Goal: Transaction & Acquisition: Purchase product/service

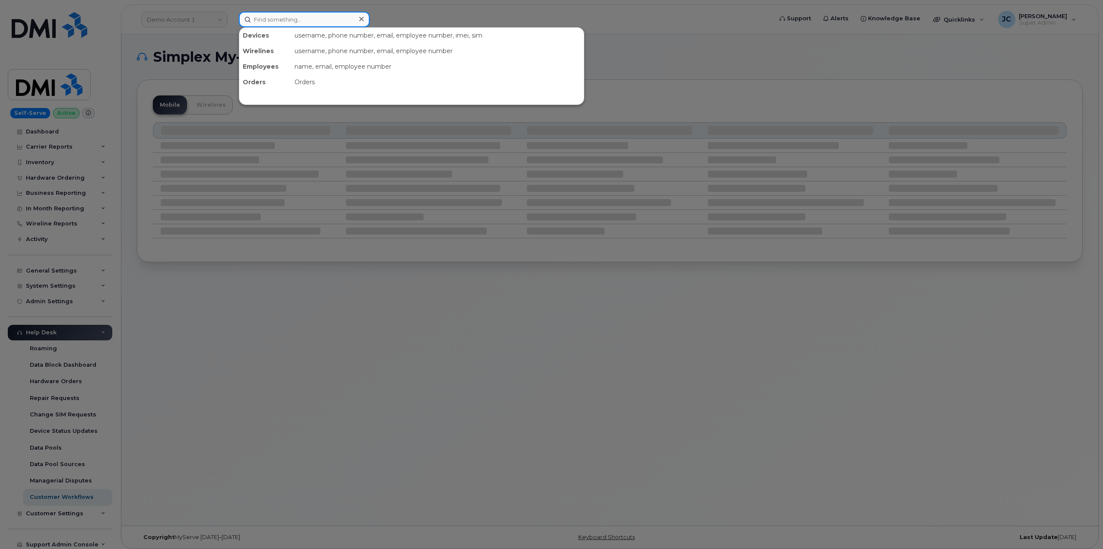
click at [290, 21] on input at bounding box center [304, 20] width 131 height 16
type input "j"
click at [272, 16] on input at bounding box center [304, 20] width 131 height 16
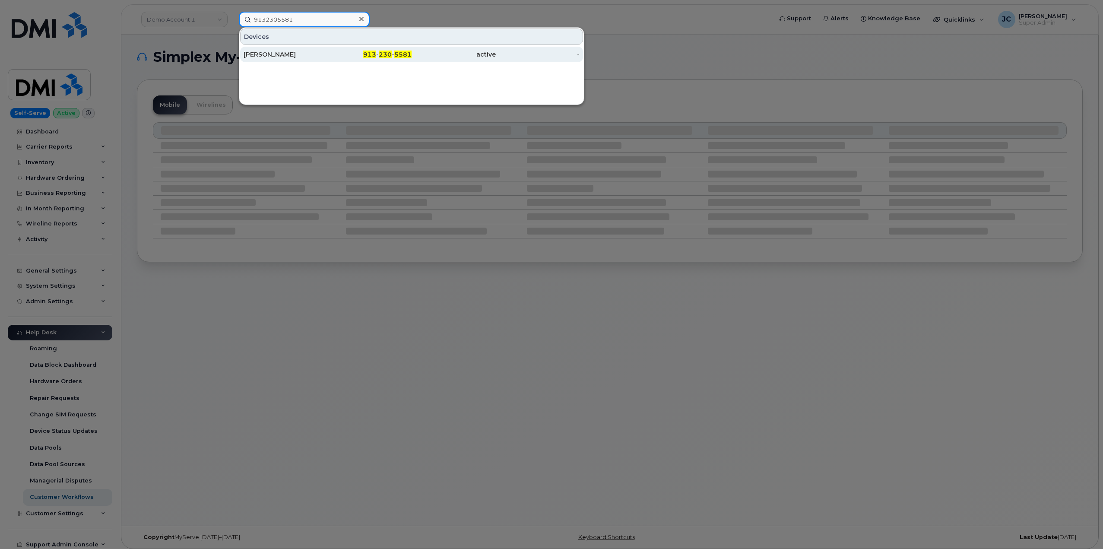
type input "9132305581"
click at [264, 51] on div "[PERSON_NAME]" at bounding box center [286, 54] width 84 height 9
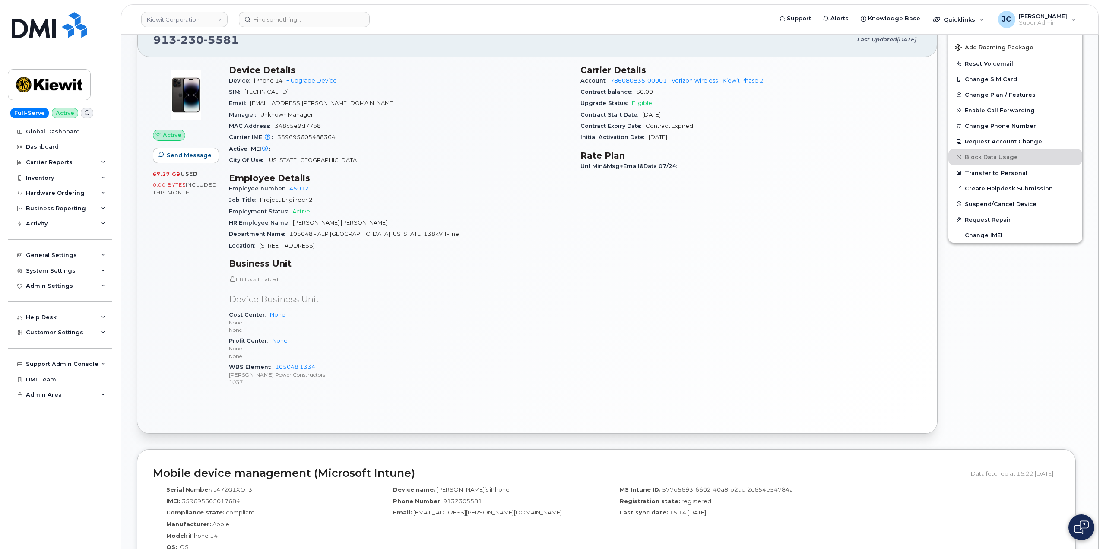
scroll to position [302, 0]
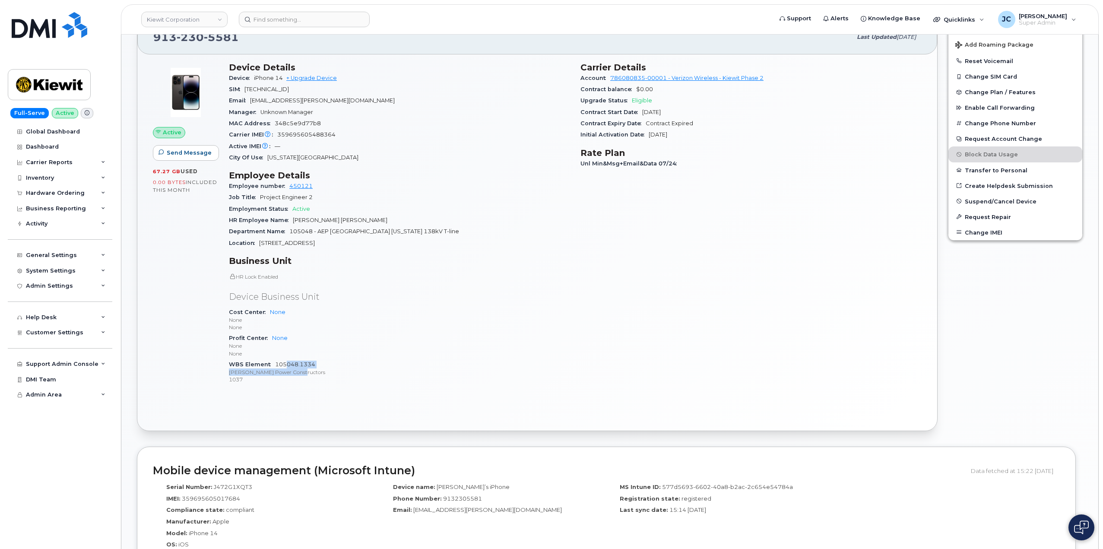
drag, startPoint x: 320, startPoint y: 368, endPoint x: 285, endPoint y: 367, distance: 34.6
click at [287, 364] on span "105048.1334 Kiewit Power Constructors 1037" at bounding box center [399, 372] width 341 height 22
click at [323, 356] on p "None" at bounding box center [399, 353] width 341 height 7
drag, startPoint x: 319, startPoint y: 366, endPoint x: 277, endPoint y: 365, distance: 42.3
click at [277, 365] on div "WBS Element 105048.1334 Kiewit Power Constructors 1037" at bounding box center [399, 372] width 341 height 26
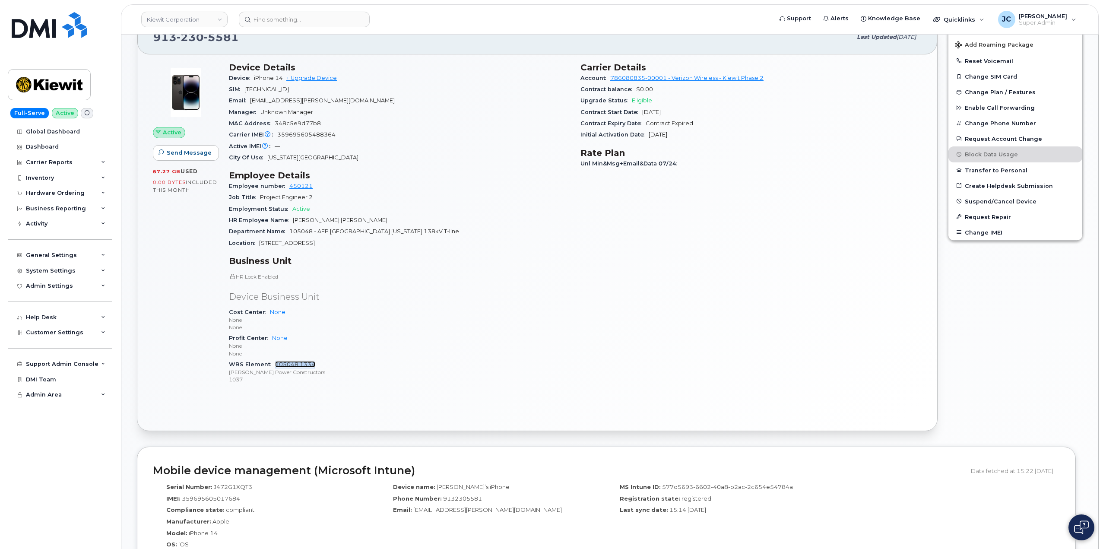
copy link "105048.1334"
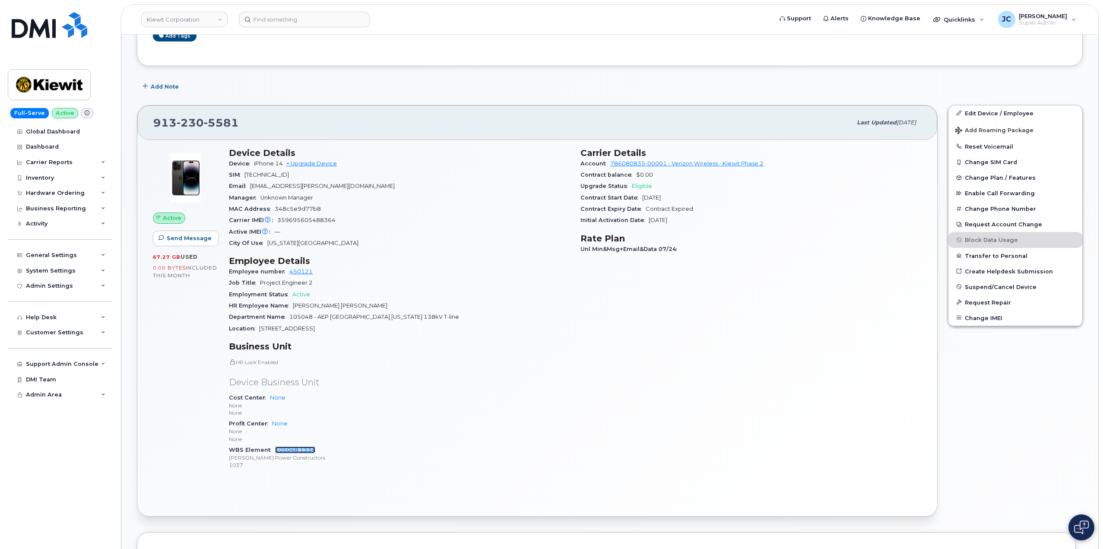
scroll to position [86, 0]
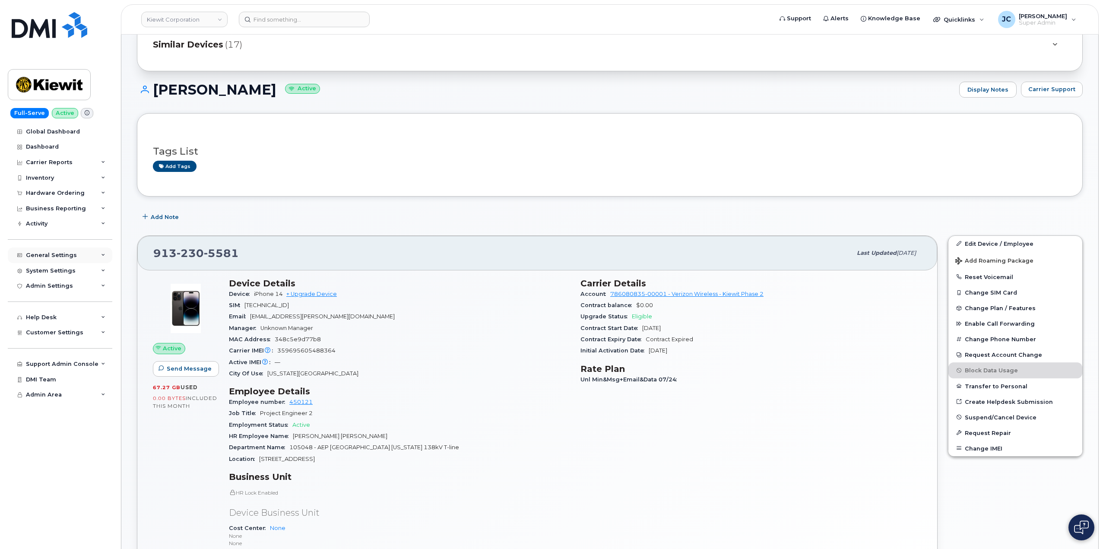
click at [104, 250] on div "General Settings" at bounding box center [60, 256] width 105 height 16
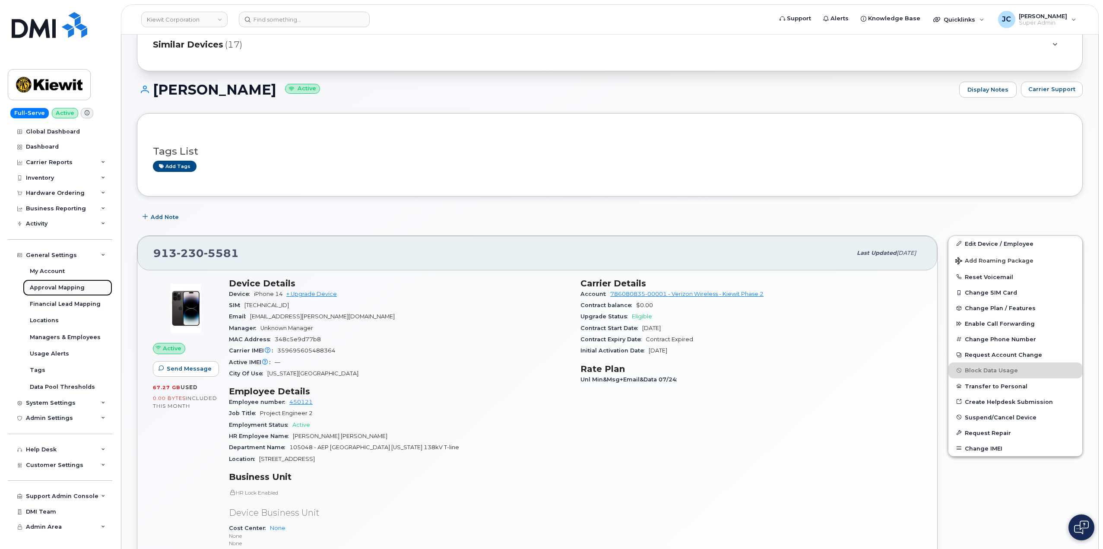
click at [56, 284] on div "Approval Mapping" at bounding box center [57, 288] width 55 height 8
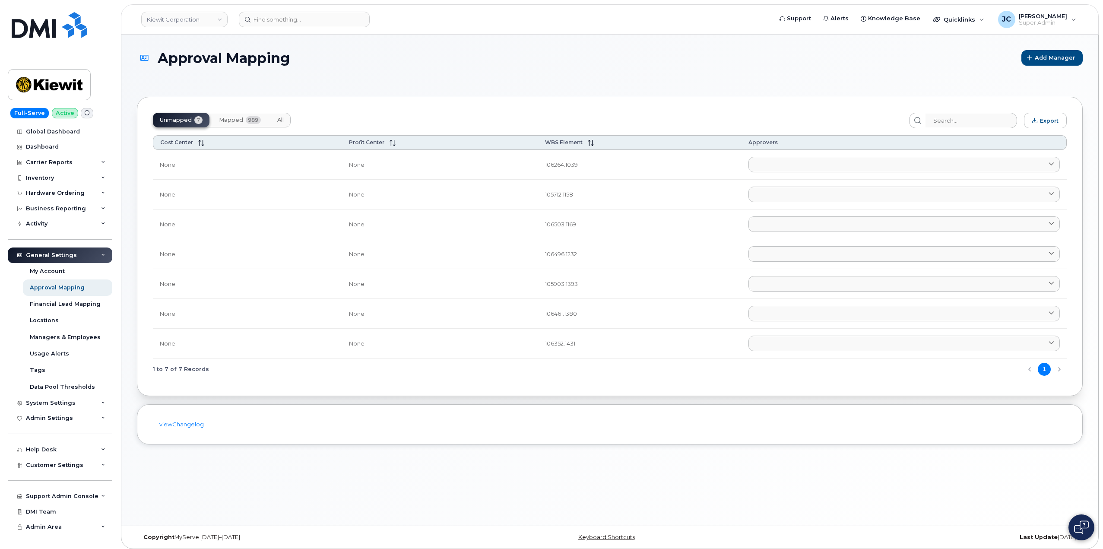
drag, startPoint x: 231, startPoint y: 120, endPoint x: 823, endPoint y: 99, distance: 592.3
click at [231, 121] on span "Mapped" at bounding box center [231, 120] width 24 height 7
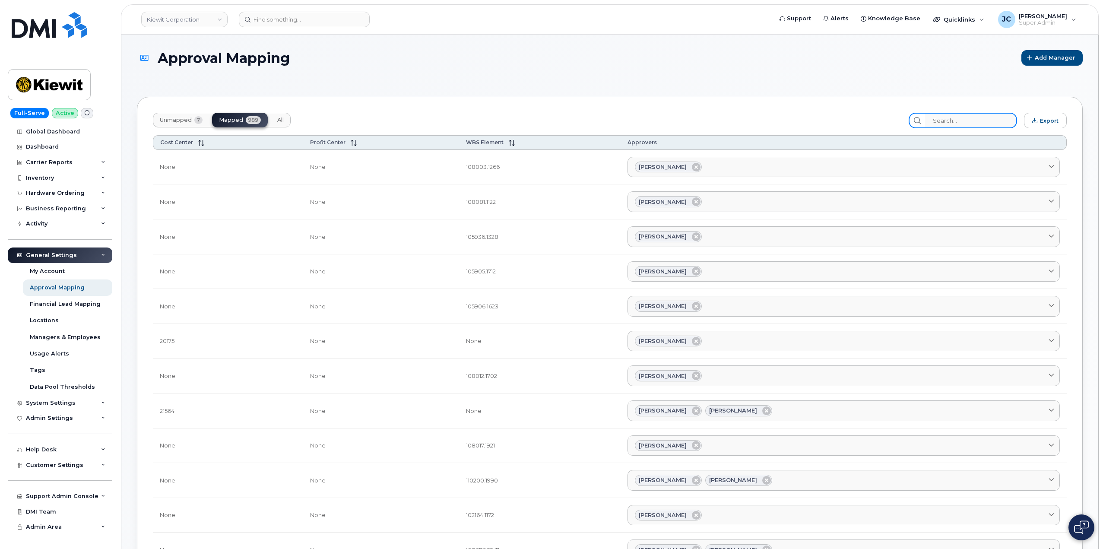
click at [955, 121] on input "search" at bounding box center [971, 121] width 92 height 16
paste input "105048.1334"
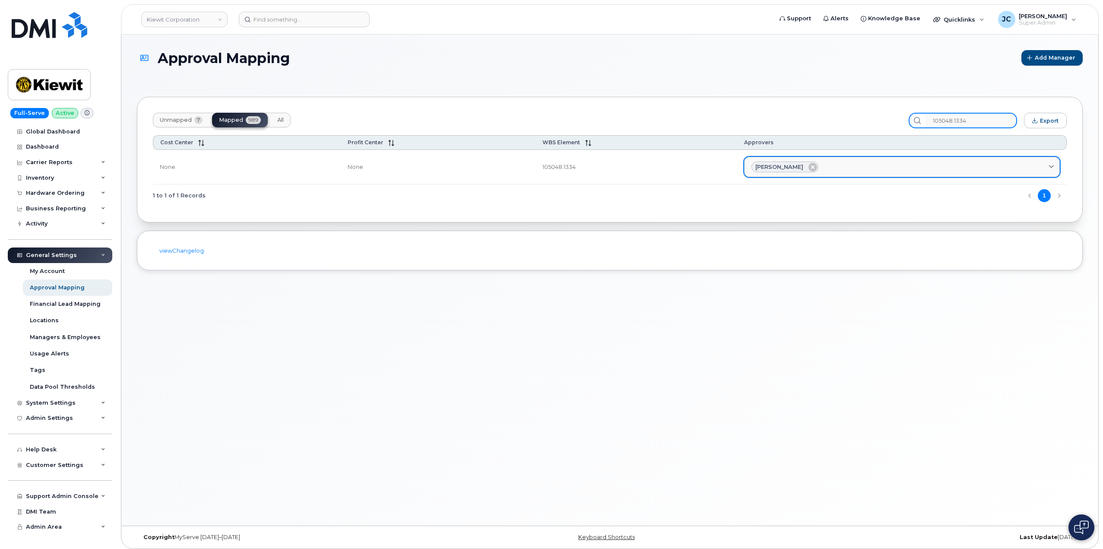
type input "105048.1334"
click at [773, 165] on span "Nathanial Shadoin" at bounding box center [780, 167] width 48 height 8
drag, startPoint x: 796, startPoint y: 166, endPoint x: 593, endPoint y: 109, distance: 210.6
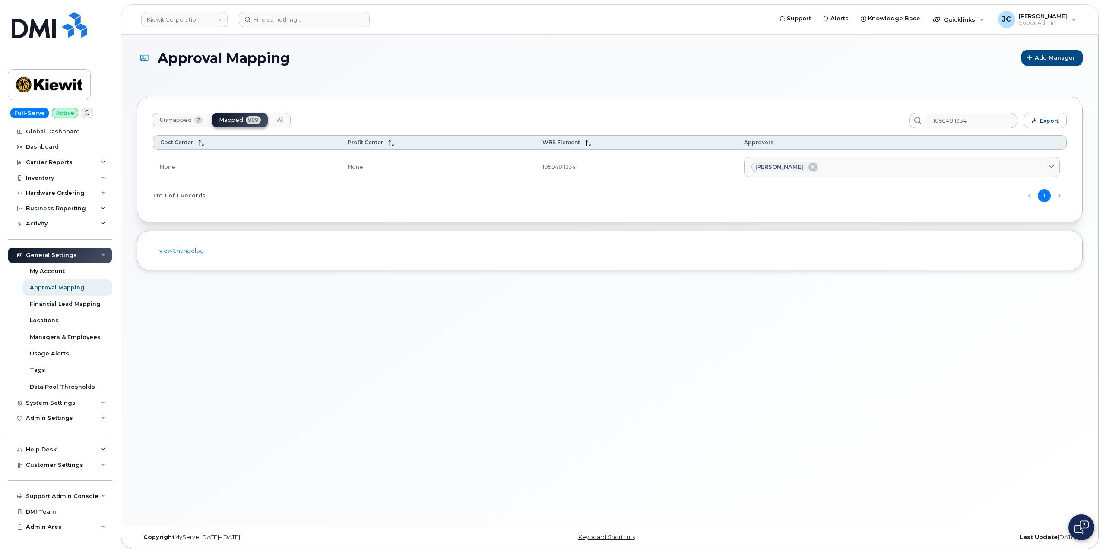
click at [752, 168] on div "Nathanial Shadoin" at bounding box center [785, 167] width 67 height 11
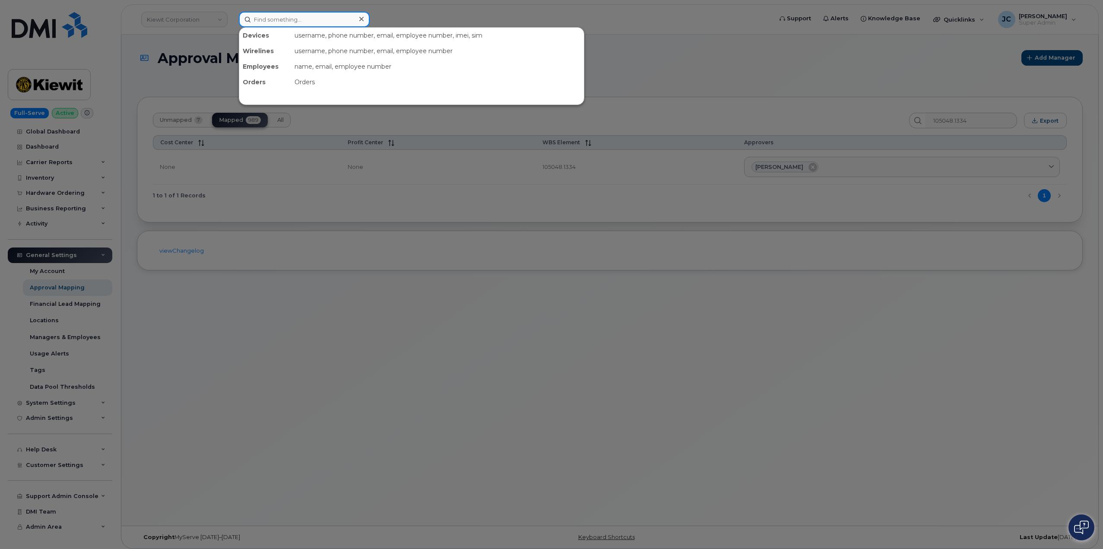
click at [273, 21] on input at bounding box center [304, 20] width 131 height 16
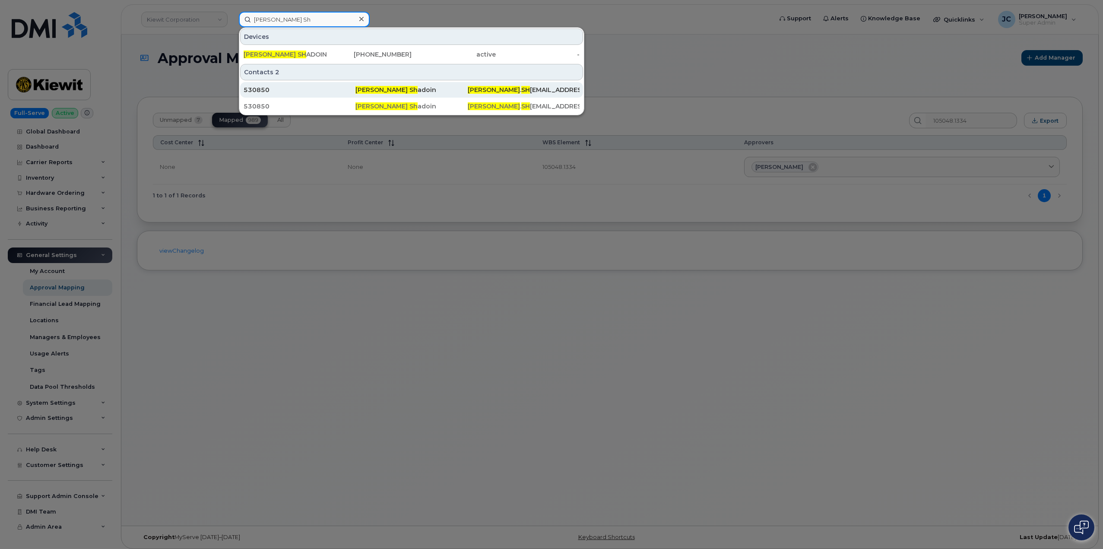
type input "Nathanial Sh"
click at [528, 89] on div "NATHANIAL . SH ADOIN@KIEWIT.COM" at bounding box center [524, 90] width 112 height 9
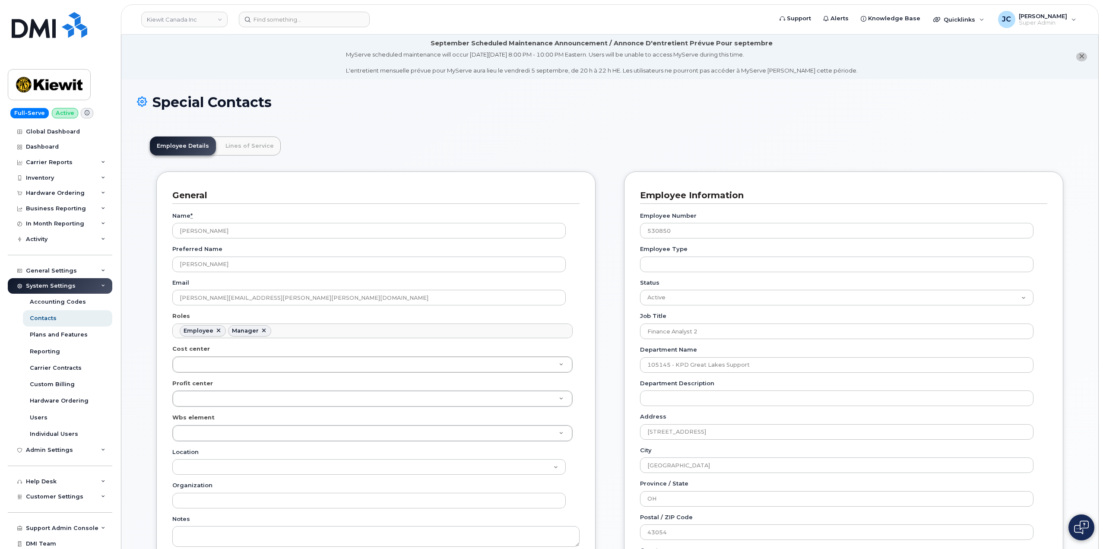
scroll to position [25, 0]
drag, startPoint x: 292, startPoint y: 294, endPoint x: 200, endPoint y: 297, distance: 92.1
click at [176, 294] on input "NATHANIAL.SHADOIN@KIEWIT.COM" at bounding box center [369, 298] width 394 height 16
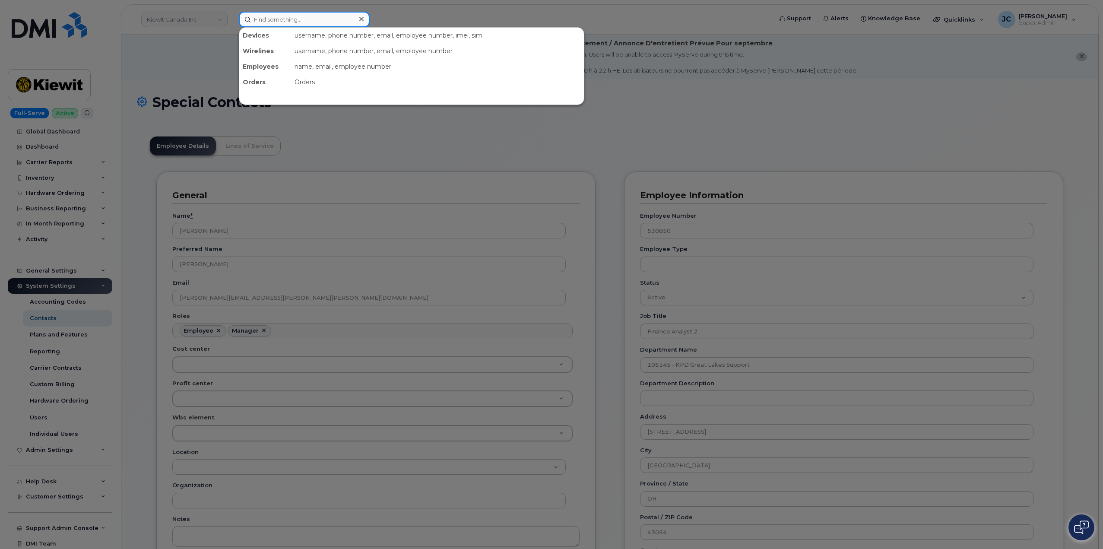
click at [288, 22] on input at bounding box center [304, 20] width 131 height 16
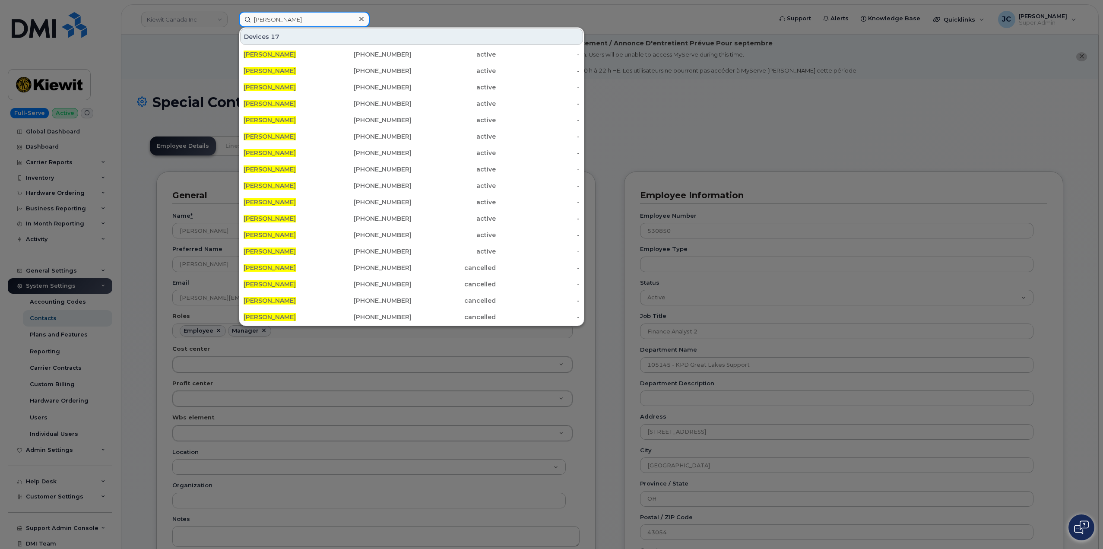
drag, startPoint x: 293, startPoint y: 22, endPoint x: 227, endPoint y: 16, distance: 66.8
click at [232, 16] on div "jack bell Devices 17 JACK BELL 913-398-1757 active - JACK BELL 785-991-1872 act…" at bounding box center [503, 20] width 542 height 16
paste input "913.230.5581"
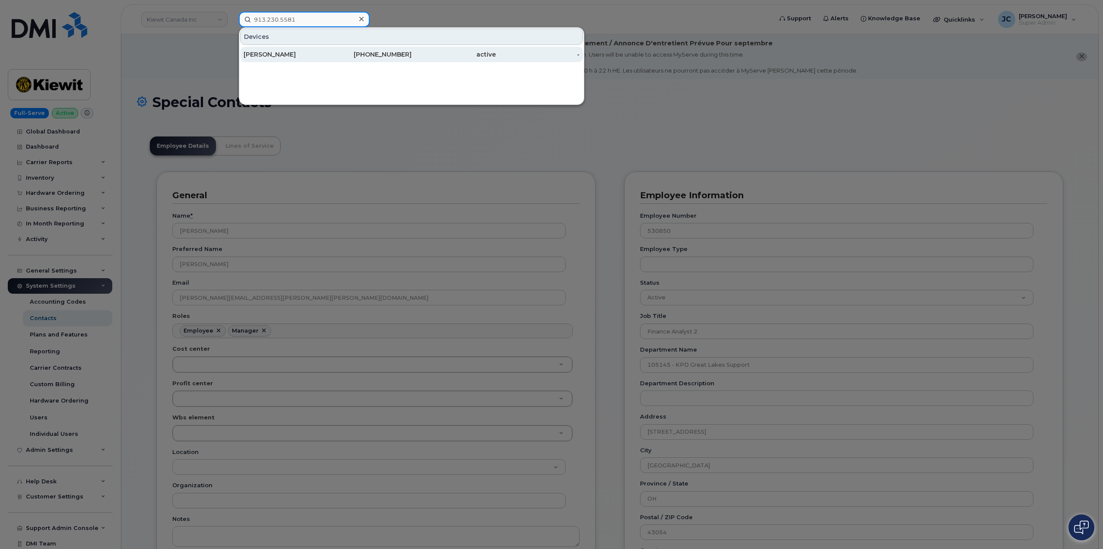
type input "913.230.5581"
click at [267, 57] on div "JACK BELL" at bounding box center [286, 54] width 84 height 9
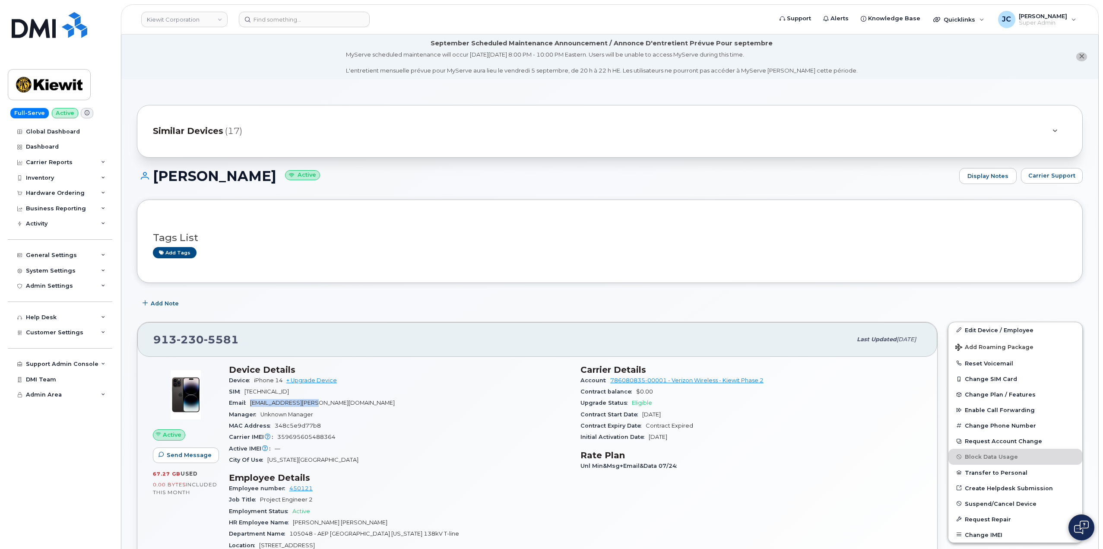
drag, startPoint x: 329, startPoint y: 401, endPoint x: 258, endPoint y: 405, distance: 71.0
click at [253, 407] on div "Email [EMAIL_ADDRESS][PERSON_NAME][DOMAIN_NAME]" at bounding box center [399, 402] width 341 height 11
copy span "[EMAIL_ADDRESS][PERSON_NAME][DOMAIN_NAME]"
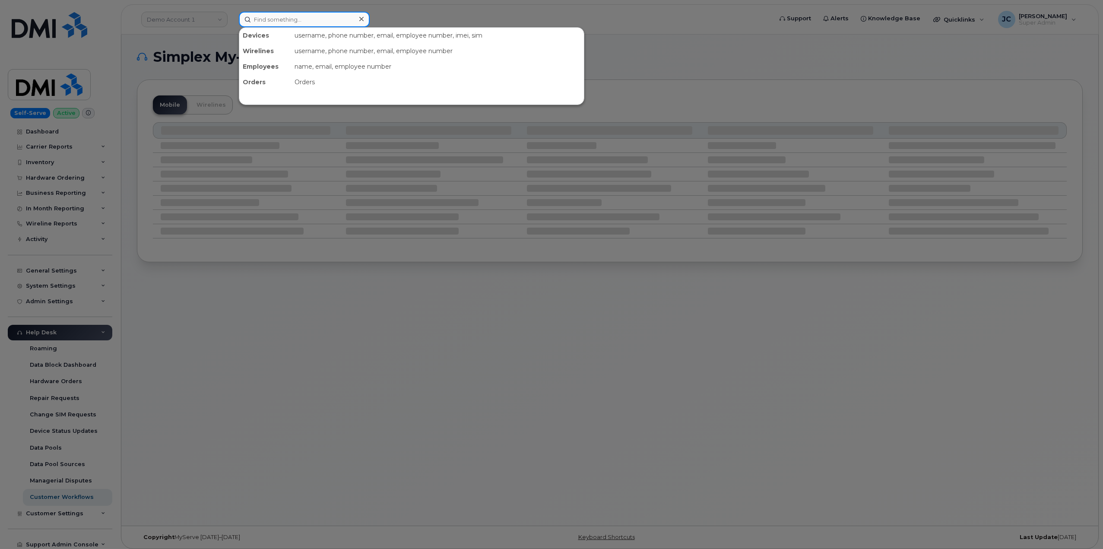
click at [285, 20] on input at bounding box center [304, 20] width 131 height 16
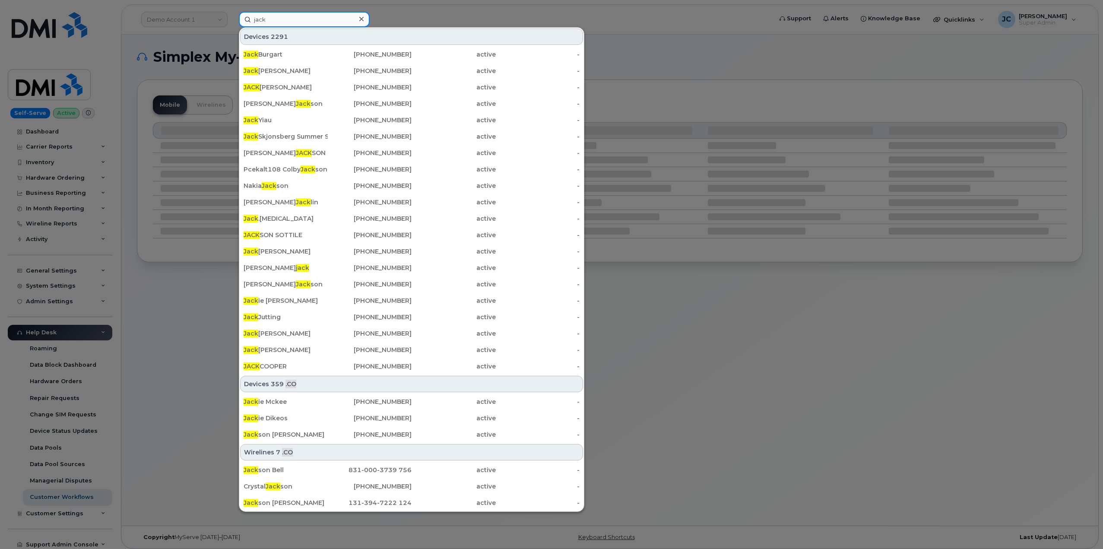
drag, startPoint x: 278, startPoint y: 20, endPoint x: 196, endPoint y: 23, distance: 82.6
click at [232, 27] on div "jack Devices 2291 Jack Burgart 778-349-4675 active - Jack Mattern 913-702-7398 …" at bounding box center [503, 20] width 542 height 16
paste input "913.230.5581"
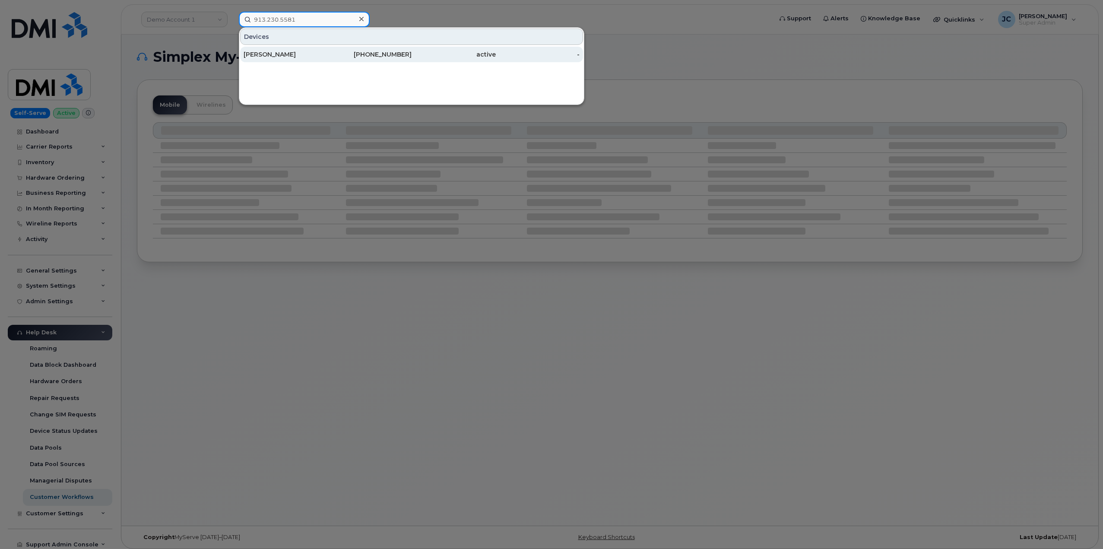
type input "913.230.5581"
click at [291, 59] on div "[PERSON_NAME]" at bounding box center [286, 55] width 84 height 16
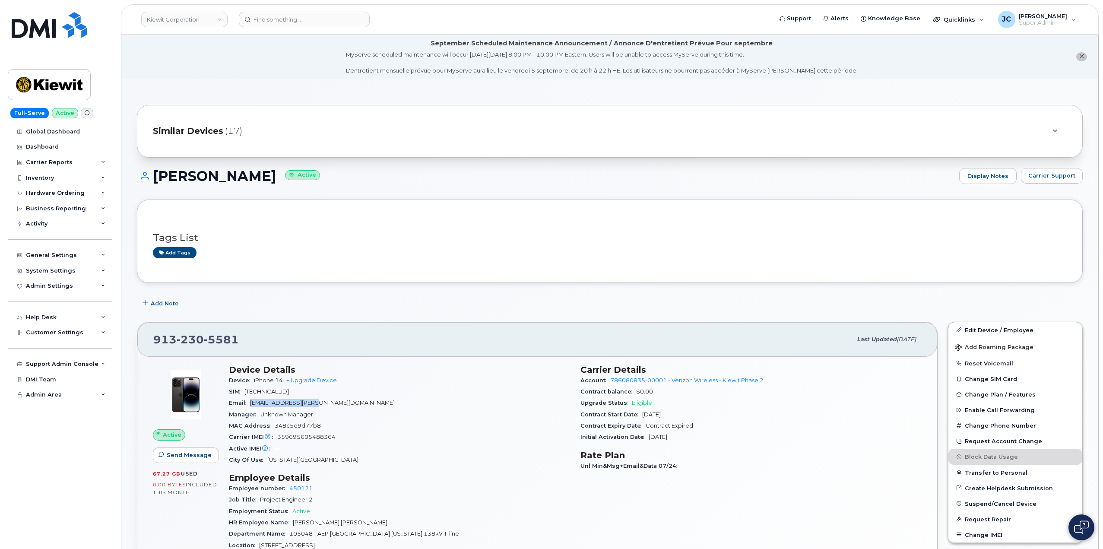
drag, startPoint x: 327, startPoint y: 402, endPoint x: 254, endPoint y: 401, distance: 73.0
click at [253, 402] on div "Email [EMAIL_ADDRESS][PERSON_NAME][DOMAIN_NAME]" at bounding box center [399, 402] width 341 height 11
copy span "[EMAIL_ADDRESS][PERSON_NAME][DOMAIN_NAME]"
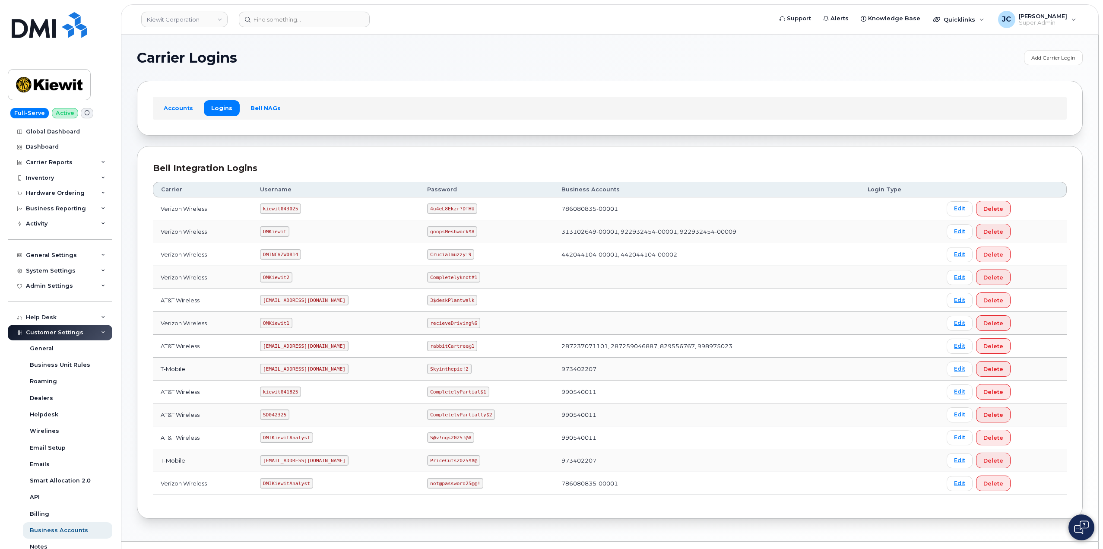
drag, startPoint x: 473, startPoint y: 209, endPoint x: 434, endPoint y: 213, distance: 38.7
click at [430, 215] on td "4u4eL8Ekzr?DTHU" at bounding box center [487, 208] width 134 height 23
drag, startPoint x: 473, startPoint y: 209, endPoint x: 428, endPoint y: 211, distance: 45.0
click at [428, 211] on td "4u4eL8Ekzr?DTHU" at bounding box center [487, 208] width 134 height 23
copy code "4u4eL8Ekzr?DTHU"
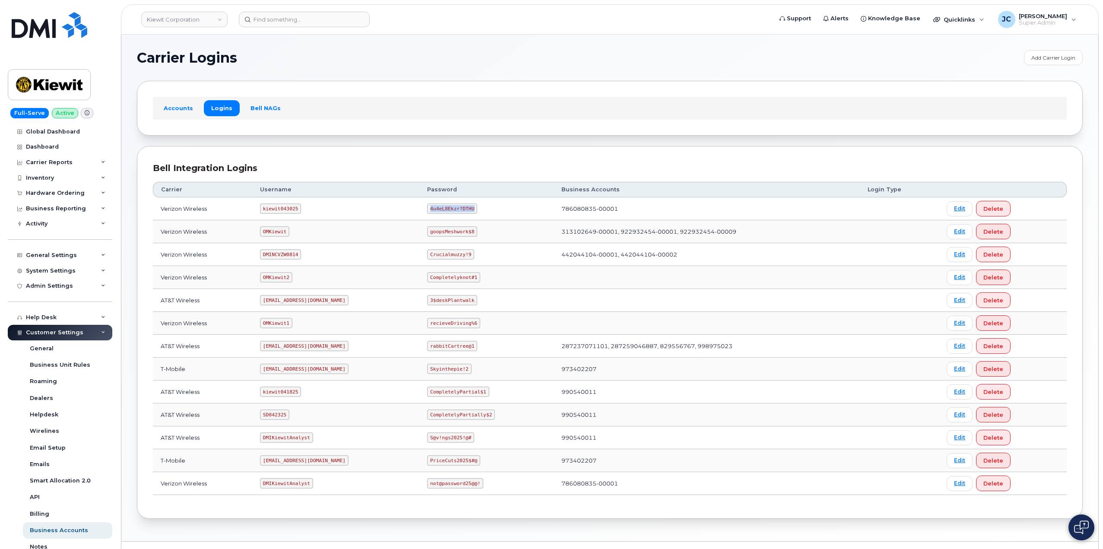
drag, startPoint x: 471, startPoint y: 209, endPoint x: 439, endPoint y: 201, distance: 32.5
click at [416, 203] on tr "Verizon Wireless kiewit043025 4u4eL8Ekzr?DTHU 786080835-00001 Edit Delete" at bounding box center [610, 208] width 914 height 23
copy tr "4u4eL8Ekzr?DTHU"
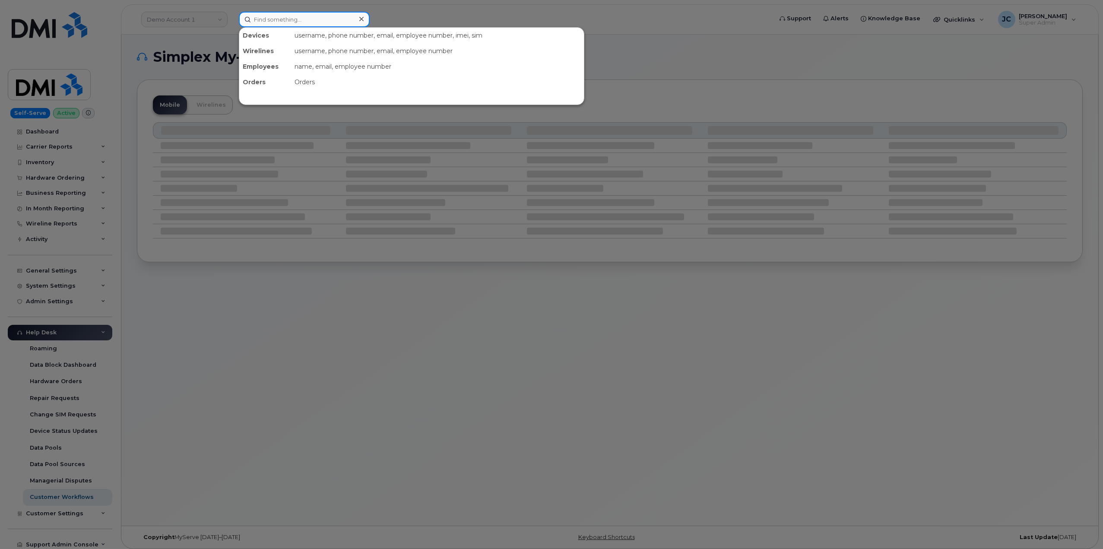
click at [309, 19] on input at bounding box center [304, 20] width 131 height 16
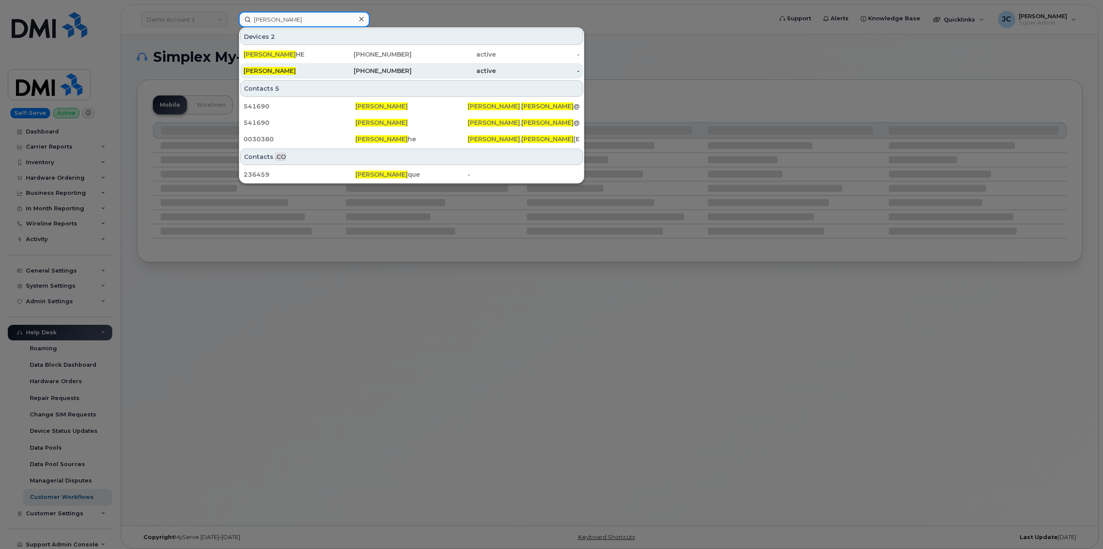
type input "robert labrec"
click at [290, 69] on span "ROBERT LABREC" at bounding box center [270, 71] width 52 height 8
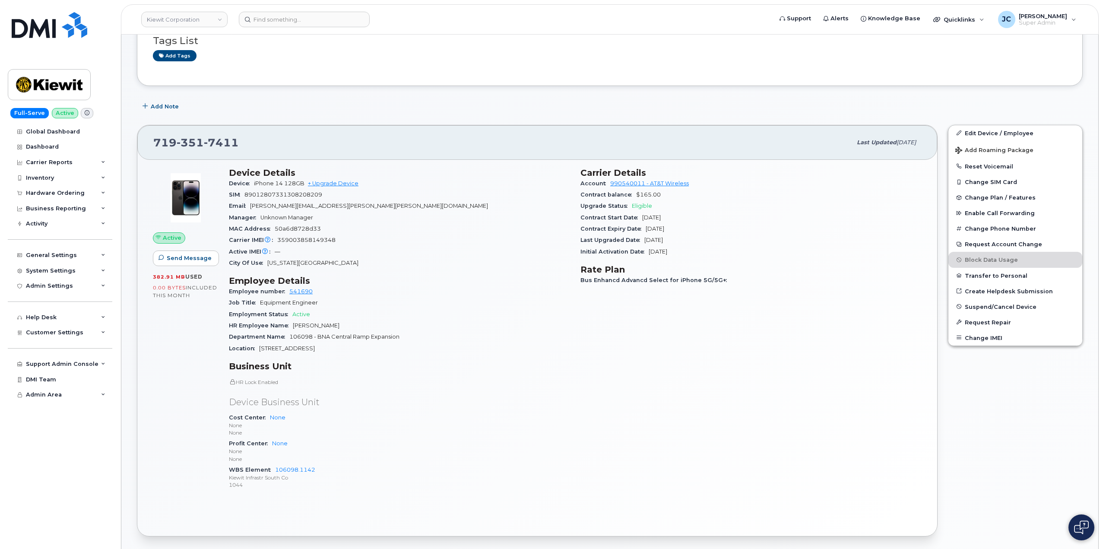
scroll to position [130, 0]
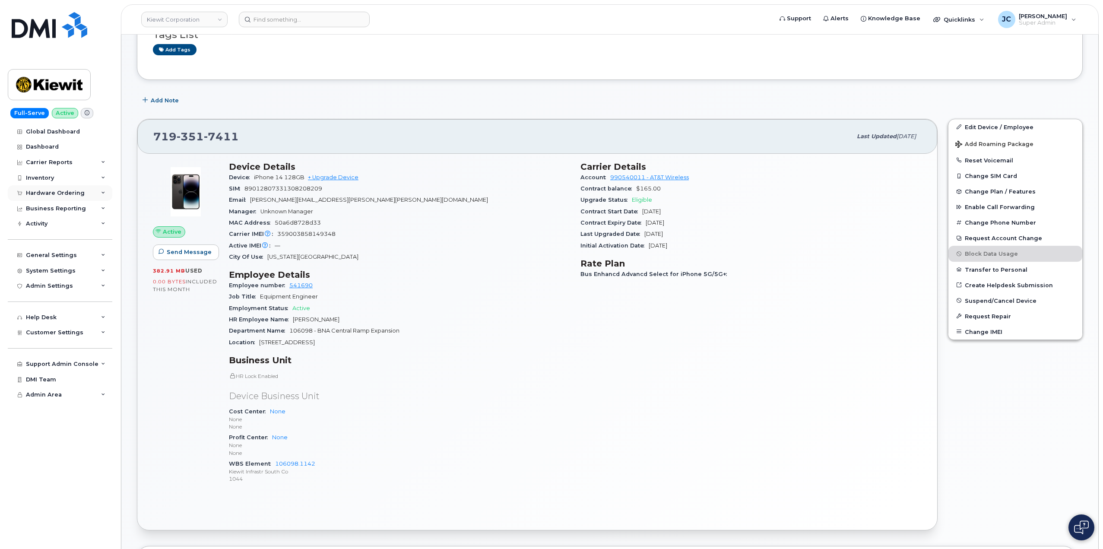
click at [107, 193] on div "Hardware Ordering" at bounding box center [60, 193] width 105 height 16
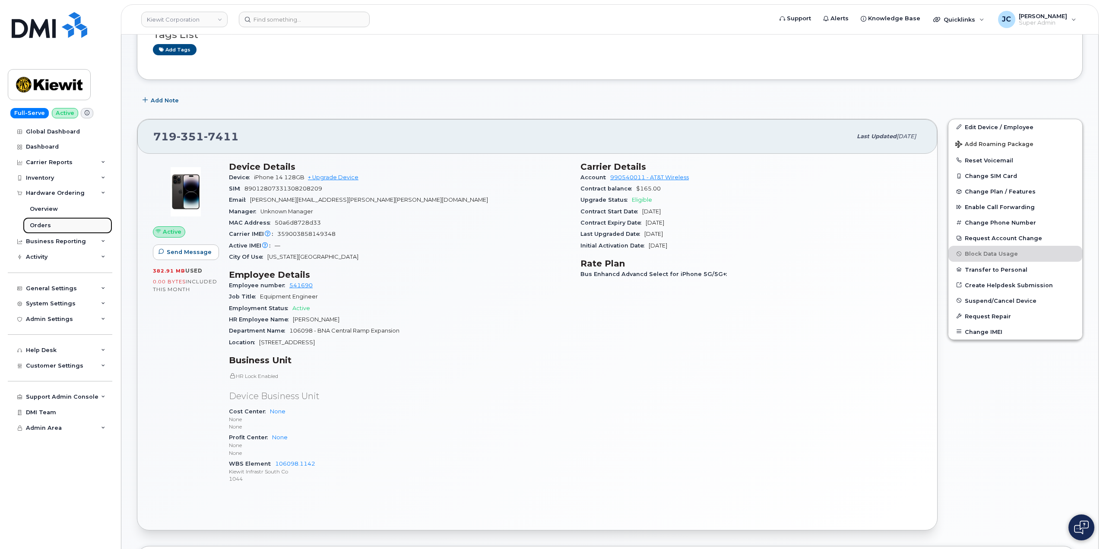
click at [48, 227] on div "Orders" at bounding box center [40, 226] width 21 height 8
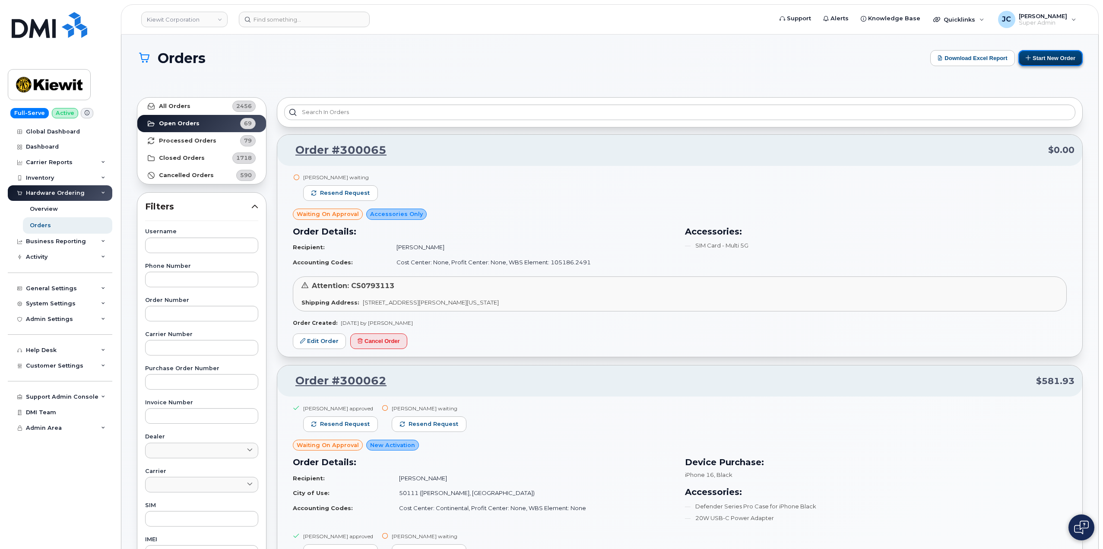
click at [1047, 56] on button "Start New Order" at bounding box center [1051, 58] width 64 height 16
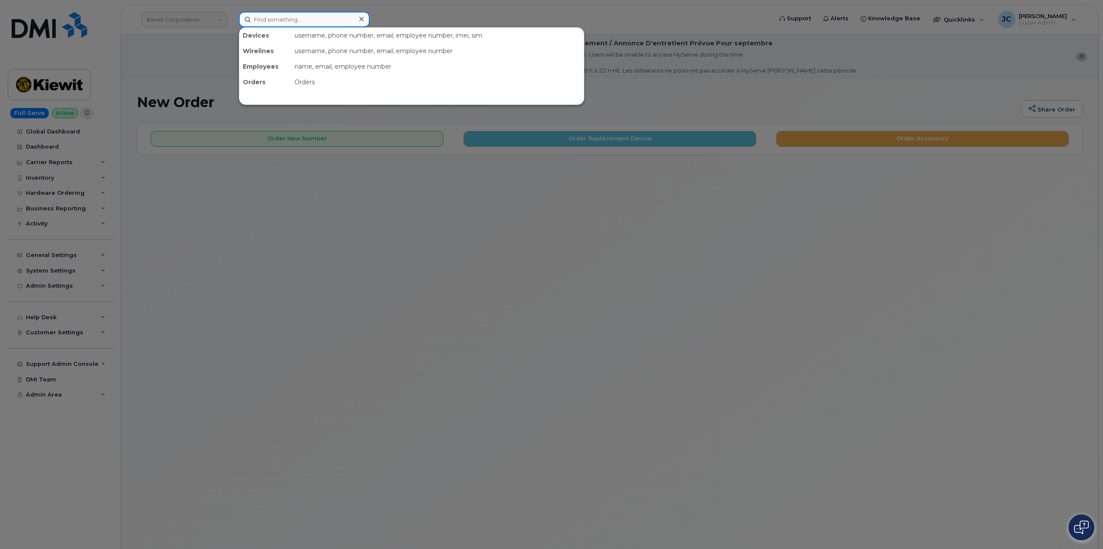
click at [308, 19] on input at bounding box center [304, 20] width 131 height 16
click at [316, 247] on div at bounding box center [551, 274] width 1103 height 549
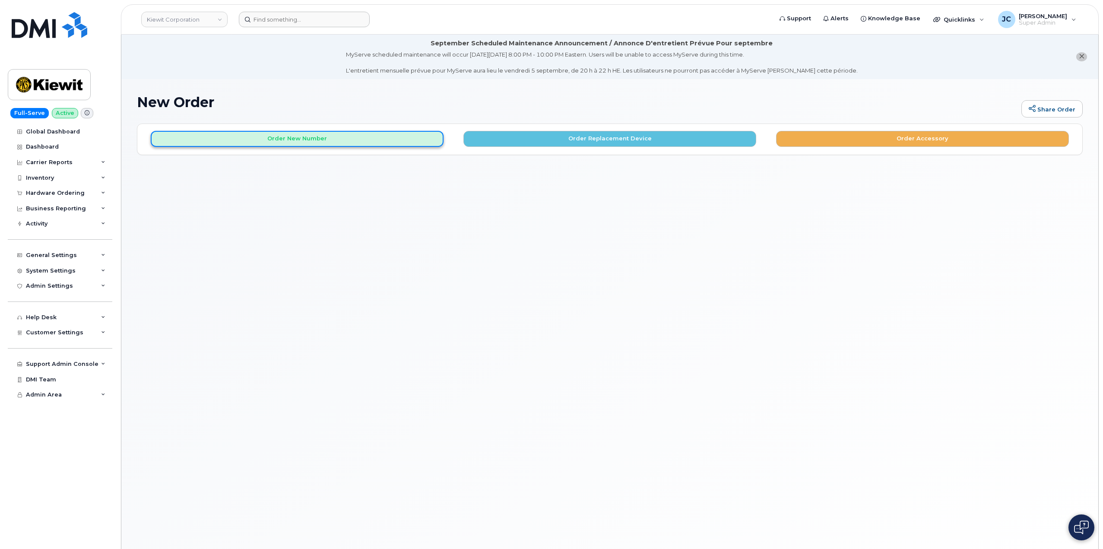
click at [307, 137] on button "Order New Number" at bounding box center [297, 139] width 293 height 16
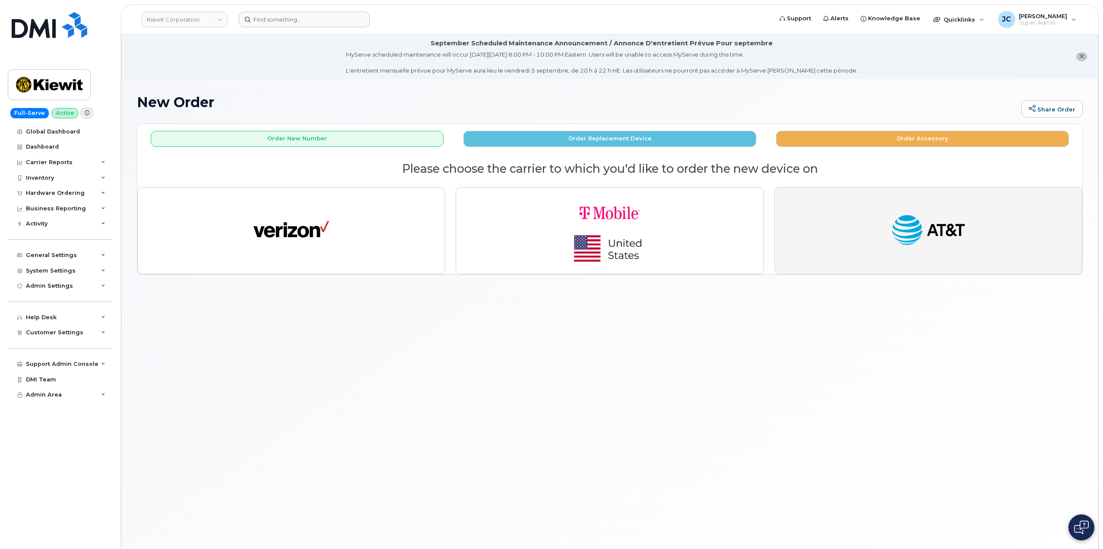
click at [914, 227] on img "button" at bounding box center [929, 230] width 76 height 39
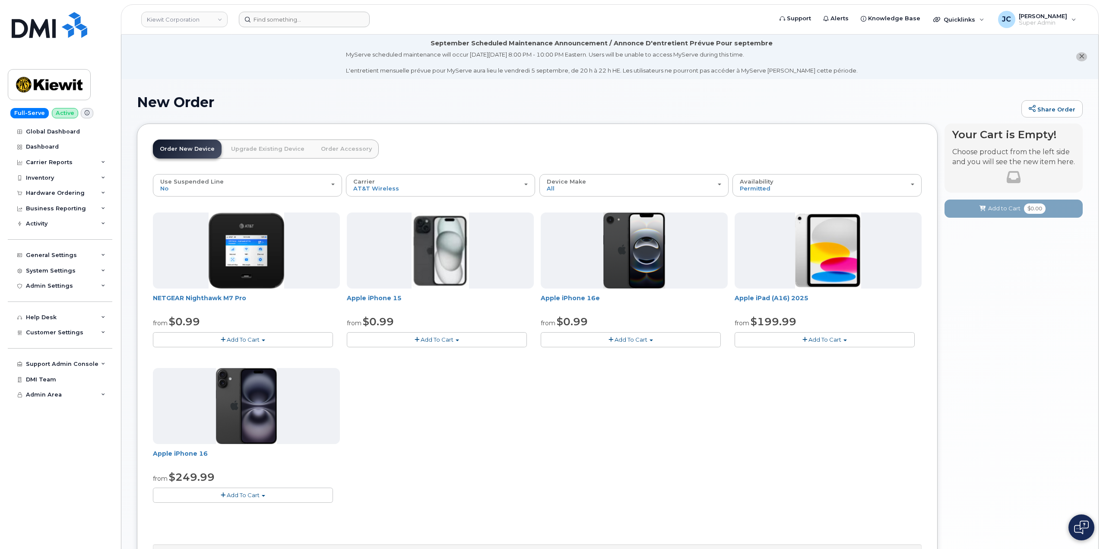
click at [623, 340] on span "Add To Cart" at bounding box center [631, 339] width 33 height 7
click at [599, 352] on link "$0.99 - 2 Year Activation (128GB)" at bounding box center [598, 355] width 111 height 11
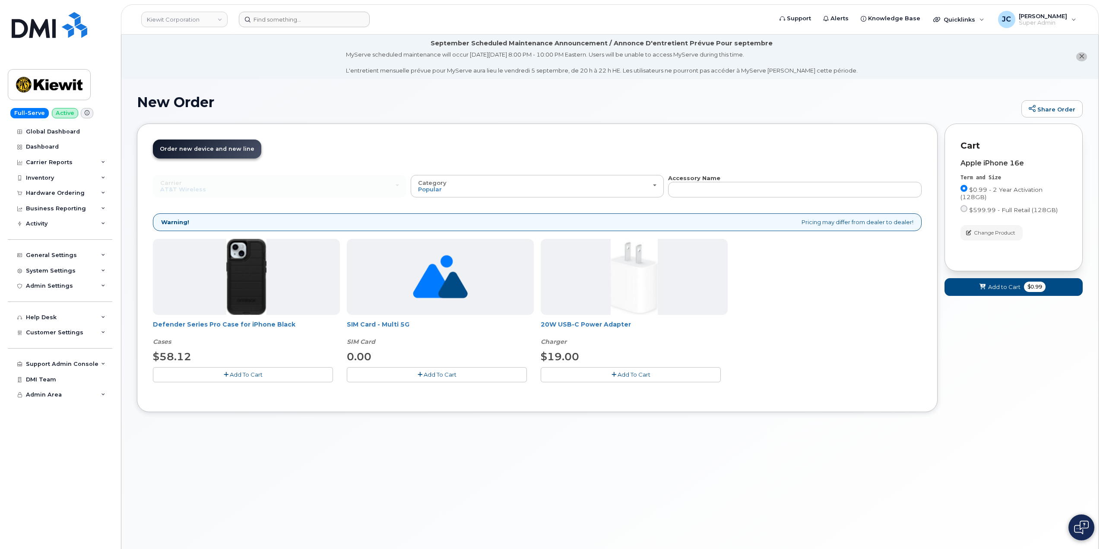
drag, startPoint x: 248, startPoint y: 372, endPoint x: 265, endPoint y: 372, distance: 17.3
click at [250, 373] on span "Add To Cart" at bounding box center [246, 374] width 33 height 7
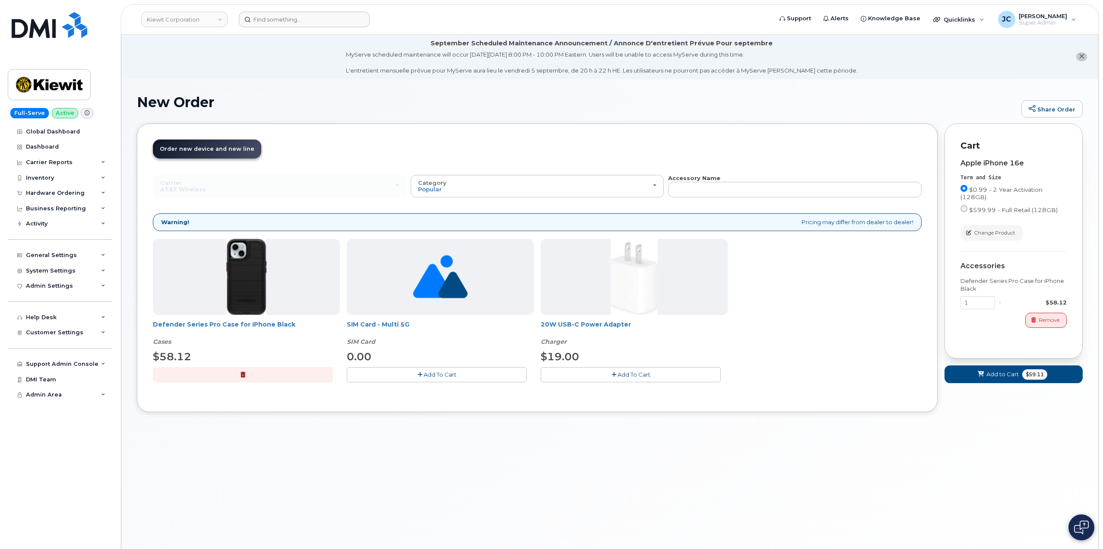
click at [637, 377] on span "Add To Cart" at bounding box center [634, 374] width 33 height 7
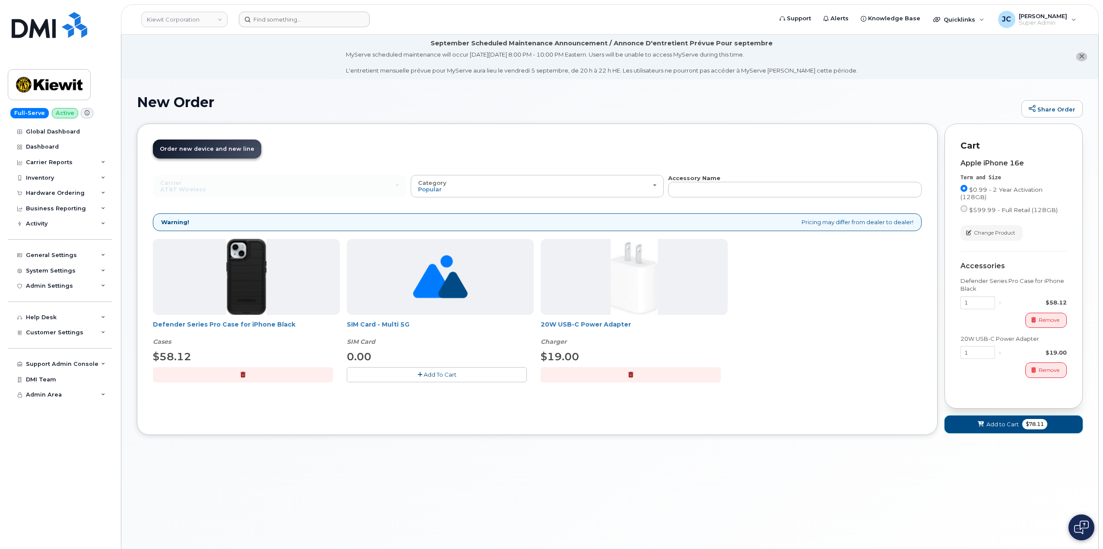
click at [1007, 422] on span "Add to Cart" at bounding box center [1003, 424] width 32 height 8
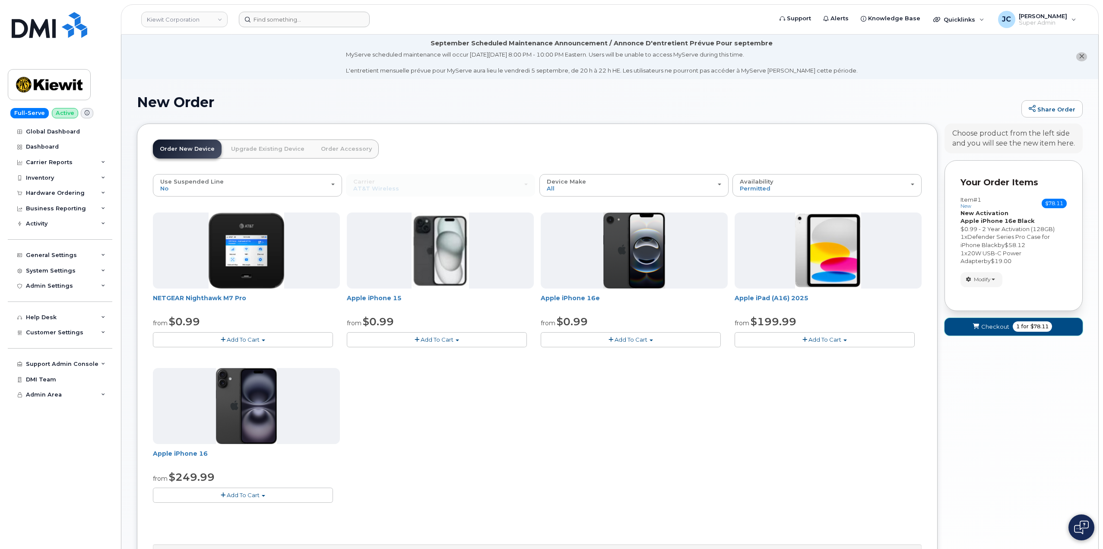
click at [994, 325] on span "Checkout" at bounding box center [996, 327] width 28 height 8
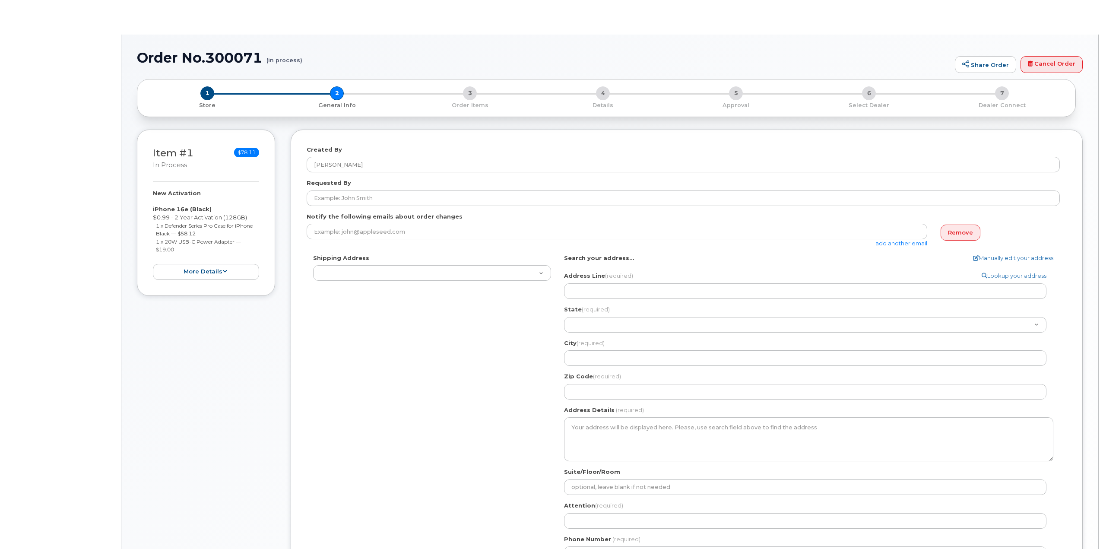
select select
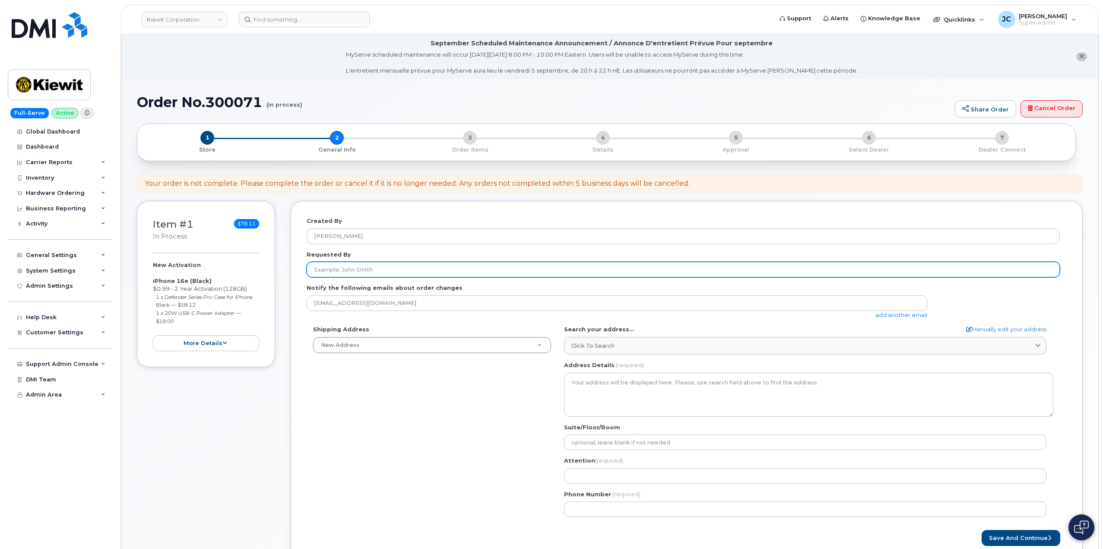
click at [375, 270] on input "Requested By" at bounding box center [683, 270] width 753 height 16
click at [381, 270] on input "Requested By" at bounding box center [683, 270] width 753 height 16
paste input "[PERSON_NAME]"
type input "[PERSON_NAME]"
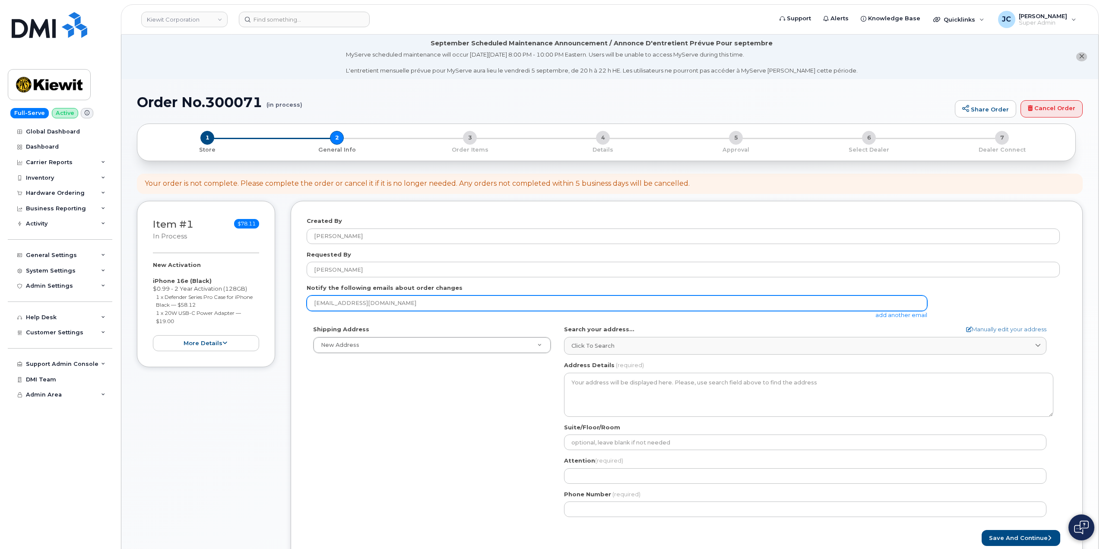
drag, startPoint x: 380, startPoint y: 303, endPoint x: 292, endPoint y: 292, distance: 88.8
click at [292, 292] on div "Created By Jene Cook Requested By Robert labrec Notify the following emails abo…" at bounding box center [687, 381] width 792 height 361
paste input "TYROME.GARDNER@KIEWIT.COM"
type input "TYROME.GARDNER@KIEWIT.COM"
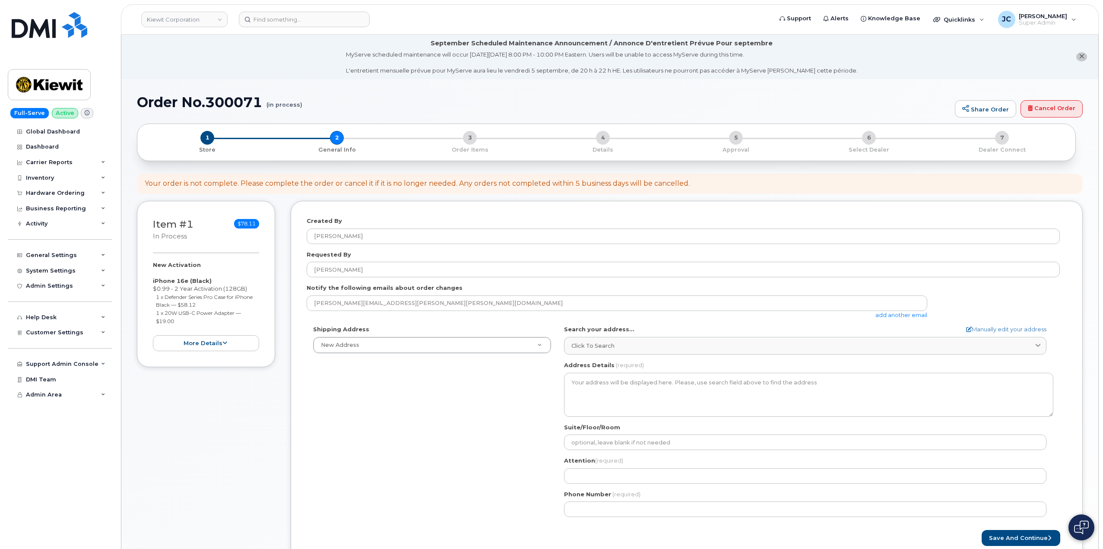
click at [896, 315] on link "add another email" at bounding box center [902, 314] width 52 height 7
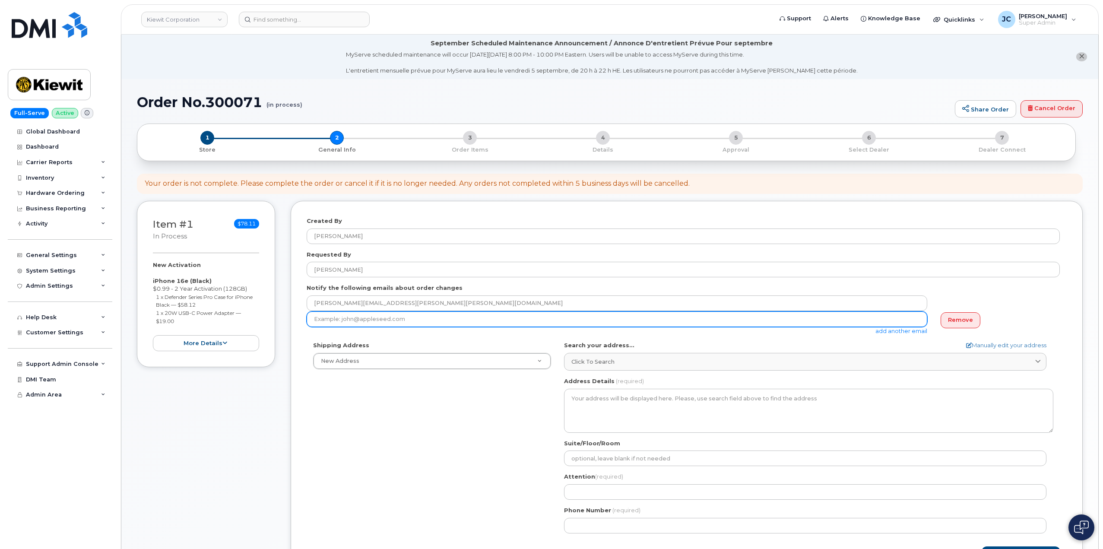
click at [462, 319] on input "email" at bounding box center [617, 319] width 621 height 16
paste input "TYROME.GARDNER@KIEWIT.COM"
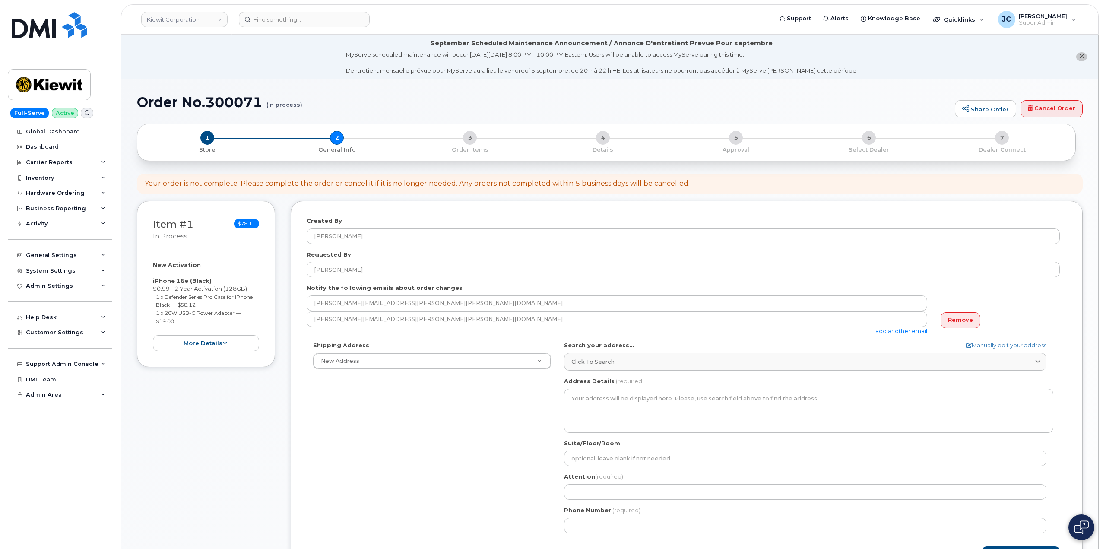
click at [906, 331] on link "add another email" at bounding box center [902, 330] width 52 height 7
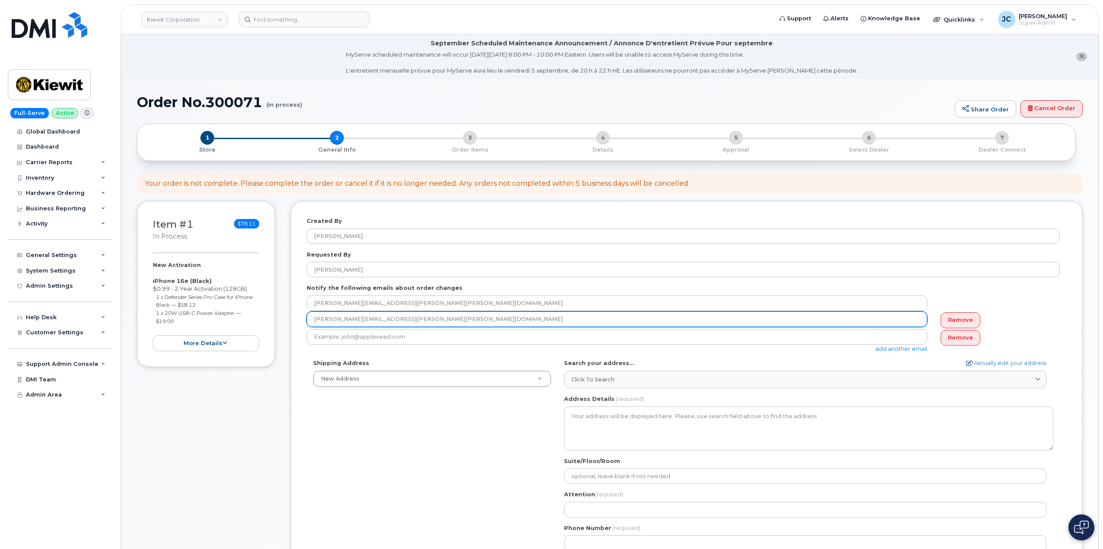
drag, startPoint x: 495, startPoint y: 319, endPoint x: 403, endPoint y: 313, distance: 91.8
drag, startPoint x: 403, startPoint y: 313, endPoint x: 455, endPoint y: 299, distance: 53.8
click at [439, 311] on input "TYROME.GARDNER@KIEWIT.COM" at bounding box center [617, 319] width 621 height 16
drag, startPoint x: 432, startPoint y: 321, endPoint x: 266, endPoint y: 296, distance: 168.2
click at [267, 300] on div "Item #1 in process $78.11 New Activation iPhone 16e (Black) $0.99 - 2 Year Acti…" at bounding box center [610, 405] width 946 height 408
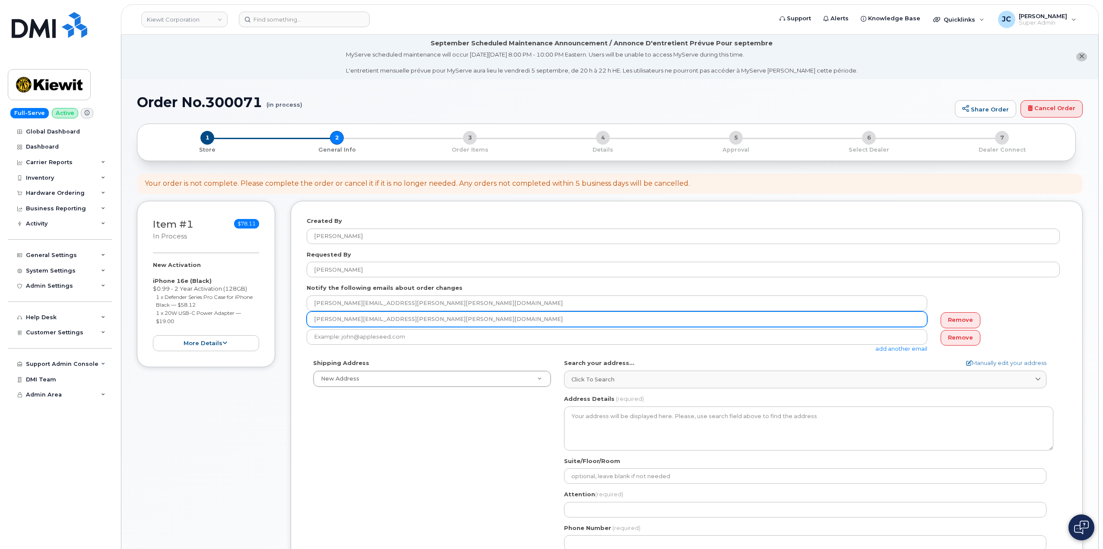
paste input "ROBERT.LABREC"
type input "ROBERT.LABREC@KIEWIT.COM"
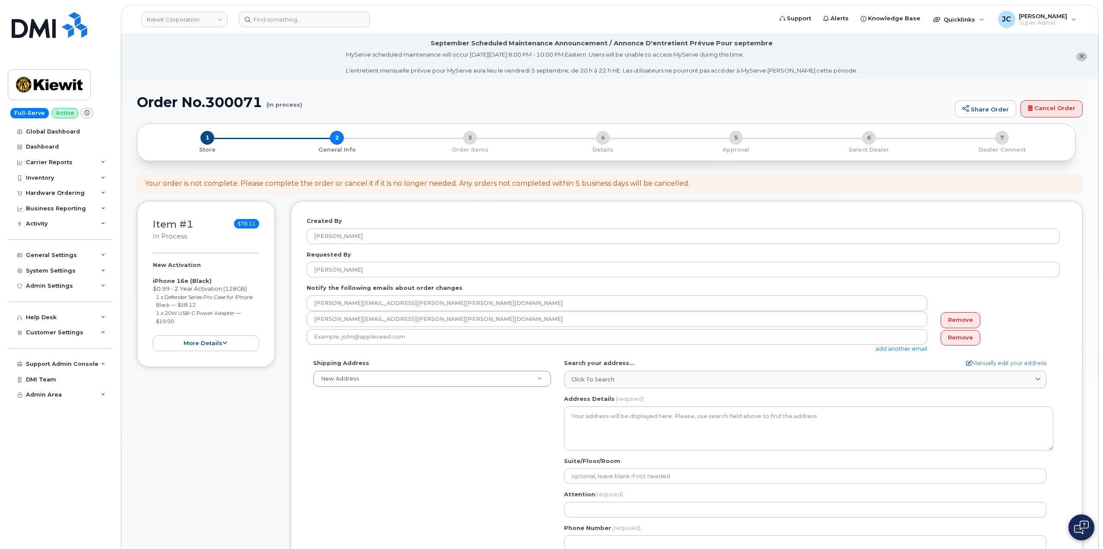
click at [488, 426] on div "Shipping Address New Address New Address 11501 42nd Street 10489 Robb Court 355…" at bounding box center [683, 458] width 753 height 198
drag, startPoint x: 393, startPoint y: 354, endPoint x: 190, endPoint y: 394, distance: 206.8
click at [391, 355] on form "Created By Jene Cook Requested By Robert labrec Notify the following emails abo…" at bounding box center [687, 398] width 760 height 363
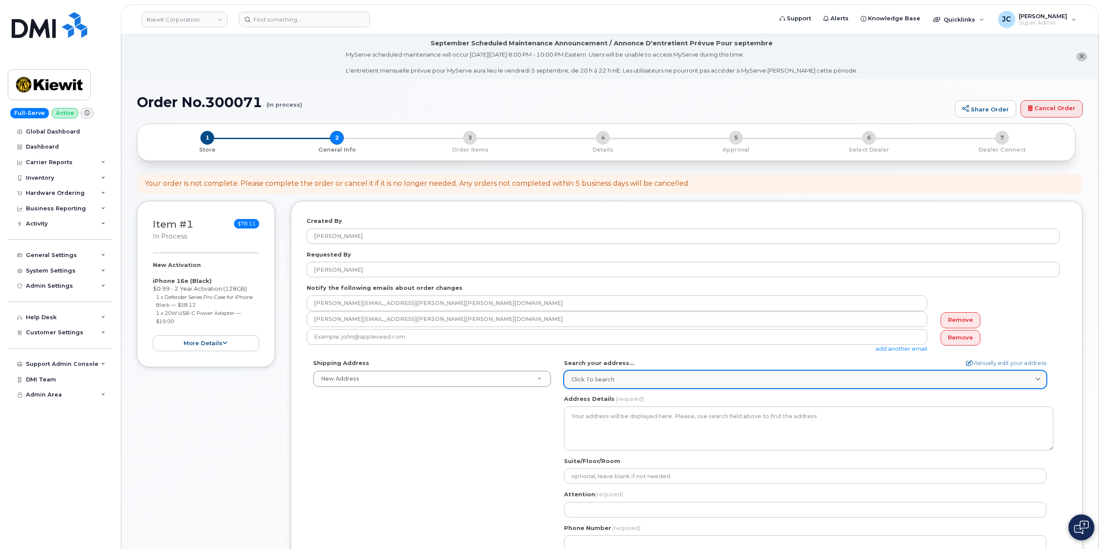
click at [586, 378] on span "Click to search" at bounding box center [593, 379] width 43 height 8
type input "1"
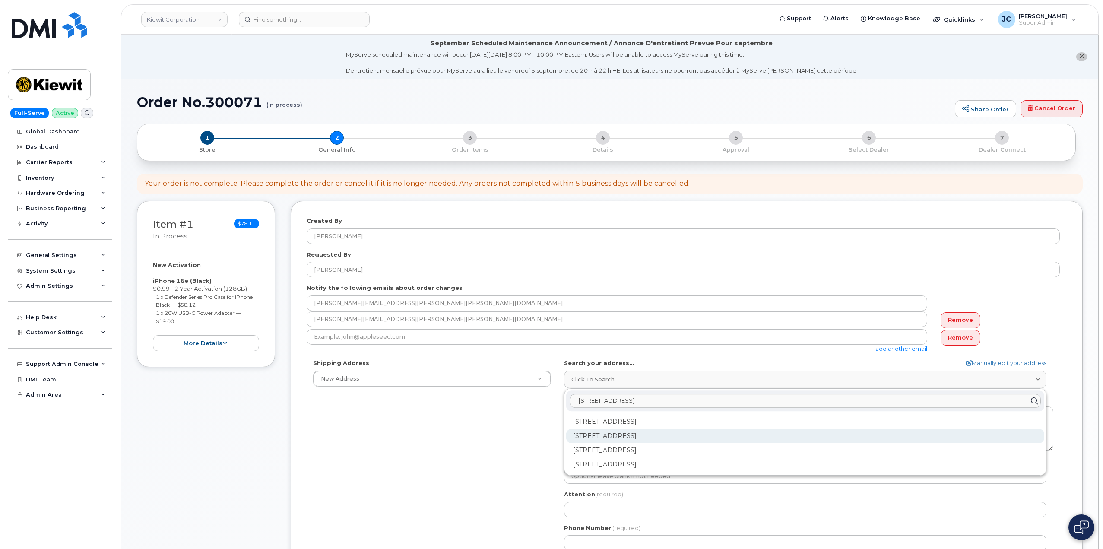
type input "[STREET_ADDRESS]"
click at [632, 433] on div "15 Century Blvd Nashville TN 37214-3692" at bounding box center [805, 436] width 478 height 14
select select
type textarea "15 Century Blvd NASHVILLE TN 37214-3692 UNITED STATES"
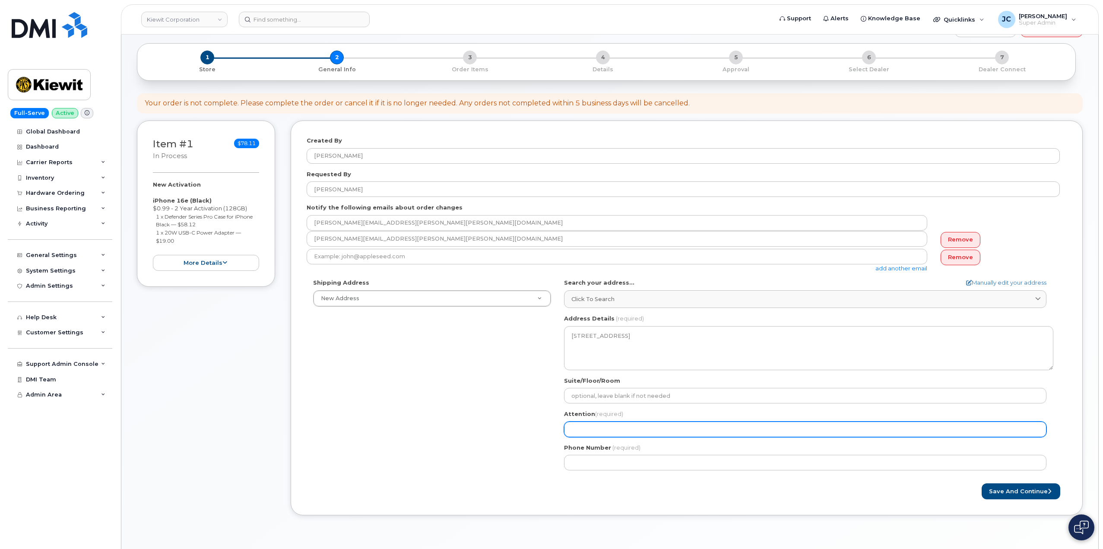
scroll to position [86, 0]
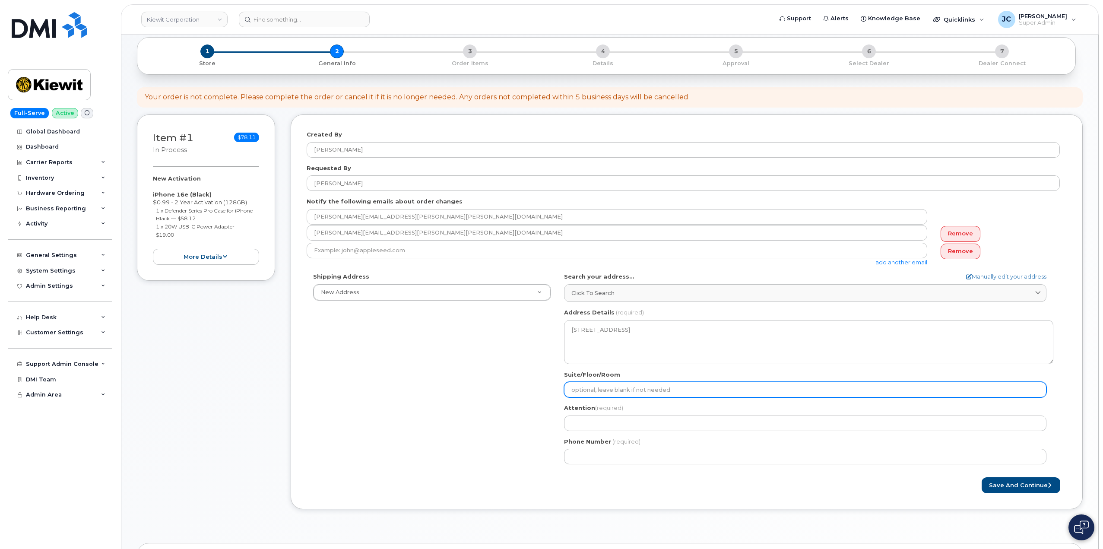
click at [618, 393] on input "Suite/Floor/Room" at bounding box center [805, 390] width 483 height 16
select select
type input "S"
select select
type input "Su"
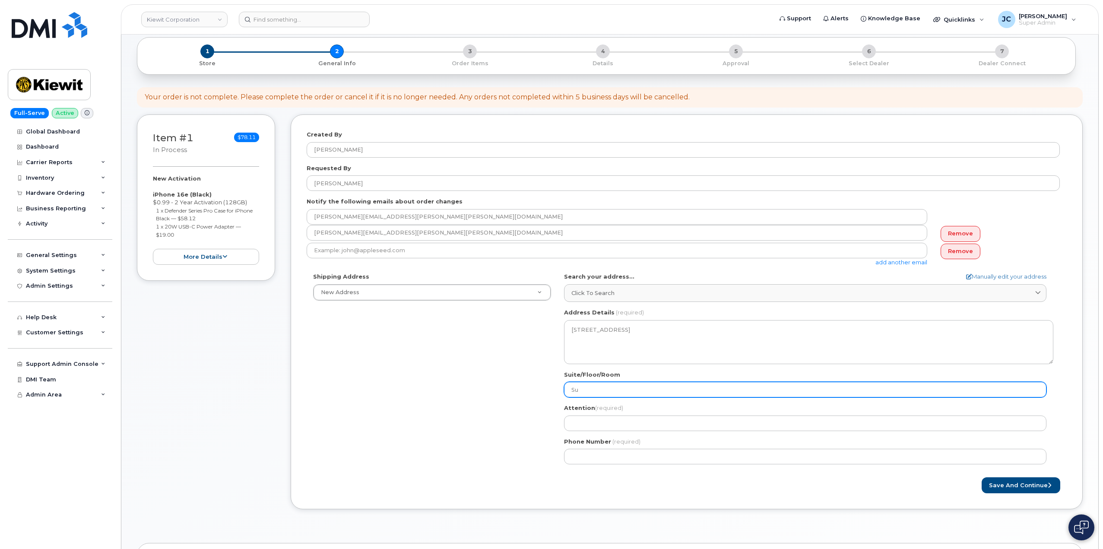
select select
type input "Sui"
select select
type input "Suit"
select select
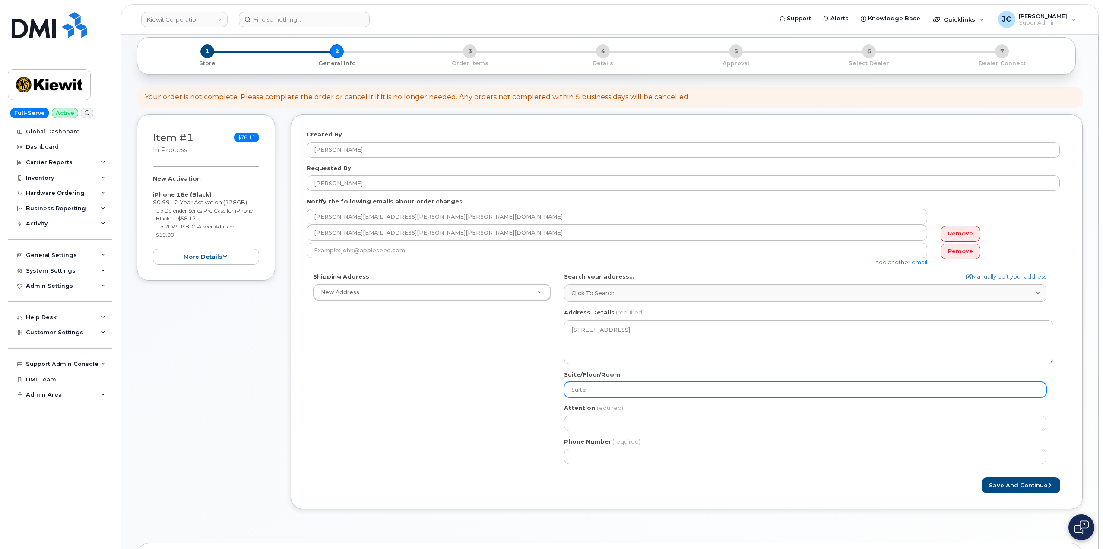
type input "Suite"
select select
type input "Suite 3"
select select
type input "Suite 30"
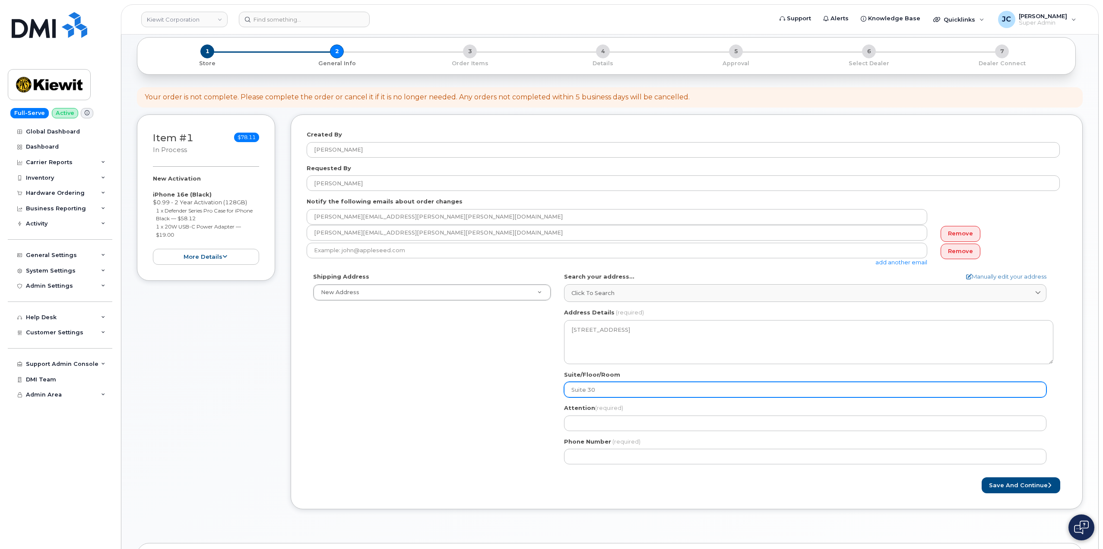
select select
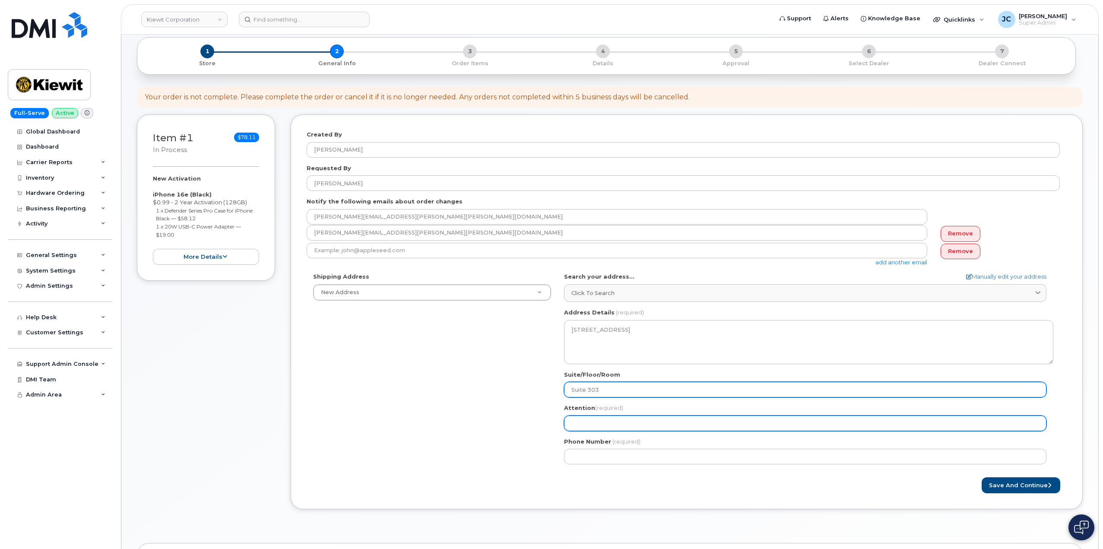
type input "Suite 303"
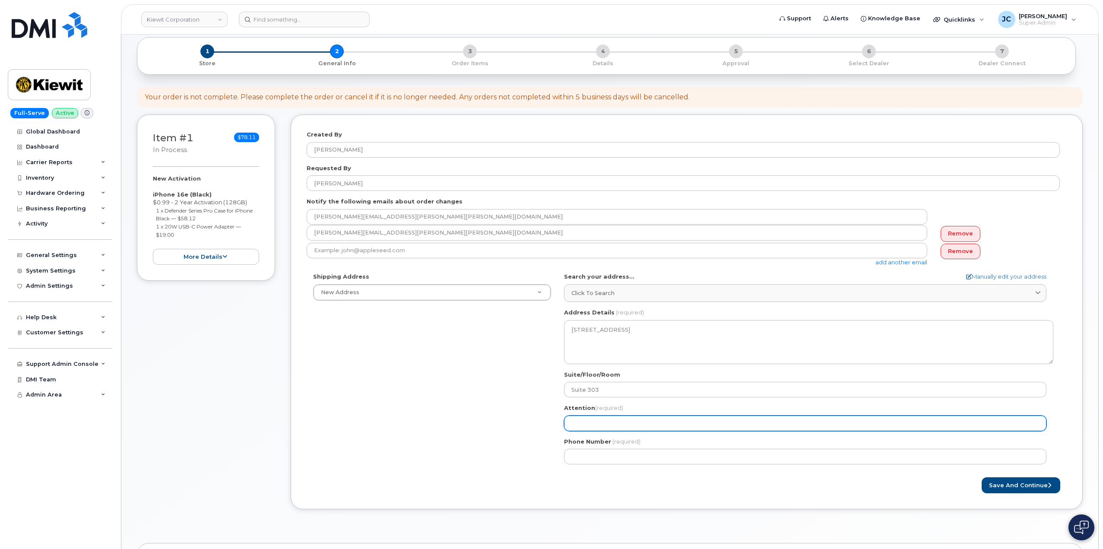
click at [581, 417] on input "Attention (required)" at bounding box center [805, 424] width 483 height 16
select select
type input "A"
select select
type input "AT"
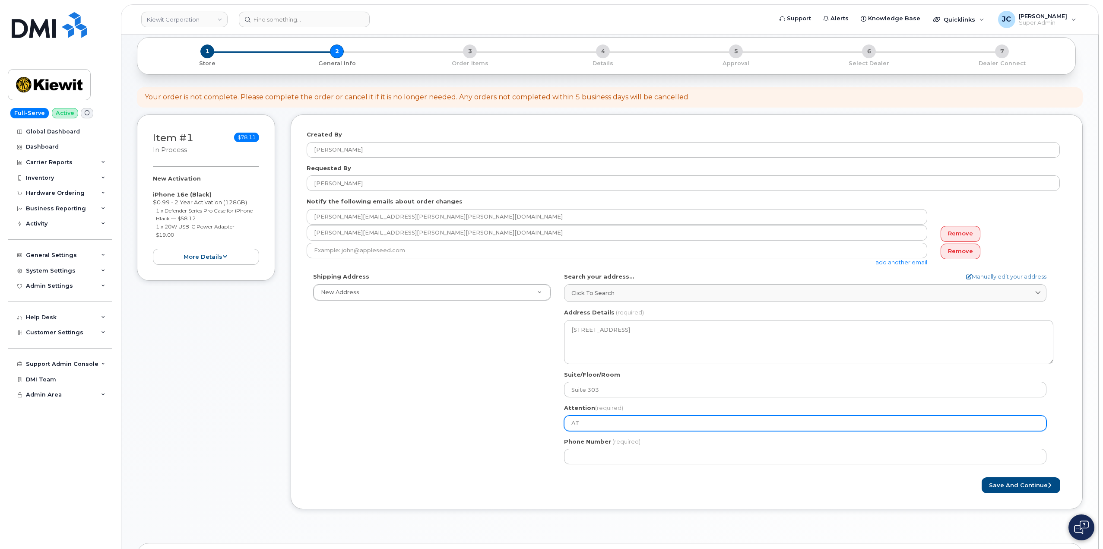
select select
type input "ATT"
select select
type input "ATTN"
select select
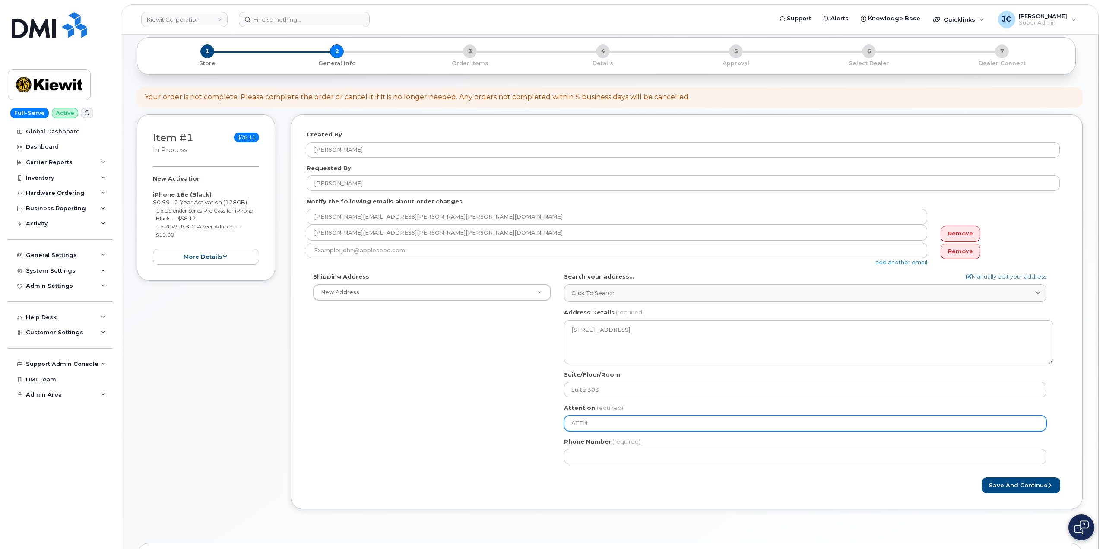
type input "ATTN:"
click at [601, 423] on input "ATTN:" at bounding box center [805, 424] width 483 height 16
paste input "[PERSON_NAME]"
select select
type input "ATTN: Robert labrec"
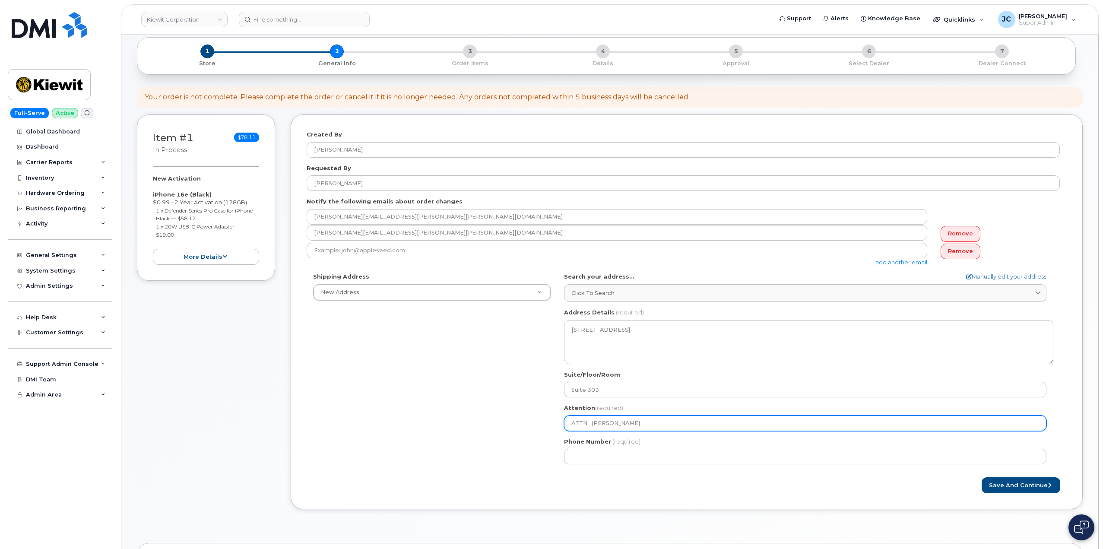
drag, startPoint x: 634, startPoint y: 420, endPoint x: 604, endPoint y: 423, distance: 30.3
click at [609, 423] on input "ATTN: Robert labrec" at bounding box center [805, 424] width 483 height 16
select select
type input "ATTN: Robert"
select select
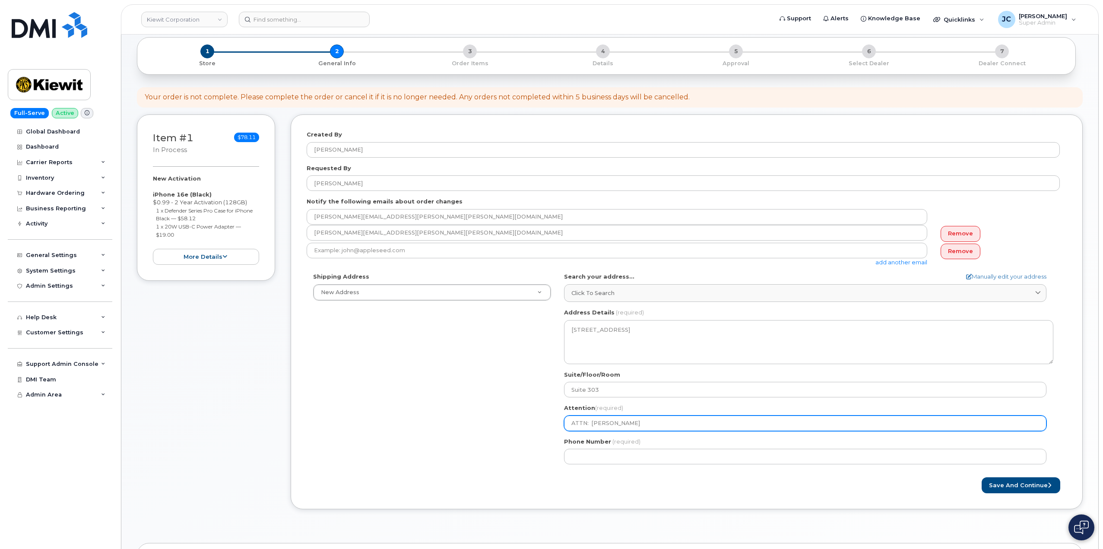
type input "ATTN: Robert l"
select select
type input "ATTN: Robert"
select select
type input "ATTN: Robert l"
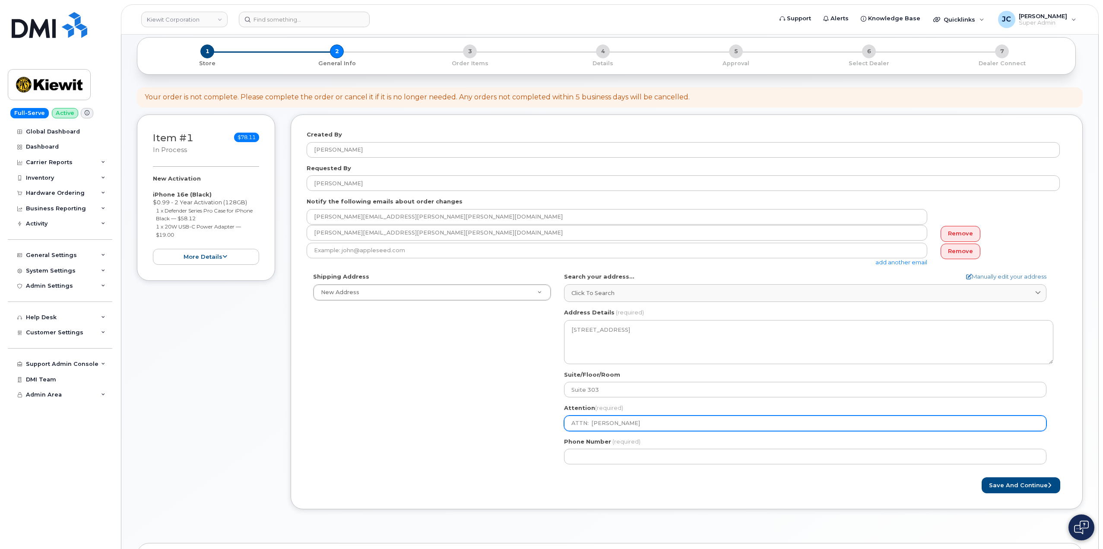
select select
type input "ATTN: Robert"
select select
type input "ATTN: Robert L"
paste input "[PERSON_NAME]"
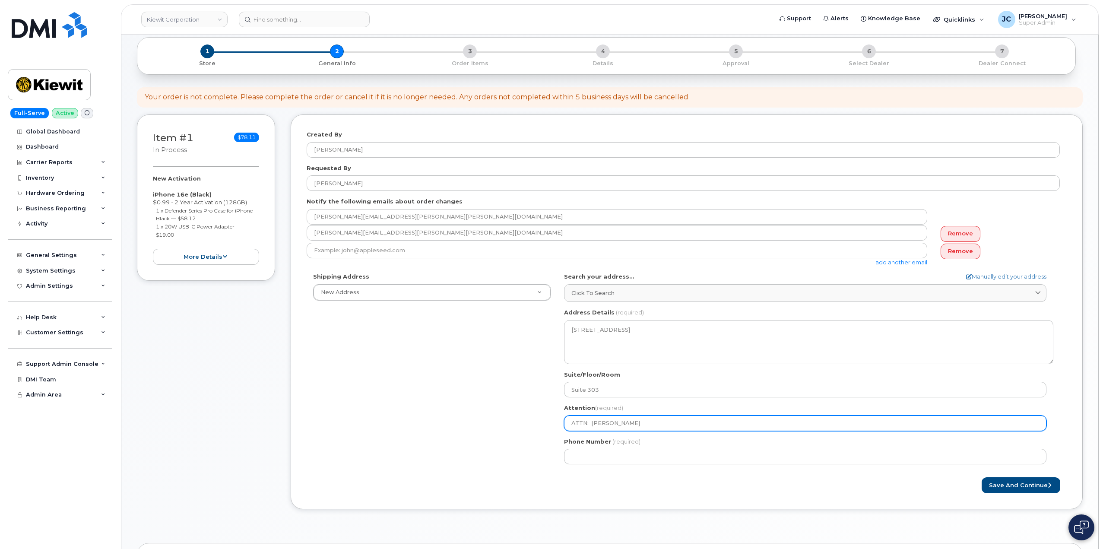
select select
type input "ATTN: Robert L Robert labrec"
select select
type input "ATTN: Robert L Robert abrec"
select select
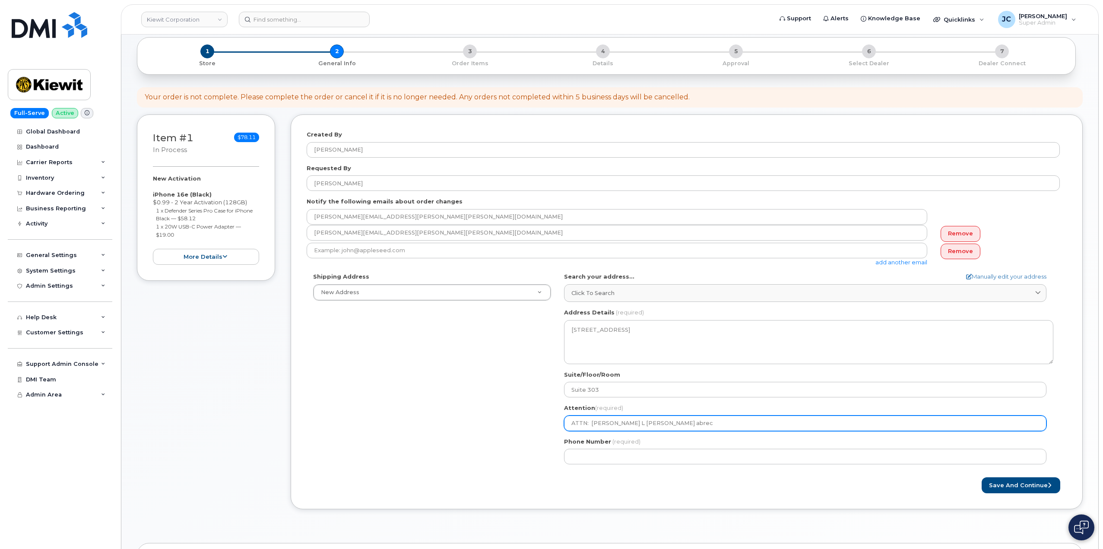
type input "ATTN: Robert L Robertabrec"
select select
type input "ATTN: Robert L Roberabrec"
select select
type input "ATTN: Robert L Robeabrec"
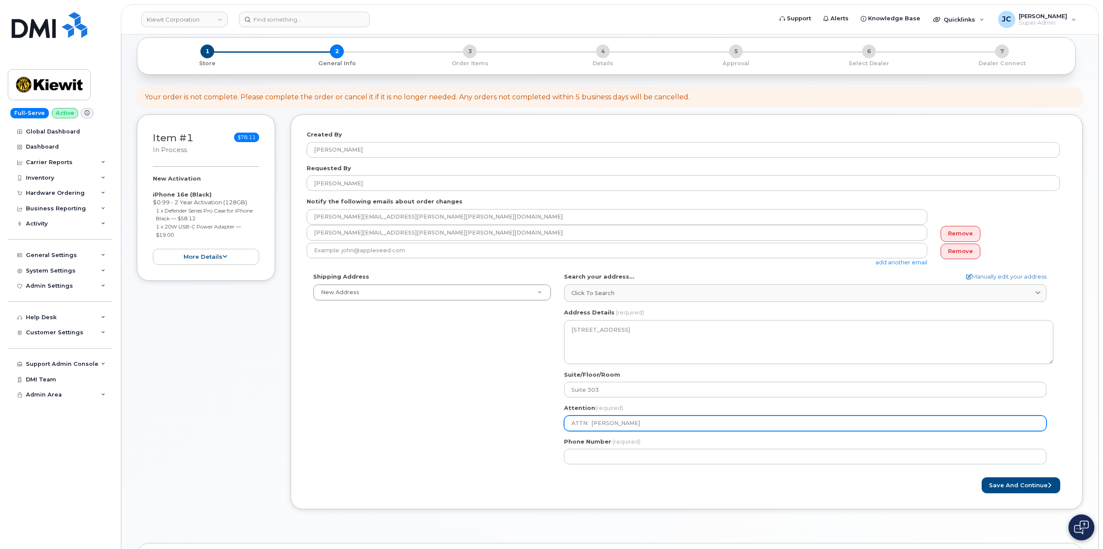
select select
type input "ATTN: Robert L Robabrec"
select select
type input "ATTN: Robert L Roabrec"
select select
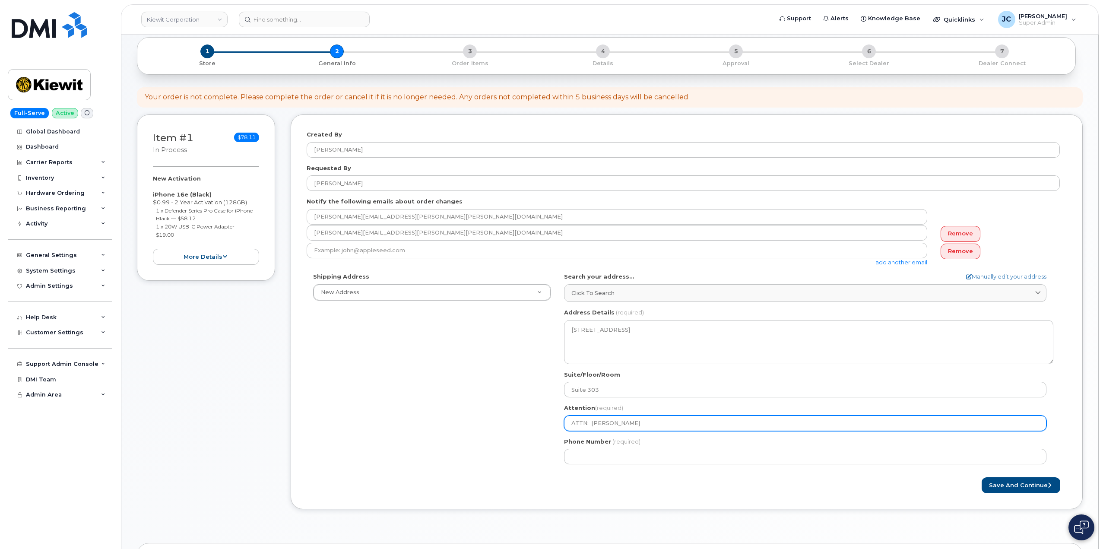
type input "ATTN: Robert L Rabrec"
select select
type input "ATTN: Robert L abrec"
select select
type input "ATTN: Robert Labrec"
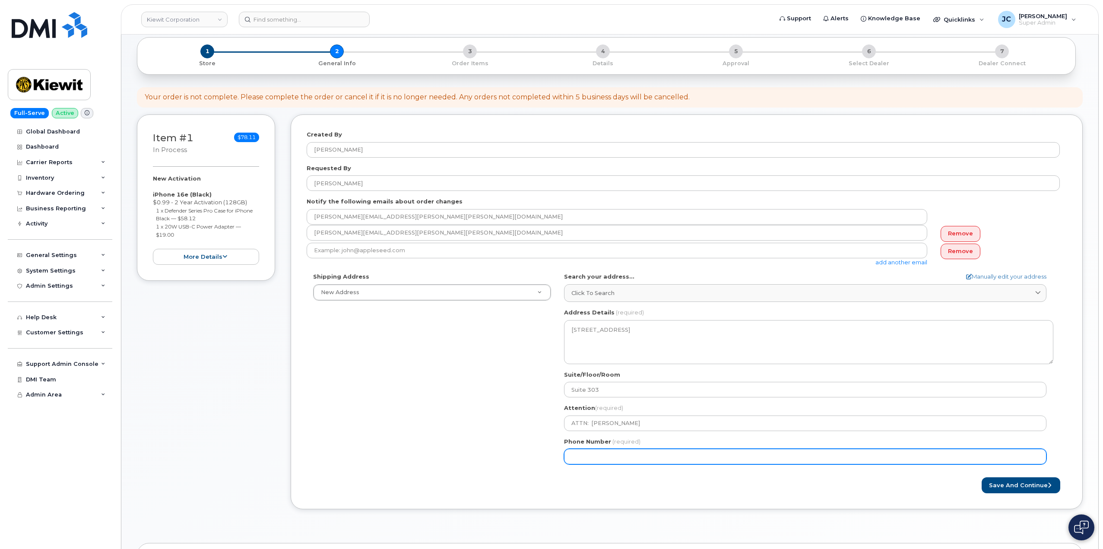
click at [587, 459] on input "Phone Number" at bounding box center [805, 457] width 483 height 16
paste input "719.3517411"
type input "719.3517411"
click at [585, 457] on input "719.3517411" at bounding box center [805, 457] width 483 height 16
select select
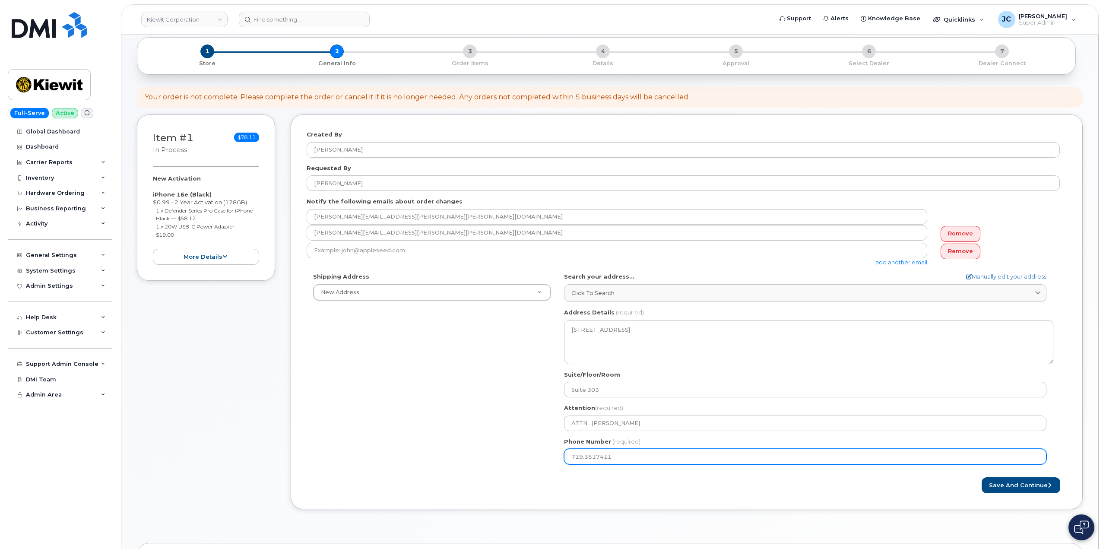
type input "719.517411"
drag, startPoint x: 585, startPoint y: 455, endPoint x: 594, endPoint y: 471, distance: 17.8
click at [585, 456] on input "719.517411" at bounding box center [805, 457] width 483 height 16
select select
type input "719517411"
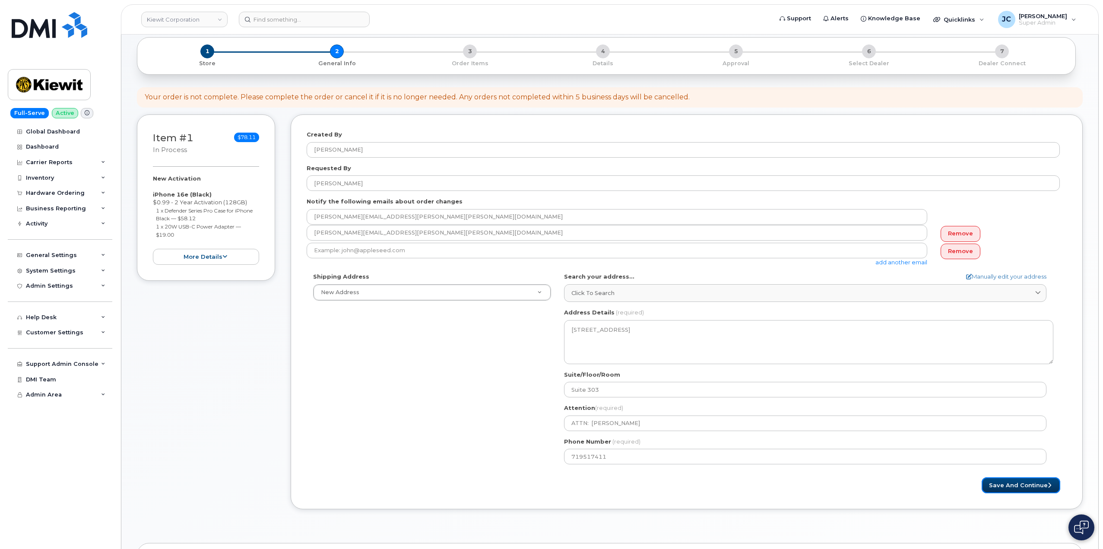
drag, startPoint x: 1023, startPoint y: 489, endPoint x: 963, endPoint y: 486, distance: 60.1
click at [963, 486] on div "Save and Continue" at bounding box center [877, 485] width 380 height 16
click at [1014, 485] on button "Save and Continue" at bounding box center [1021, 485] width 79 height 16
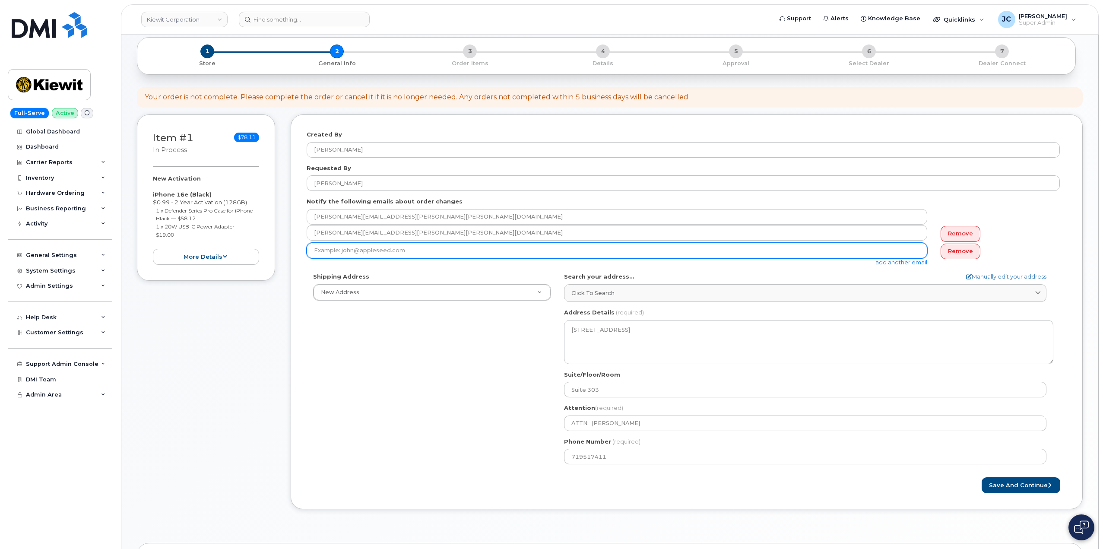
click at [446, 248] on input "email" at bounding box center [617, 251] width 621 height 16
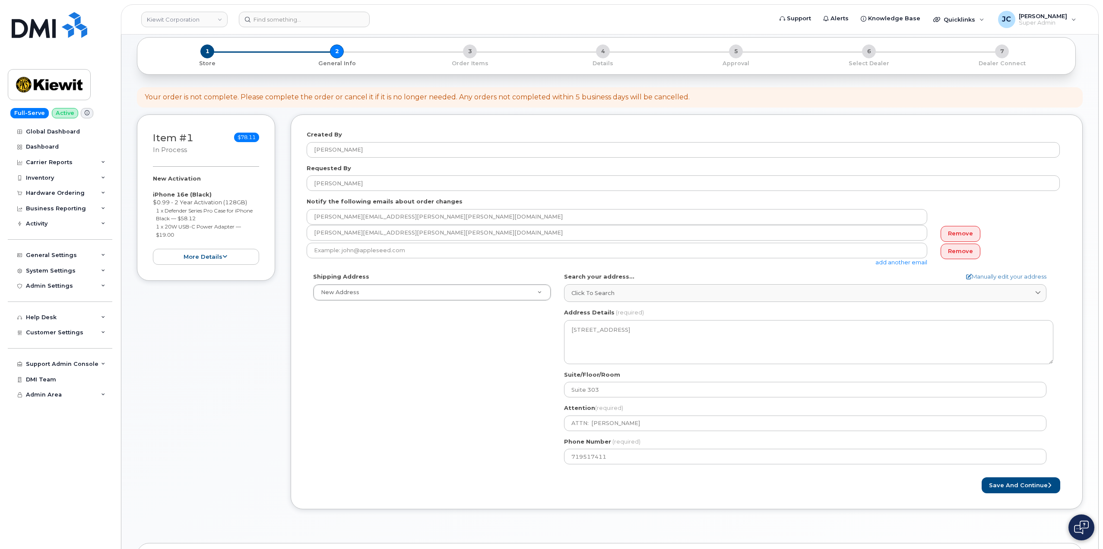
click at [611, 275] on label "Search your address..." at bounding box center [599, 277] width 70 height 8
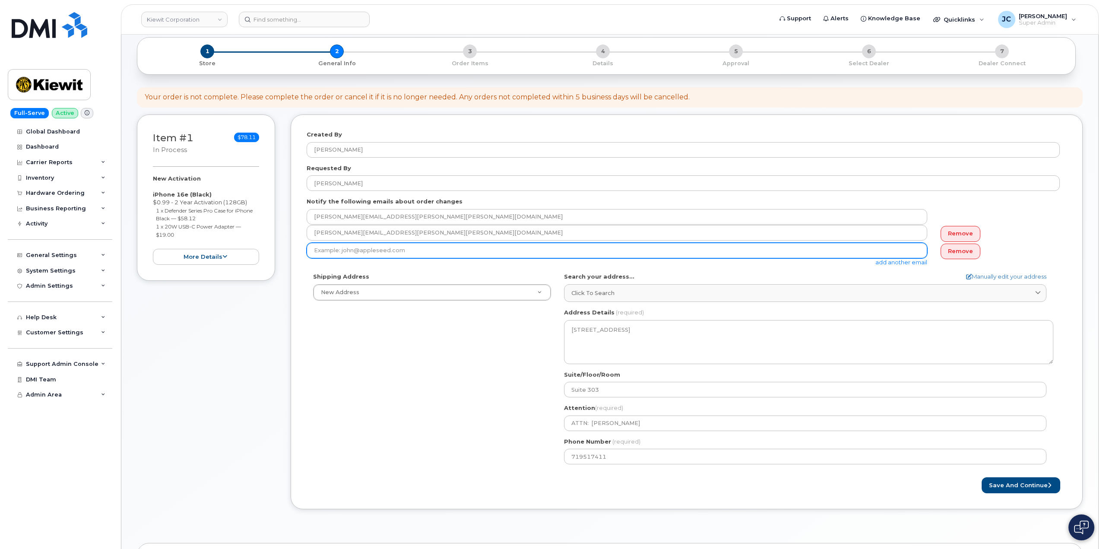
click at [706, 251] on input "email" at bounding box center [617, 251] width 621 height 16
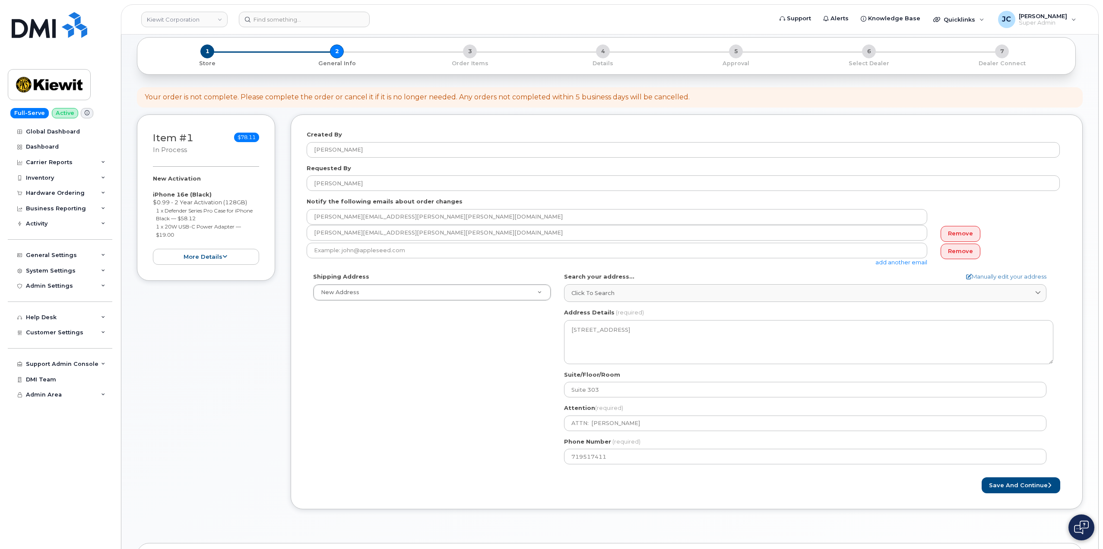
click at [439, 433] on div "Shipping Address New Address New Address 11501 42nd Street 10489 Robb Court 355…" at bounding box center [683, 372] width 753 height 198
click at [1029, 485] on button "Save and Continue" at bounding box center [1021, 485] width 79 height 16
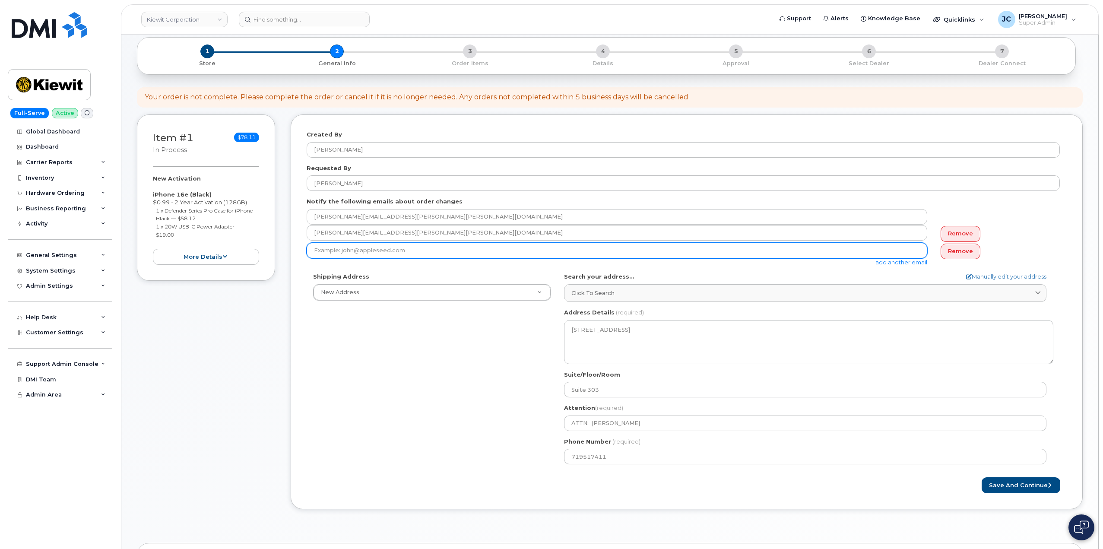
click at [480, 245] on input "email" at bounding box center [617, 251] width 621 height 16
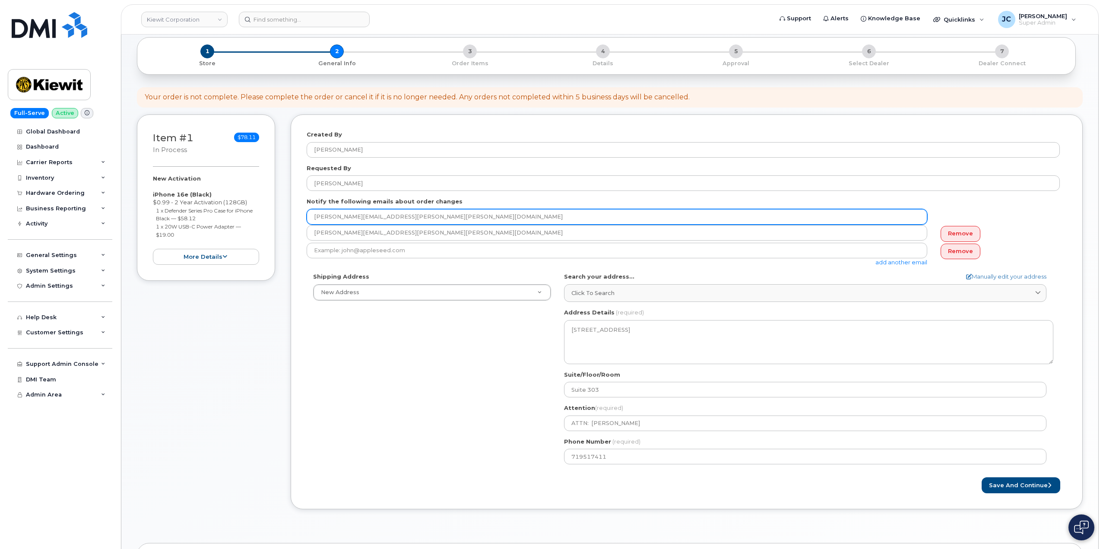
click at [471, 212] on input "TYROME.GARDNER@KIEWIT.COM" at bounding box center [617, 217] width 621 height 16
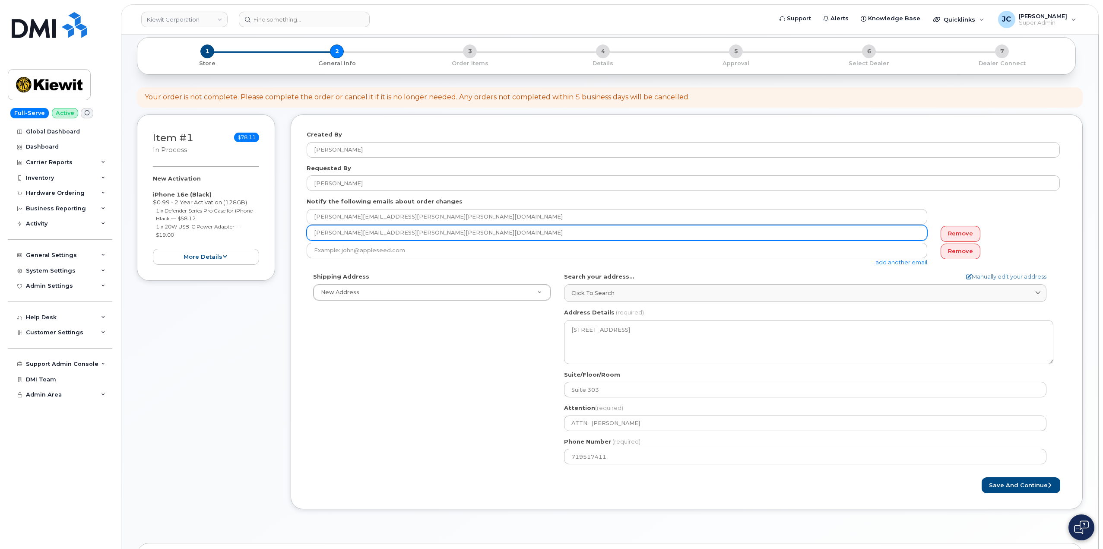
click at [459, 232] on input "ROBERT.LABREC@KIEWIT.COM" at bounding box center [617, 233] width 621 height 16
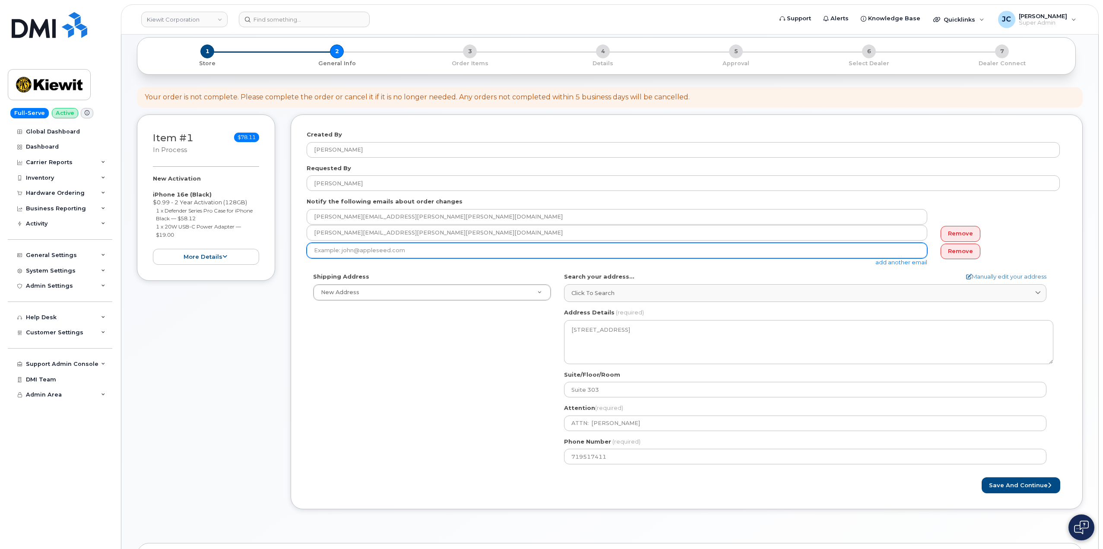
click at [422, 243] on input "email" at bounding box center [617, 251] width 621 height 16
click at [409, 251] on input "email" at bounding box center [617, 251] width 621 height 16
type input "[EMAIL_ADDRESS][DOMAIN_NAME]"
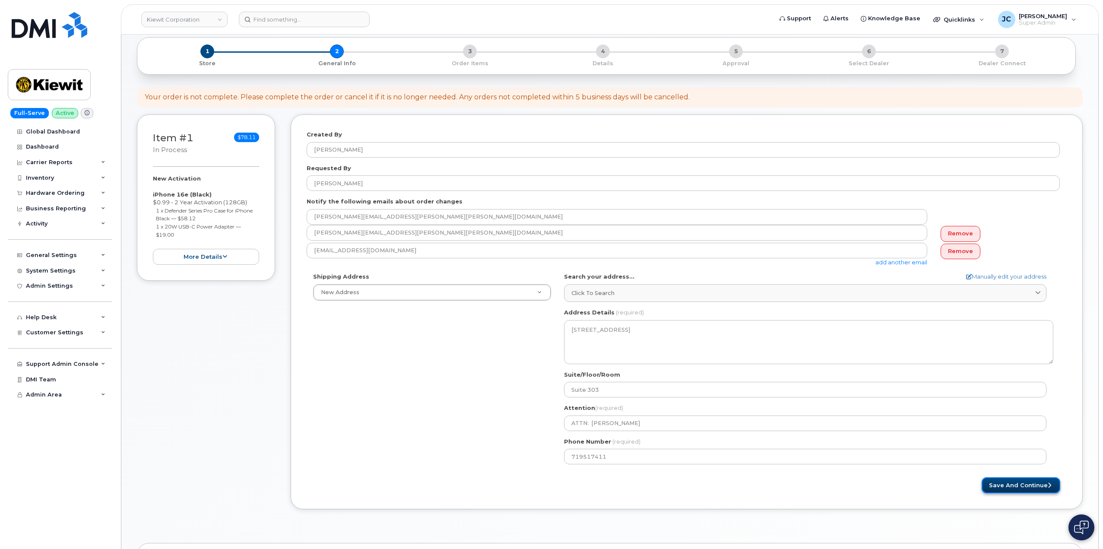
click at [1038, 483] on button "Save and Continue" at bounding box center [1021, 485] width 79 height 16
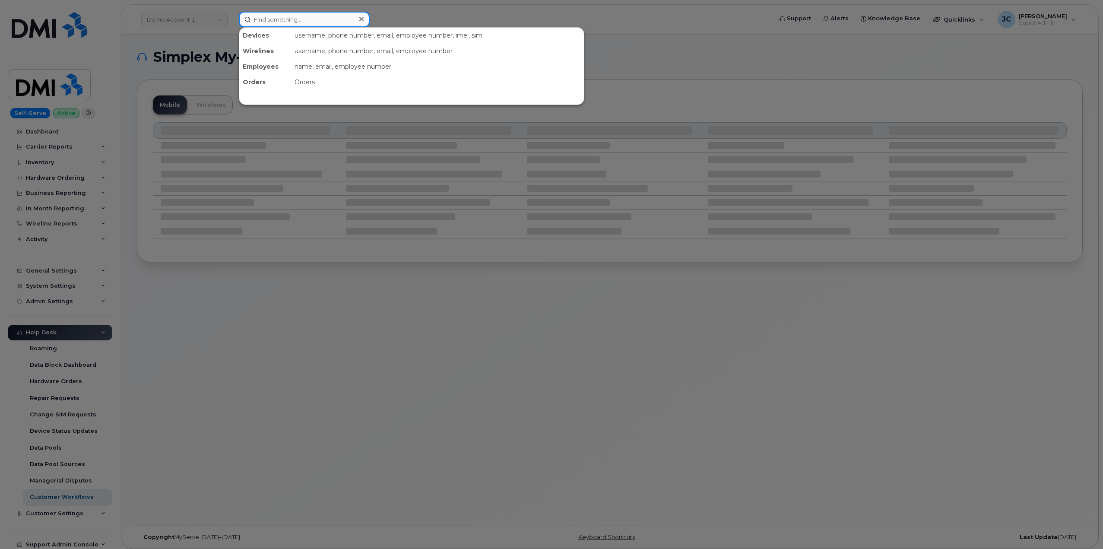
click at [273, 17] on input at bounding box center [304, 20] width 131 height 16
click at [294, 17] on input at bounding box center [304, 20] width 131 height 16
paste input "[PERSON_NAME]"
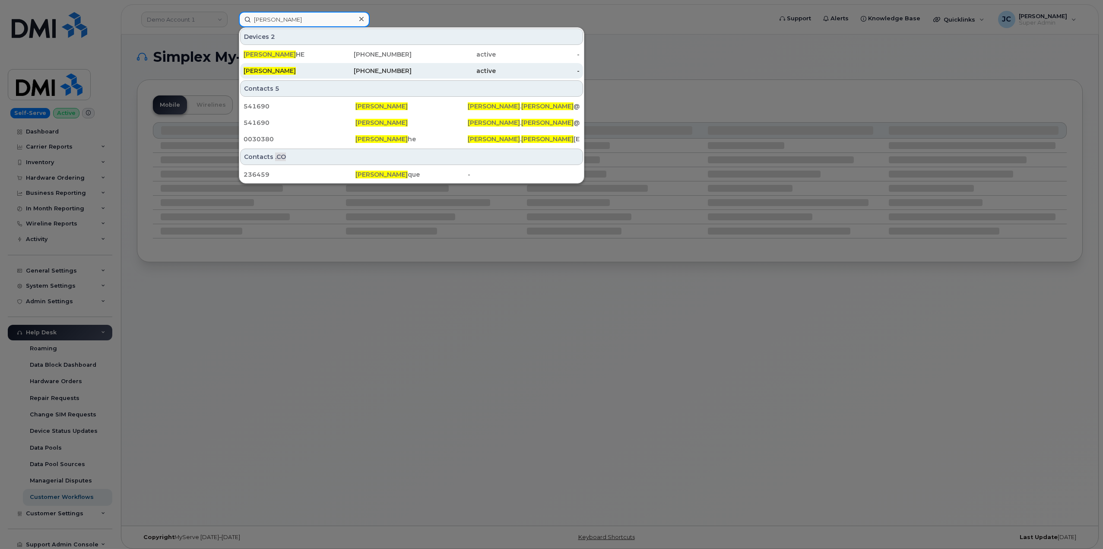
type input "[PERSON_NAME]"
click at [271, 70] on span "[PERSON_NAME]" at bounding box center [270, 71] width 52 height 8
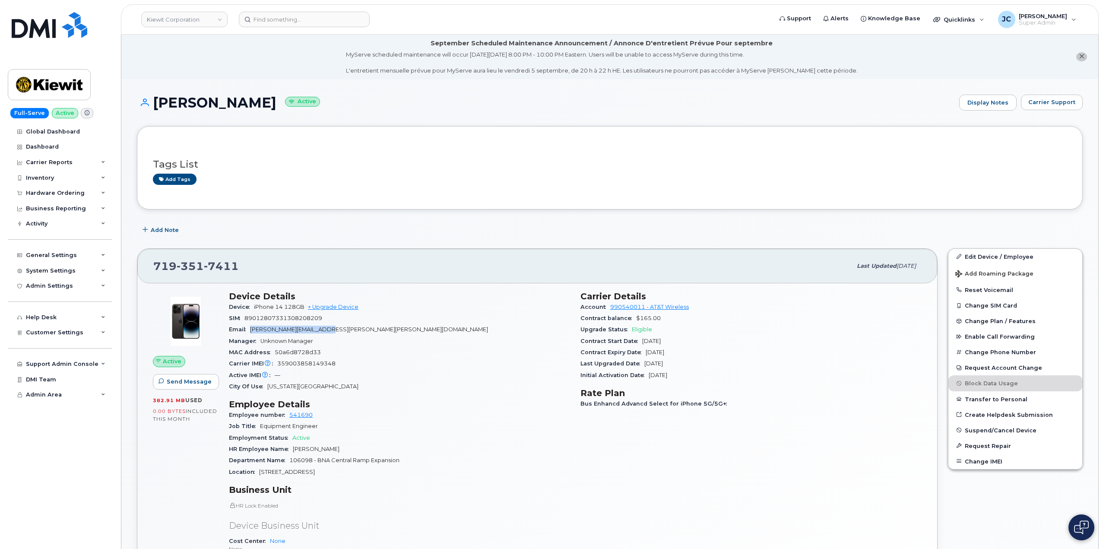
drag, startPoint x: 343, startPoint y: 331, endPoint x: 253, endPoint y: 328, distance: 89.9
click at [251, 328] on div "Email ROBERT.LABREC@KIEWIT.COM" at bounding box center [399, 329] width 341 height 11
copy span "ROBERT.LABREC@KIEWIT.COM"
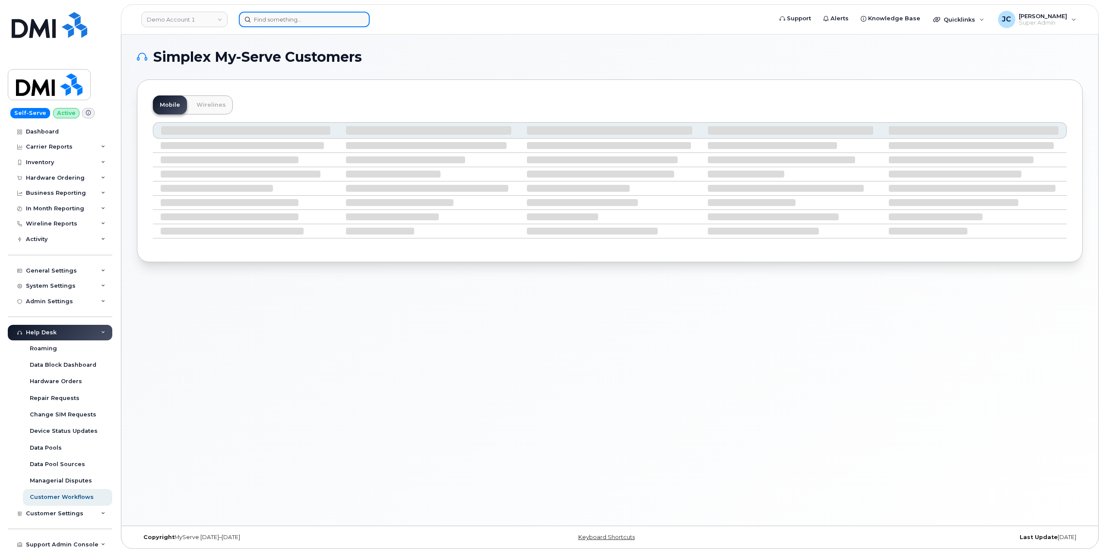
click at [286, 20] on input at bounding box center [304, 20] width 131 height 16
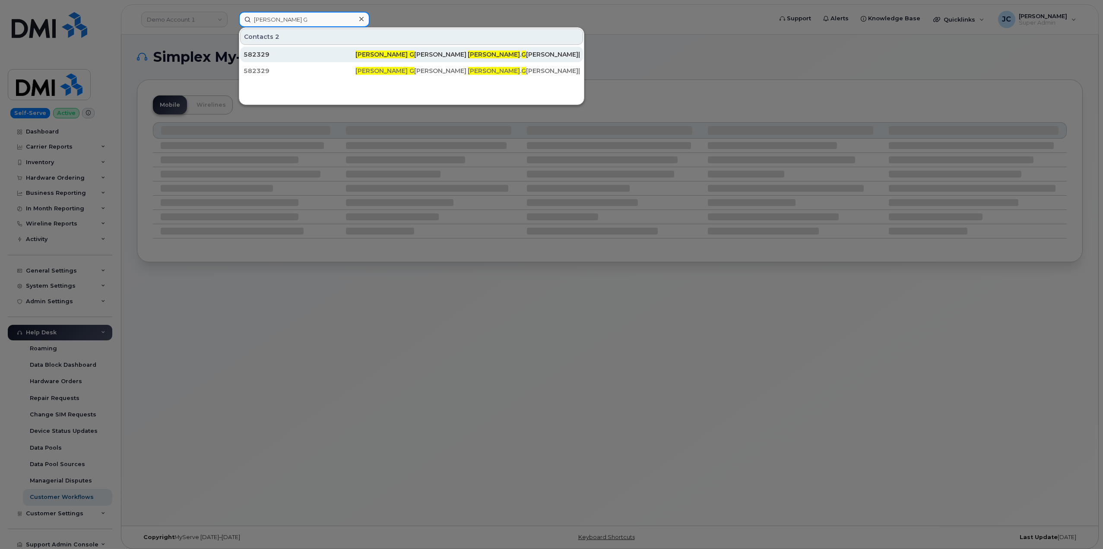
type input "[PERSON_NAME] G"
click at [378, 53] on span "[PERSON_NAME] G" at bounding box center [385, 55] width 59 height 8
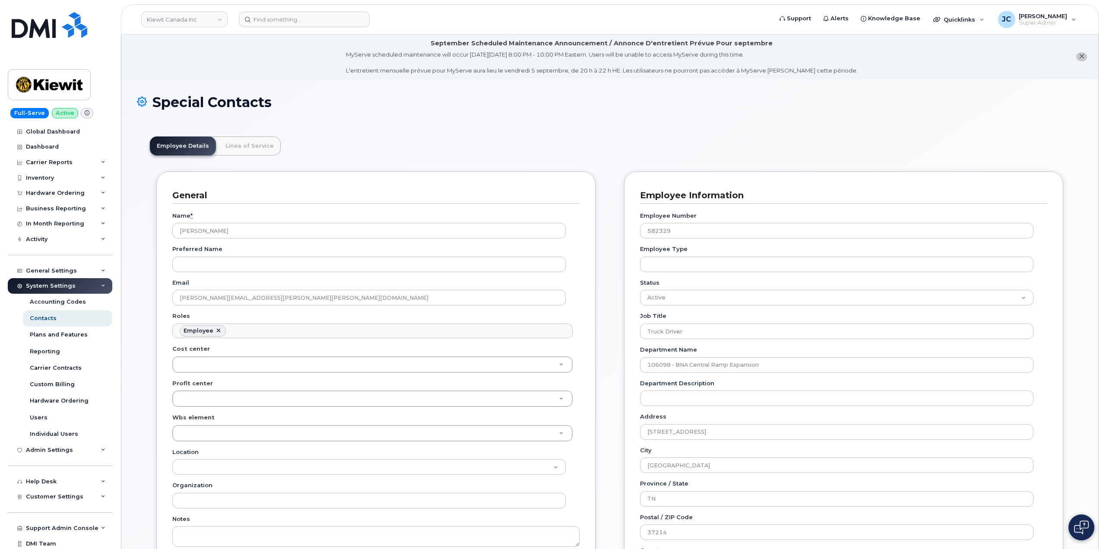
scroll to position [25, 0]
drag, startPoint x: 290, startPoint y: 295, endPoint x: 197, endPoint y: 299, distance: 93.0
click at [166, 297] on div "General Name * Tyrome Gardner Preferred Name Email TYROME.GARDNER@KIEWIT.COM Ro…" at bounding box center [375, 409] width 439 height 474
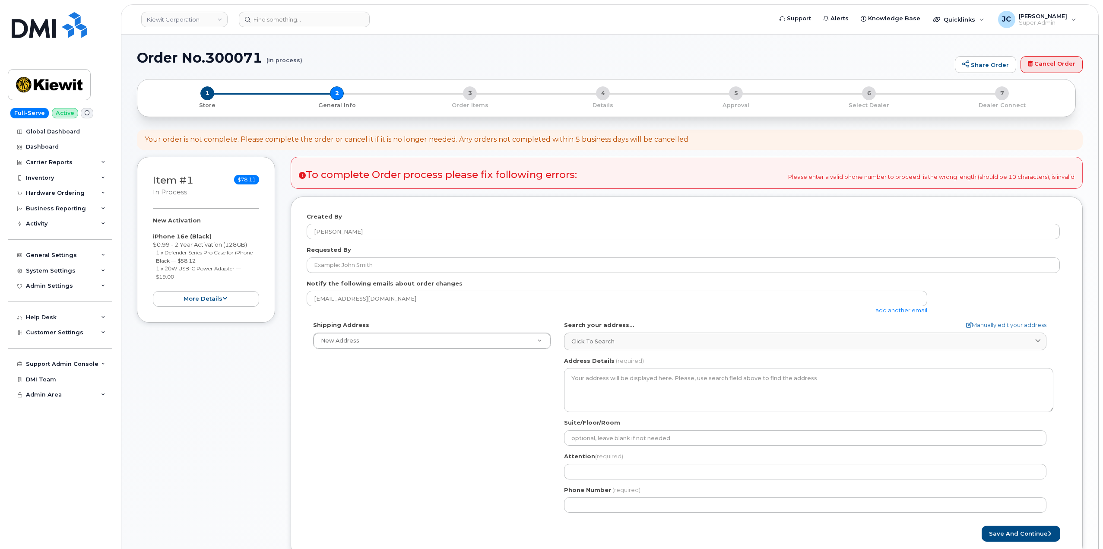
select select
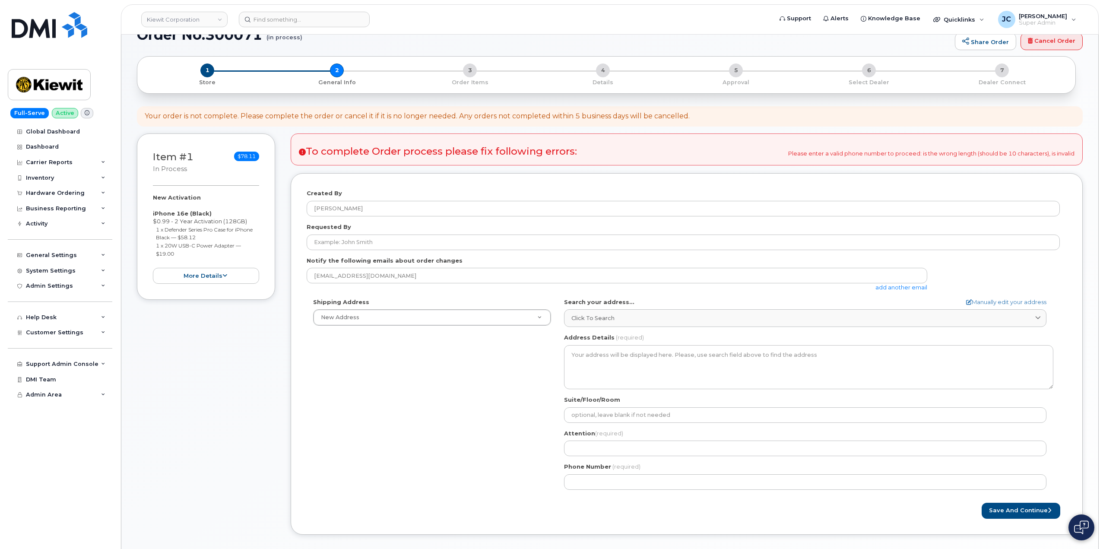
scroll to position [86, 0]
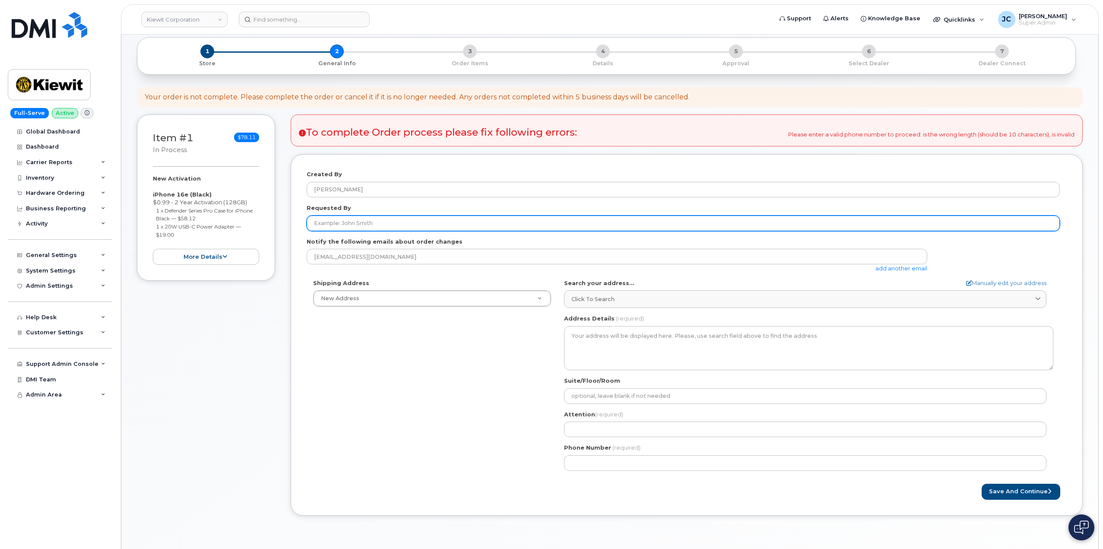
click at [369, 218] on input "Requested By" at bounding box center [683, 224] width 753 height 16
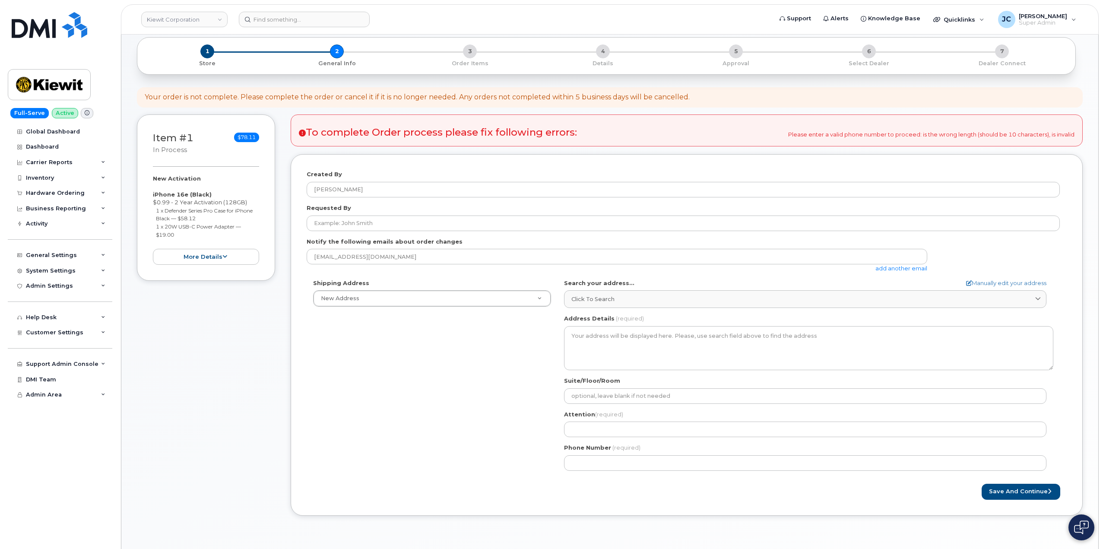
drag, startPoint x: 470, startPoint y: 407, endPoint x: 465, endPoint y: 405, distance: 5.5
click at [467, 405] on div "Shipping Address New Address New Address 11501 42nd Street 10489 Robb Court 355…" at bounding box center [683, 378] width 753 height 198
click at [227, 254] on button "more details" at bounding box center [206, 257] width 106 height 16
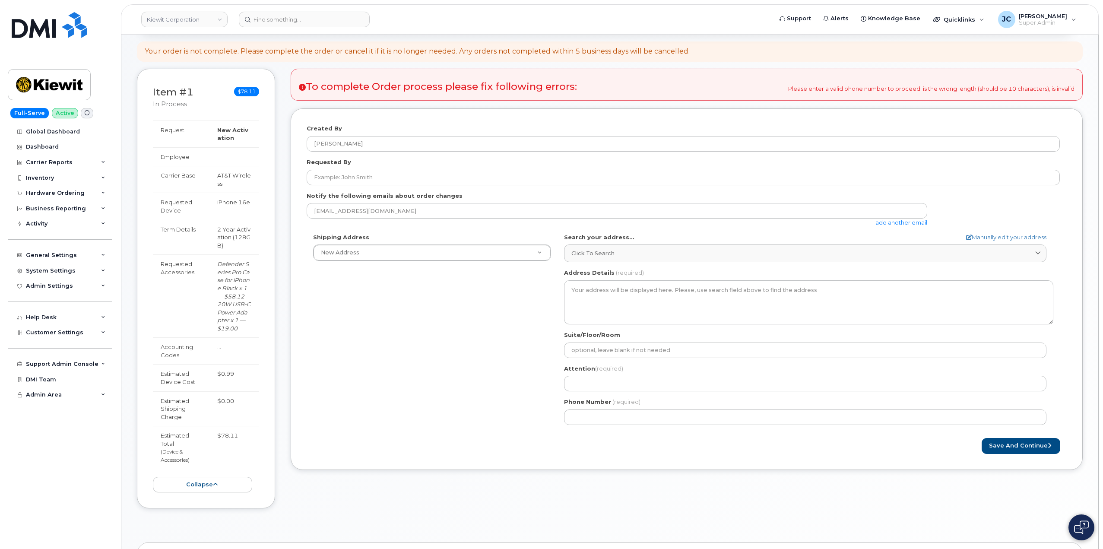
scroll to position [130, 0]
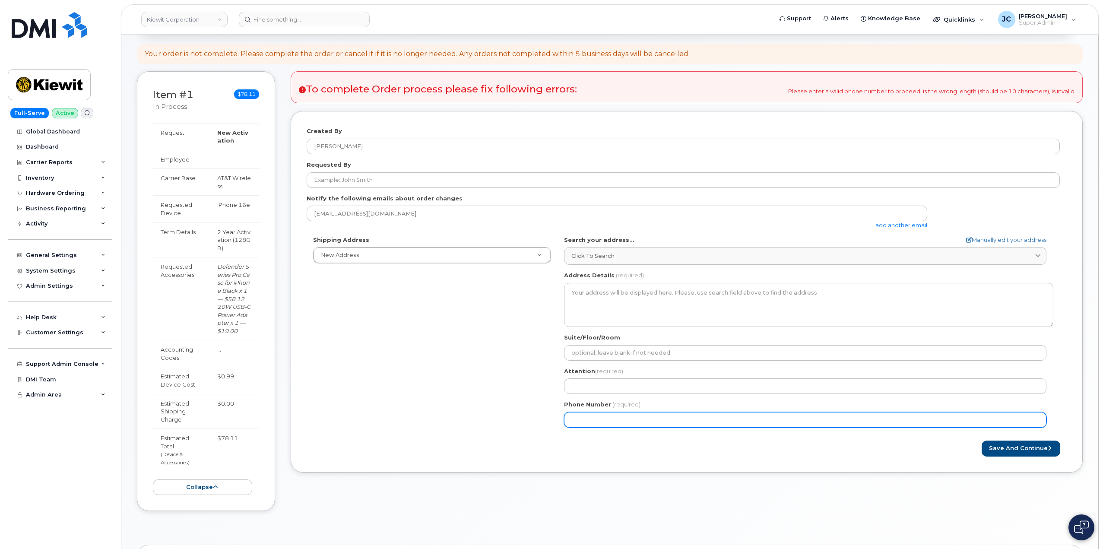
click at [382, 427] on div "Shipping Address New Address New Address 11501 42nd Street 10489 Robb Court 355…" at bounding box center [683, 335] width 753 height 198
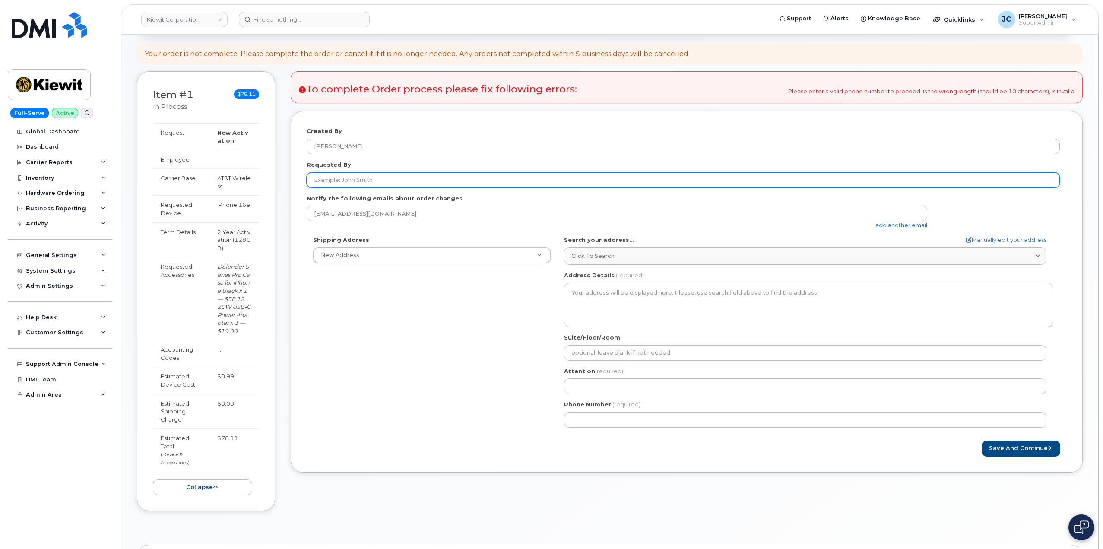
click at [385, 181] on input "Requested By" at bounding box center [683, 180] width 753 height 16
click at [367, 185] on input "Requested By" at bounding box center [683, 180] width 753 height 16
paste input "Robert Labrec"
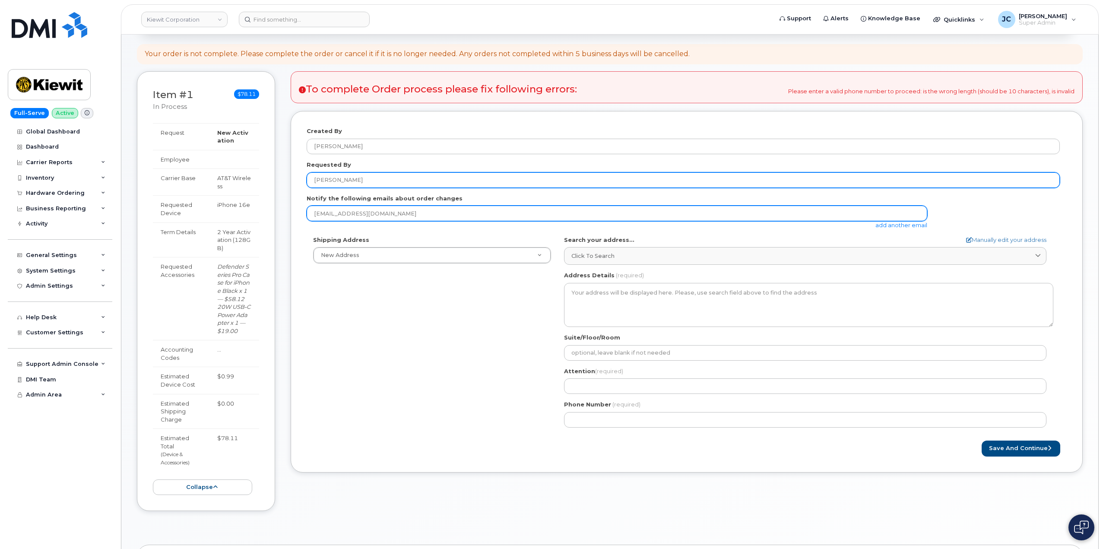
type input "[PERSON_NAME]"
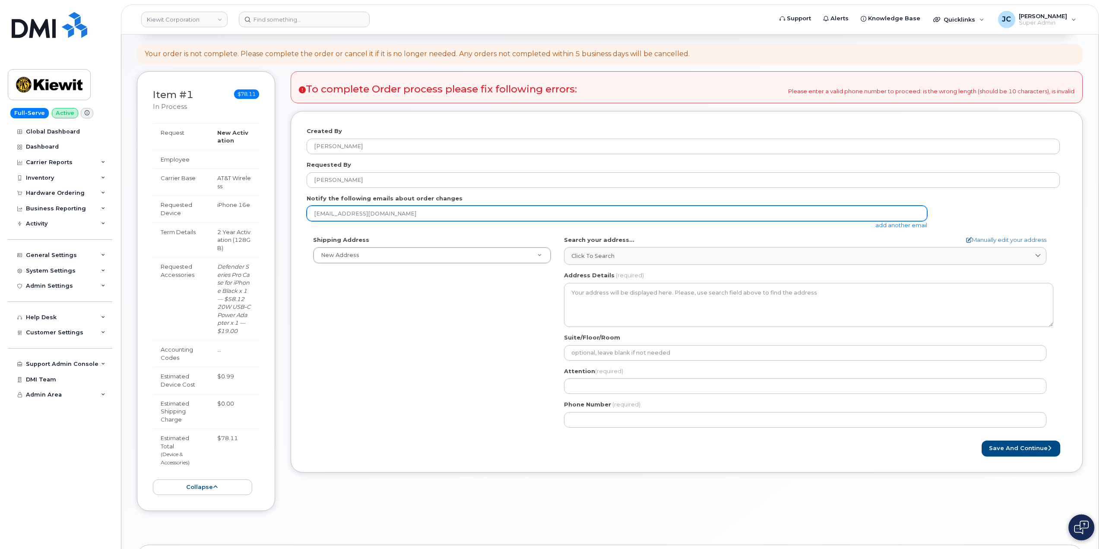
click at [382, 217] on input "[EMAIL_ADDRESS][DOMAIN_NAME]" at bounding box center [617, 214] width 621 height 16
drag, startPoint x: 383, startPoint y: 219, endPoint x: 273, endPoint y: 211, distance: 110.5
click at [272, 211] on div "Item #1 in process $78.11 New Activation iPhone 16e (Black) $0.99 - 2 Year Acti…" at bounding box center [610, 297] width 946 height 453
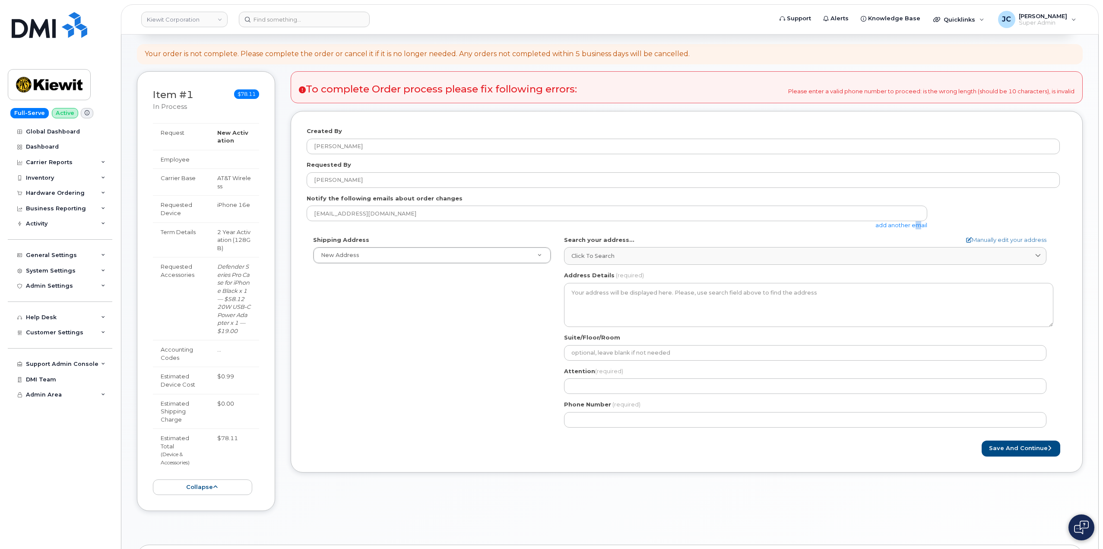
click at [913, 224] on link "add another email" at bounding box center [902, 225] width 52 height 7
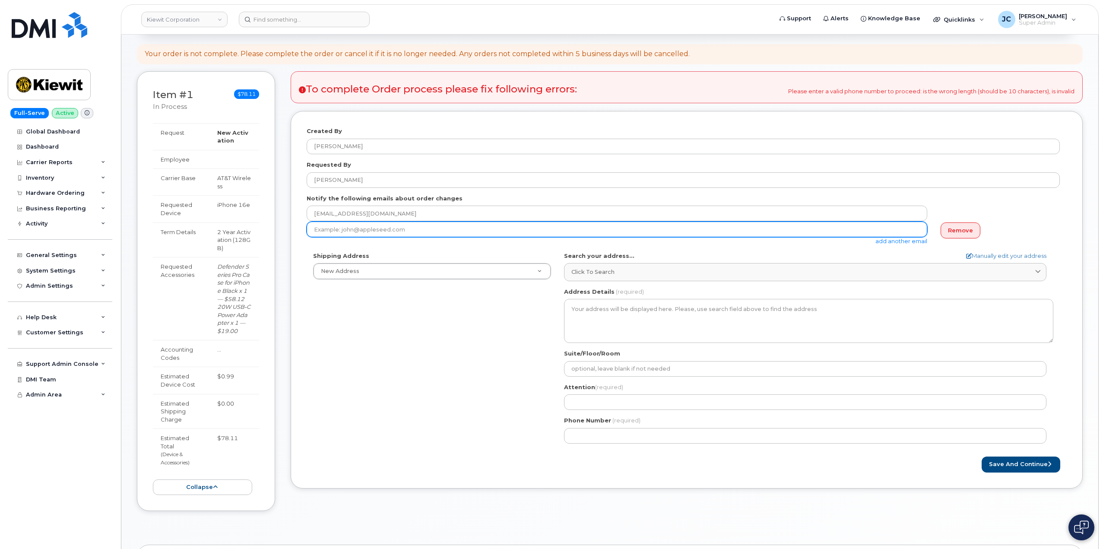
click at [448, 229] on input "email" at bounding box center [617, 230] width 621 height 16
paste input "ROBERT.LABREC@KIEWIT.COM"
type input "ROBERT.LABREC@KIEWIT.COM"
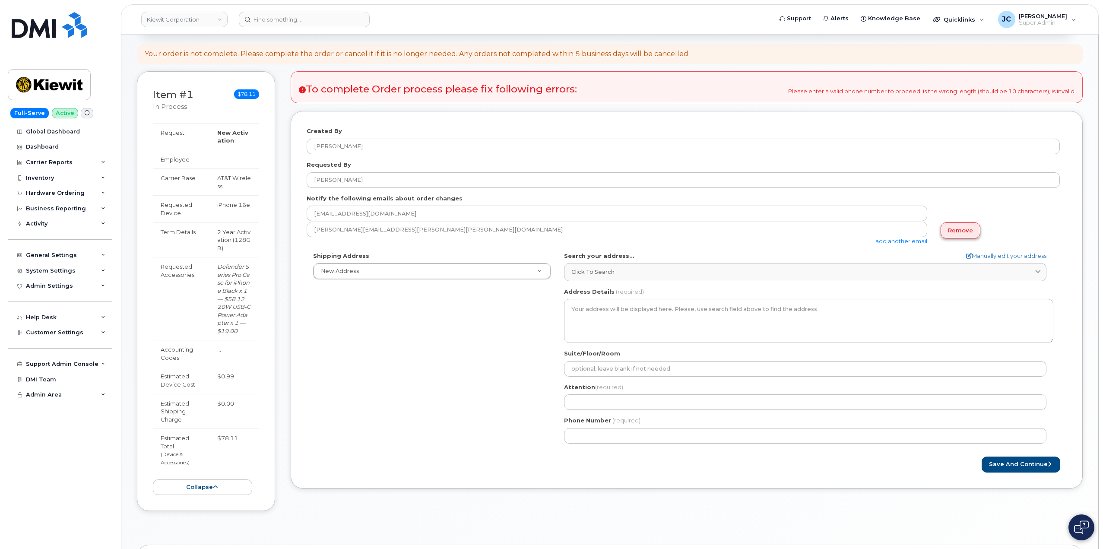
click at [953, 229] on link "Remove" at bounding box center [961, 230] width 40 height 16
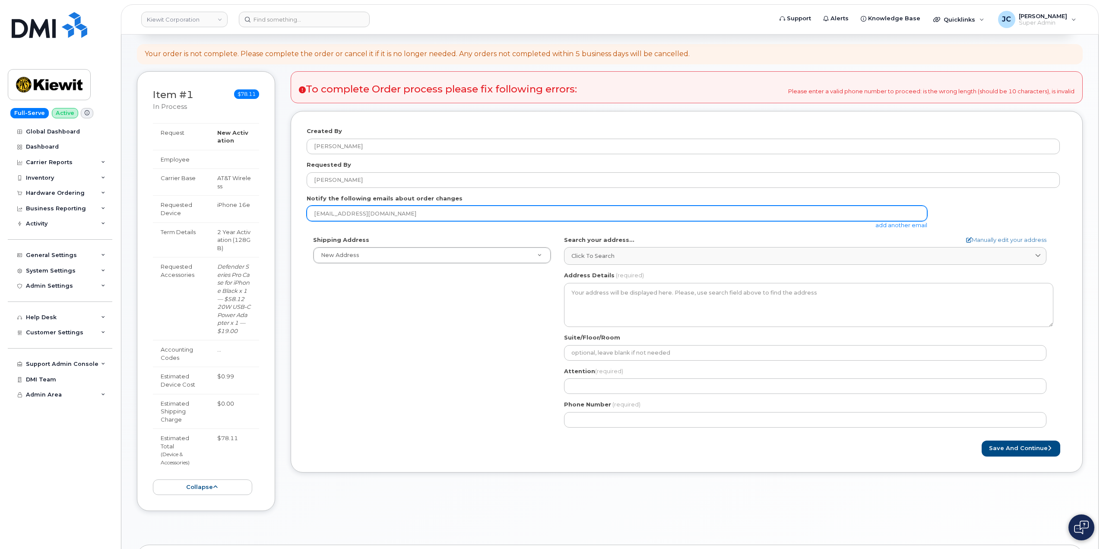
drag, startPoint x: 365, startPoint y: 216, endPoint x: 273, endPoint y: 214, distance: 92.5
click at [254, 219] on div "Item #1 in process $78.11 New Activation iPhone 16e (Black) $0.99 - 2 Year Acti…" at bounding box center [610, 297] width 946 height 453
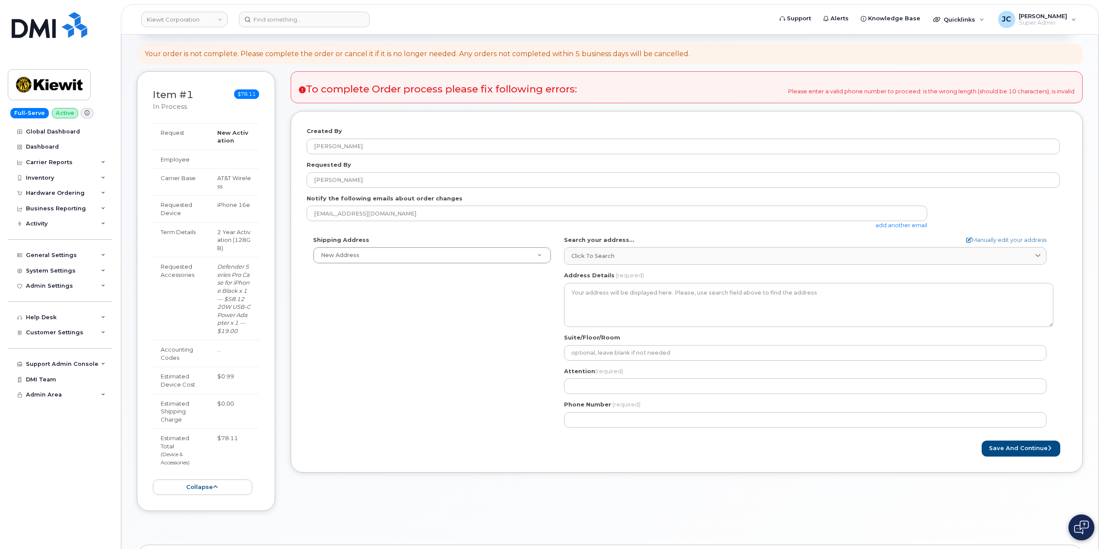
drag, startPoint x: 339, startPoint y: 211, endPoint x: 942, endPoint y: 229, distance: 603.4
click at [946, 231] on form "Created By Jene Cook Requested By Robert labrec Notify the following emails abo…" at bounding box center [687, 291] width 760 height 329
click at [903, 225] on link "add another email" at bounding box center [902, 225] width 52 height 7
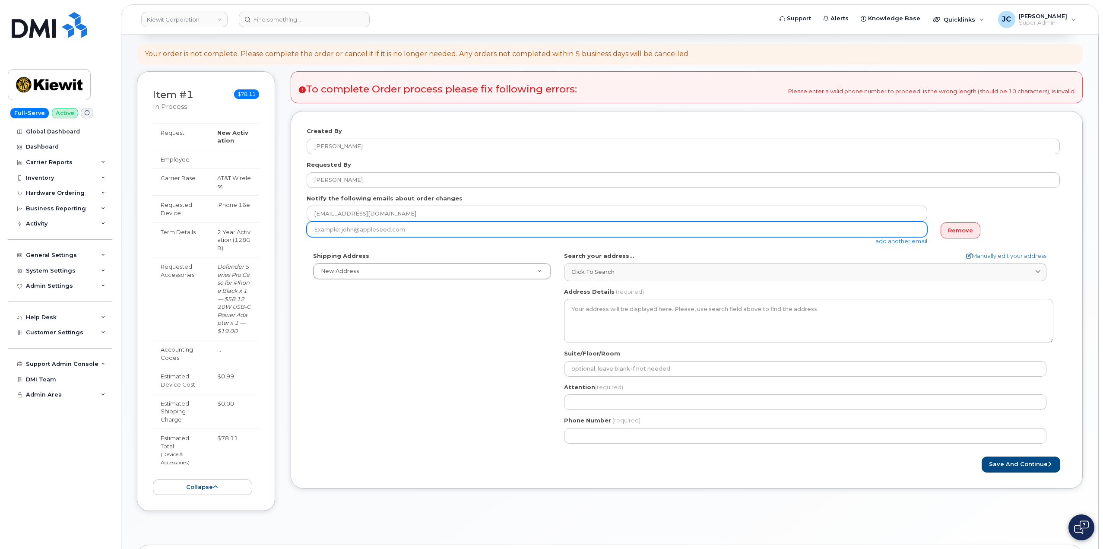
paste input "ROBERT.LABREC@KIEWIT.COM"
type input "ROBERT.LABREC@KIEWIT.COM"
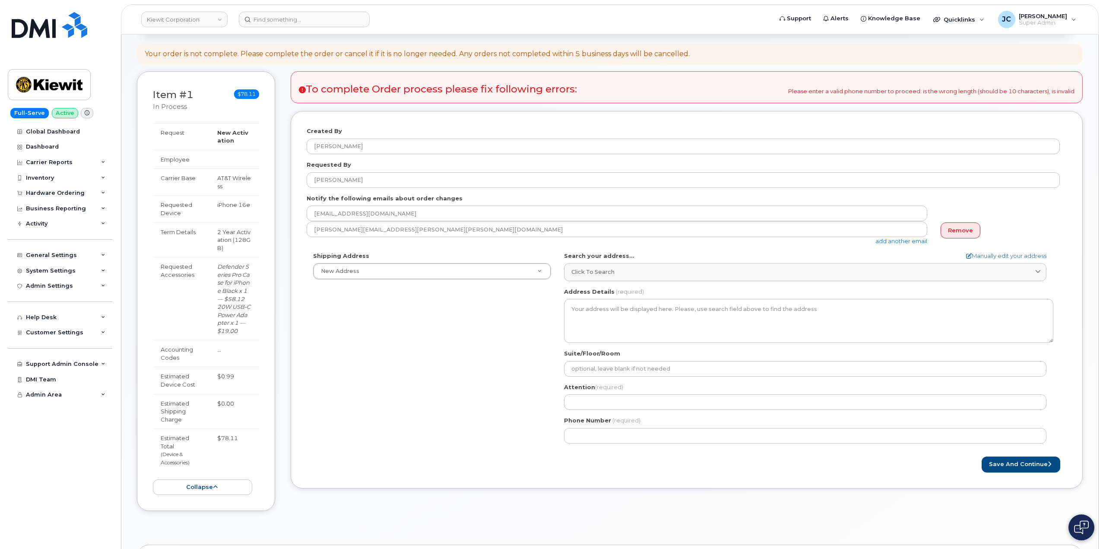
click at [911, 245] on link "add another email" at bounding box center [902, 241] width 52 height 7
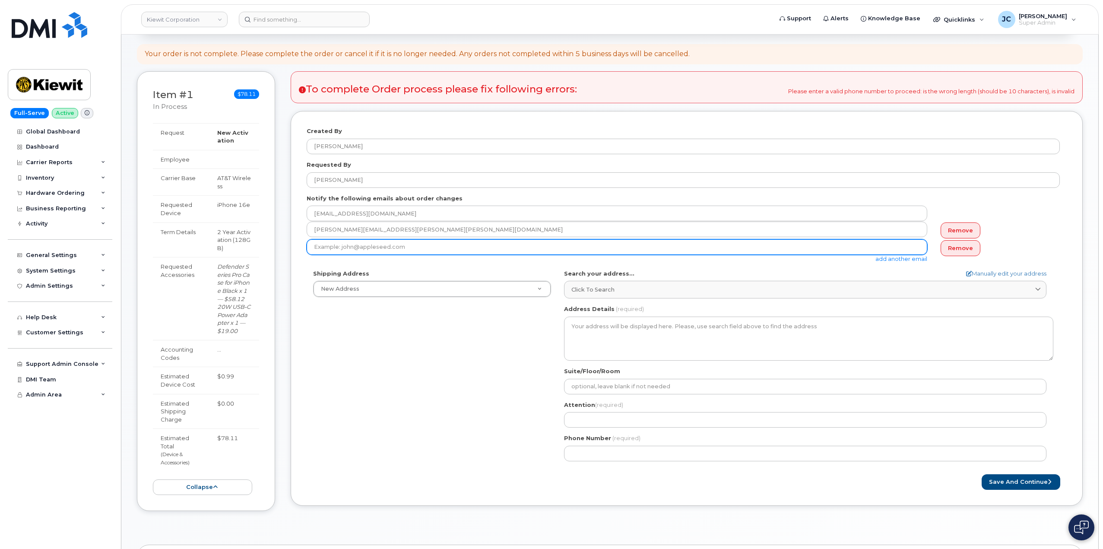
click at [423, 247] on input "email" at bounding box center [617, 247] width 621 height 16
paste input "TYROME.GARDNER@KIEWIT.COM"
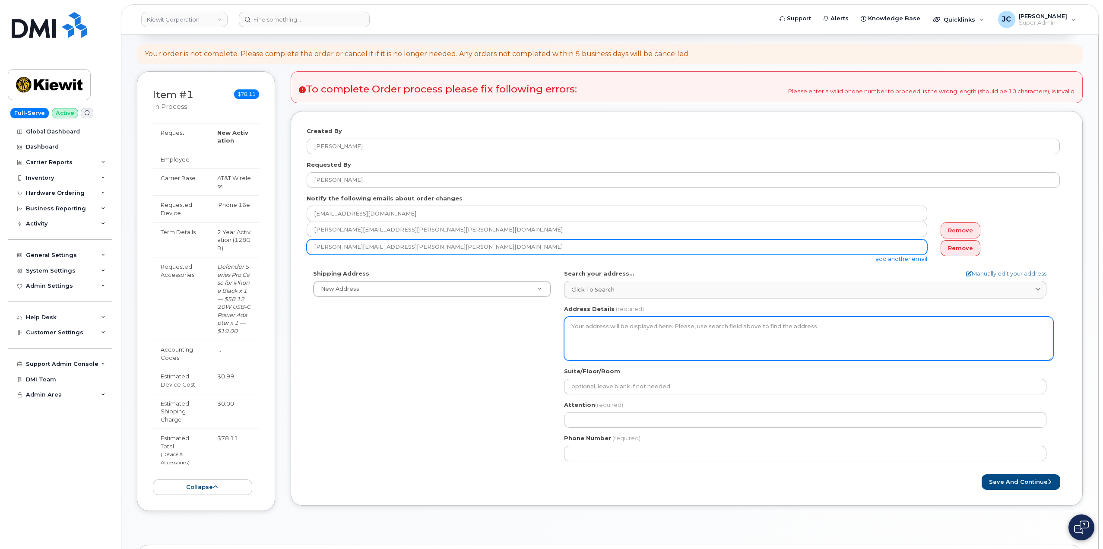
type input "TYROME.GARDNER@KIEWIT.COM"
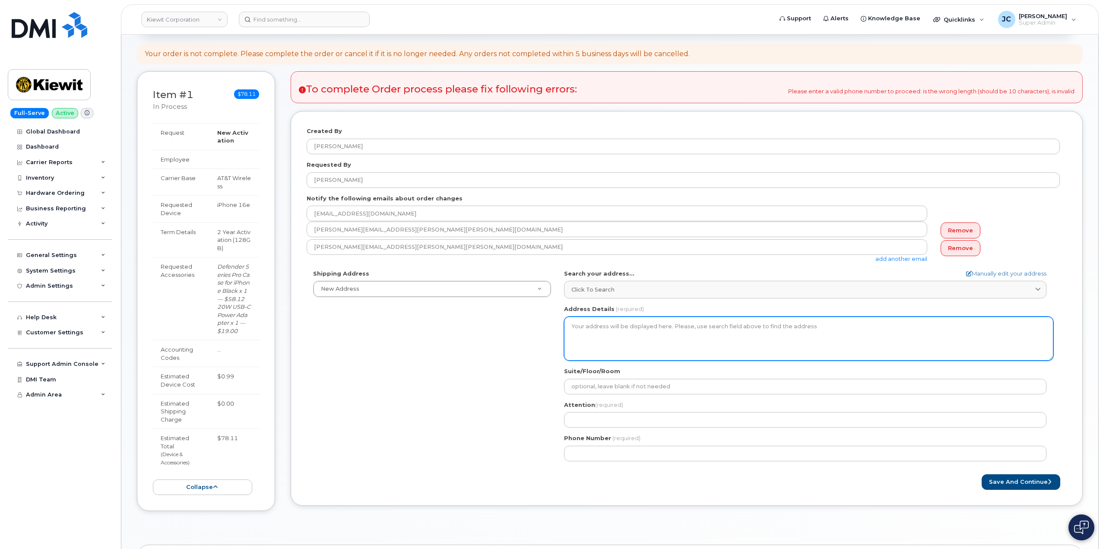
drag, startPoint x: 650, startPoint y: 352, endPoint x: 644, endPoint y: 353, distance: 6.7
click at [648, 353] on textarea "Address Details" at bounding box center [808, 339] width 489 height 44
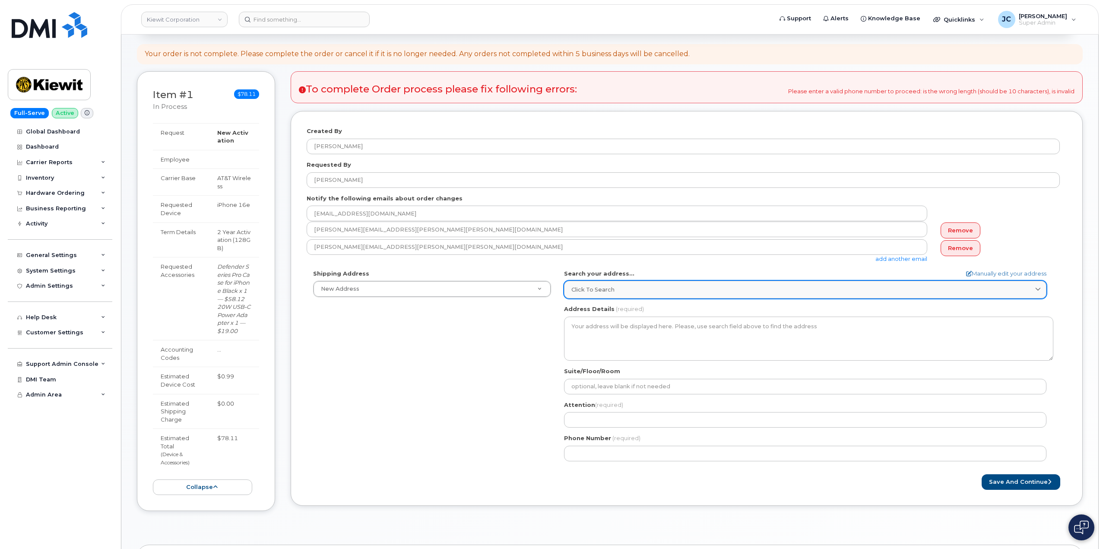
click at [606, 288] on span "Click to search" at bounding box center [593, 290] width 43 height 8
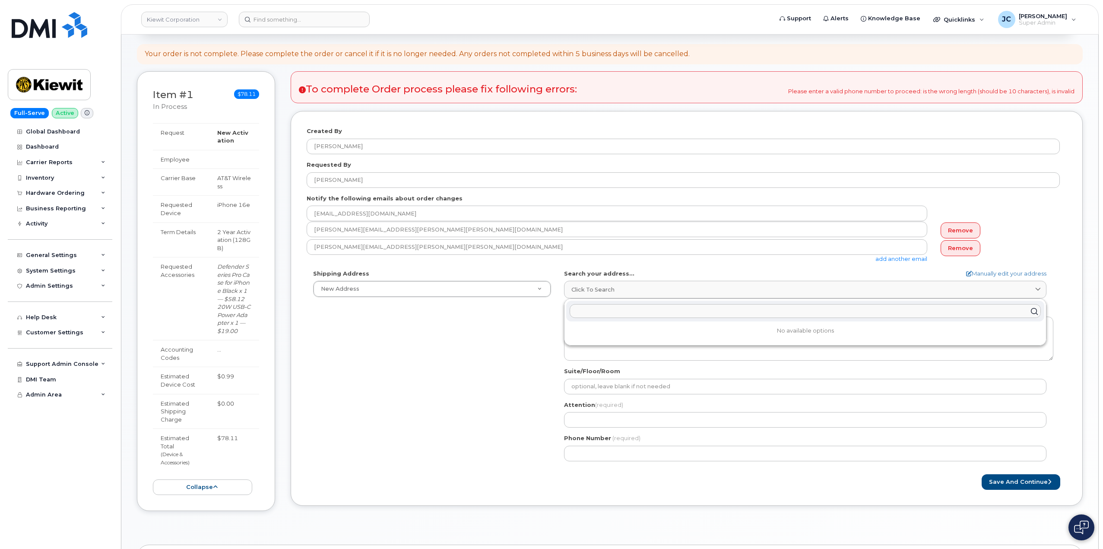
drag, startPoint x: 589, startPoint y: 289, endPoint x: 587, endPoint y: 306, distance: 17.4
click at [589, 289] on span "Click to search" at bounding box center [593, 290] width 43 height 8
click at [980, 273] on link "Manually edit your address" at bounding box center [1006, 274] width 80 height 8
select select
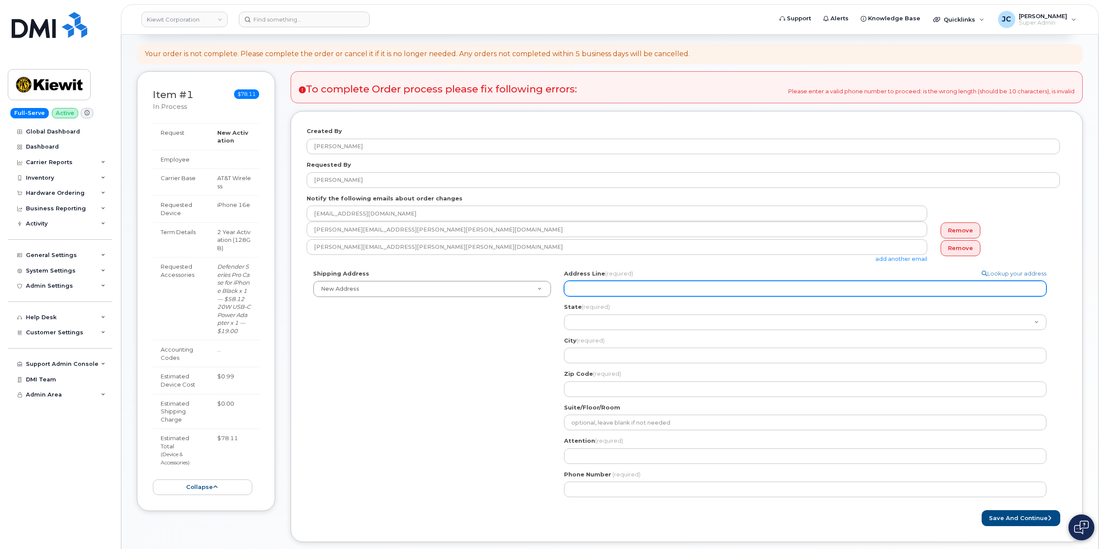
click at [597, 288] on input "Address Line (required)" at bounding box center [805, 289] width 483 height 16
select select
type input "1"
select select
type input "15"
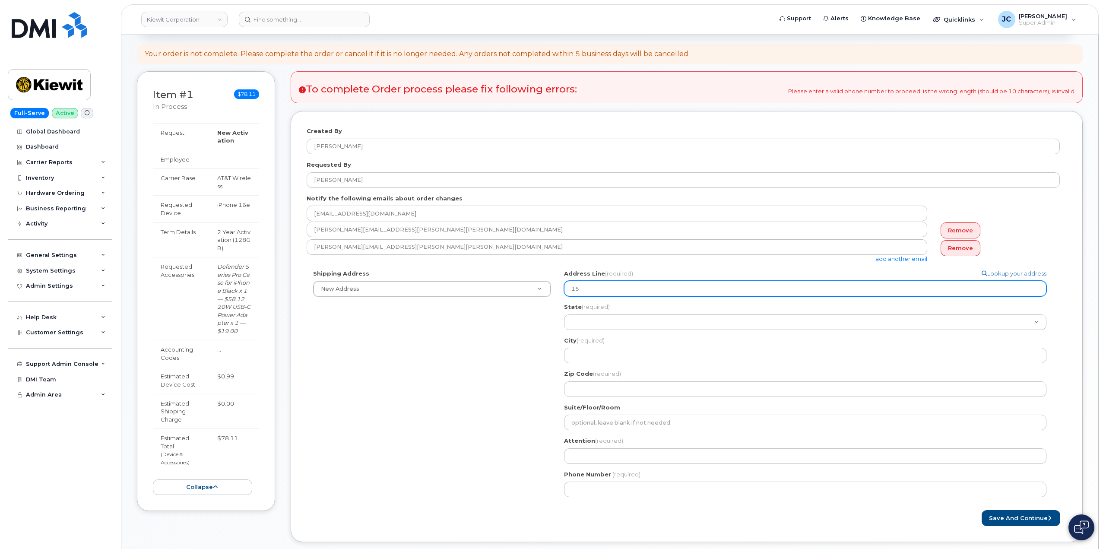
select select
type input "15 c"
select select
type input "15 ce"
select select
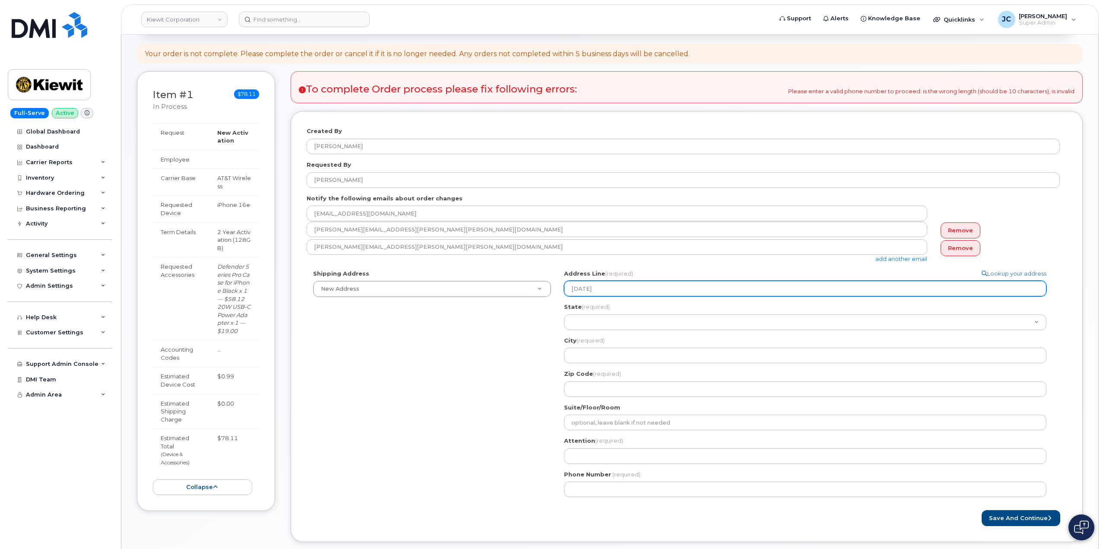
type input "15 cen"
select select
type input "15 cent"
select select
type input "15 cen"
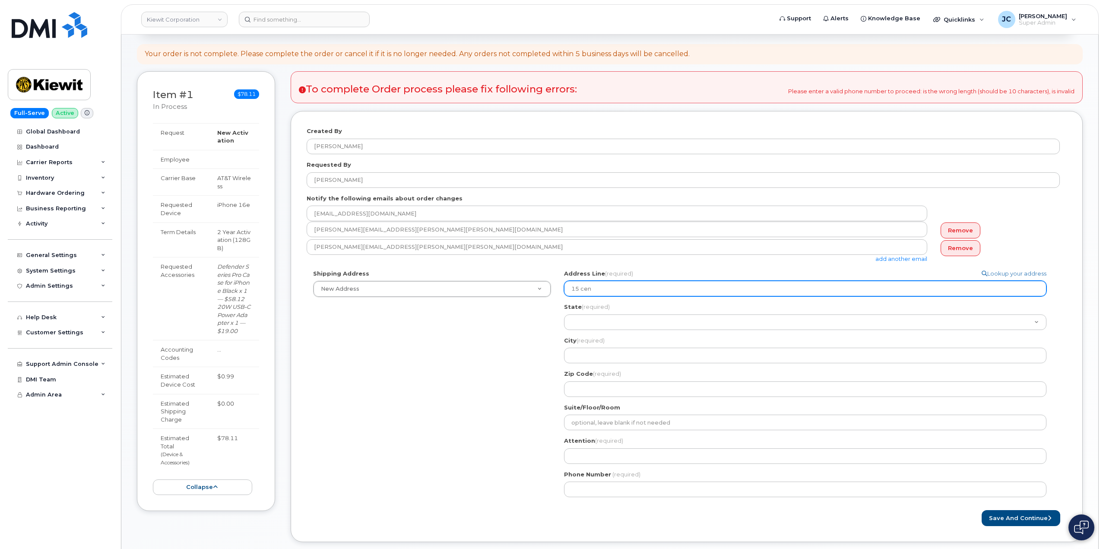
select select
type input "15 ce"
select select
type input "15 c"
select select
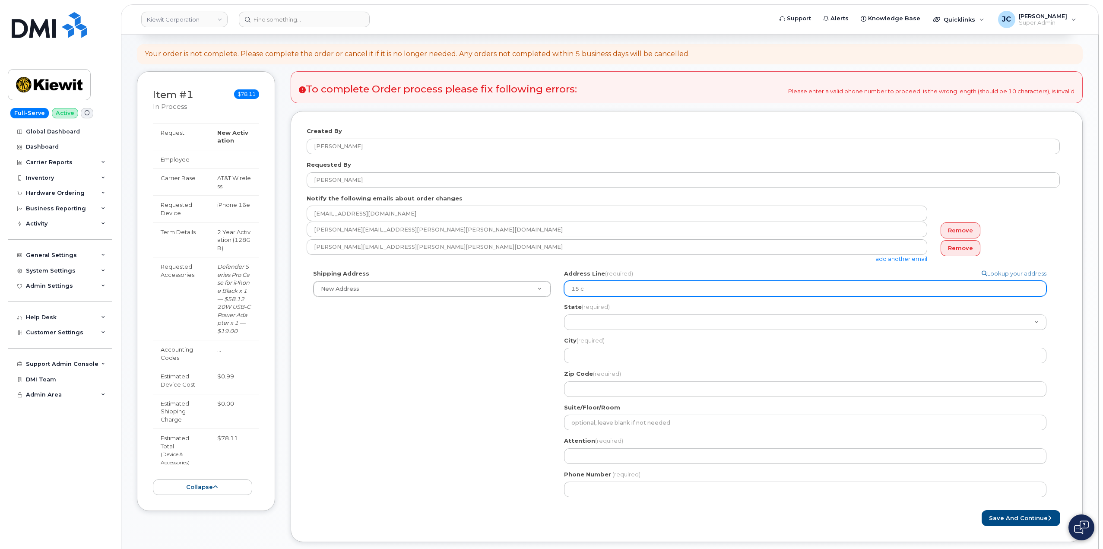
type input "15"
select select
type input "15 C"
select select
type input "15 Ce"
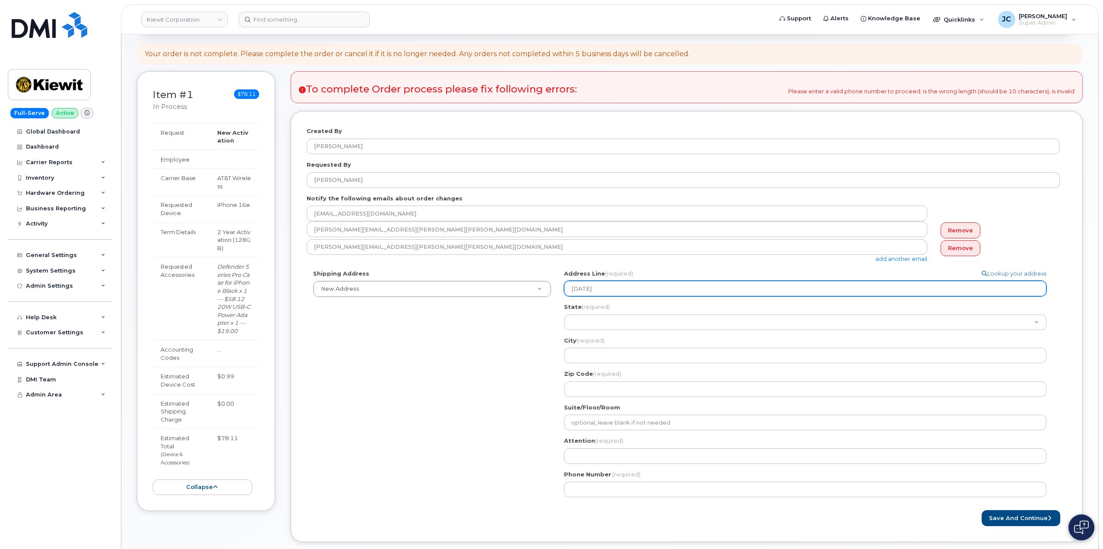
select select
type input "15 Cen"
select select
type input "15 Cent"
select select
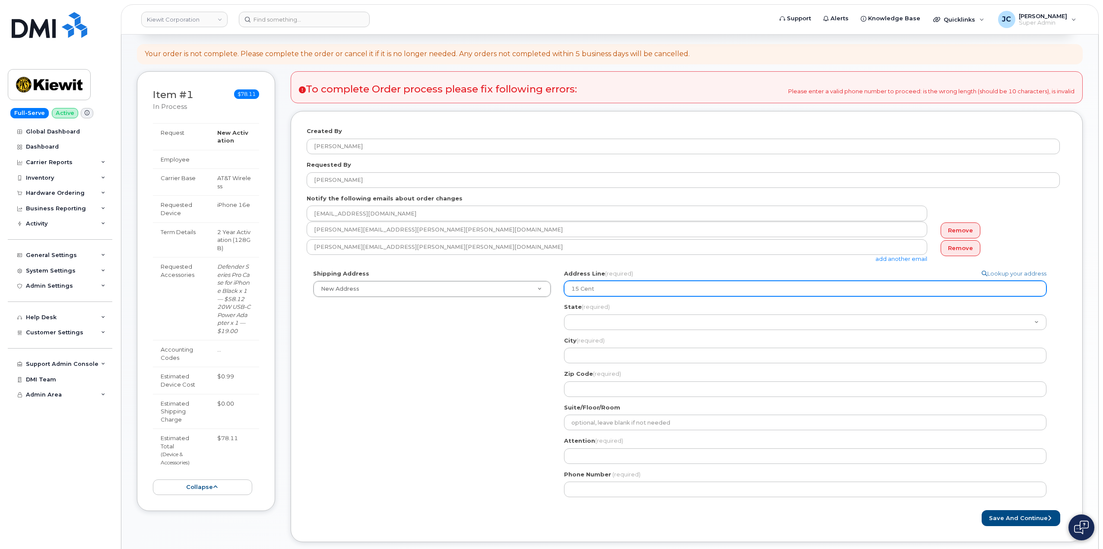
type input "15 Centr"
select select
type input "15 Centru"
select select
type input "15 Centruy"
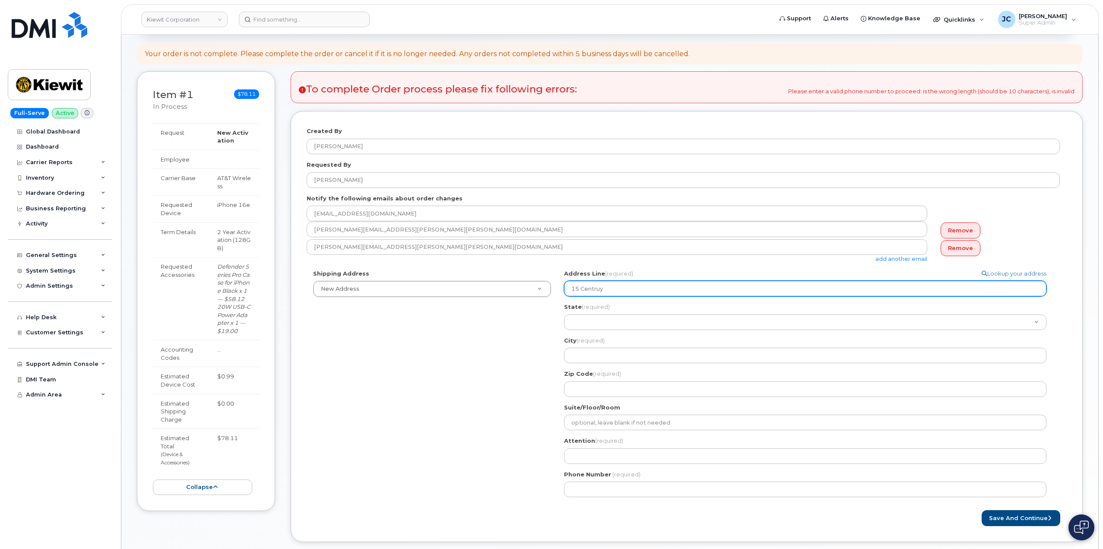
select select
type input "15 Centru"
select select
type input "15 Centr"
select select
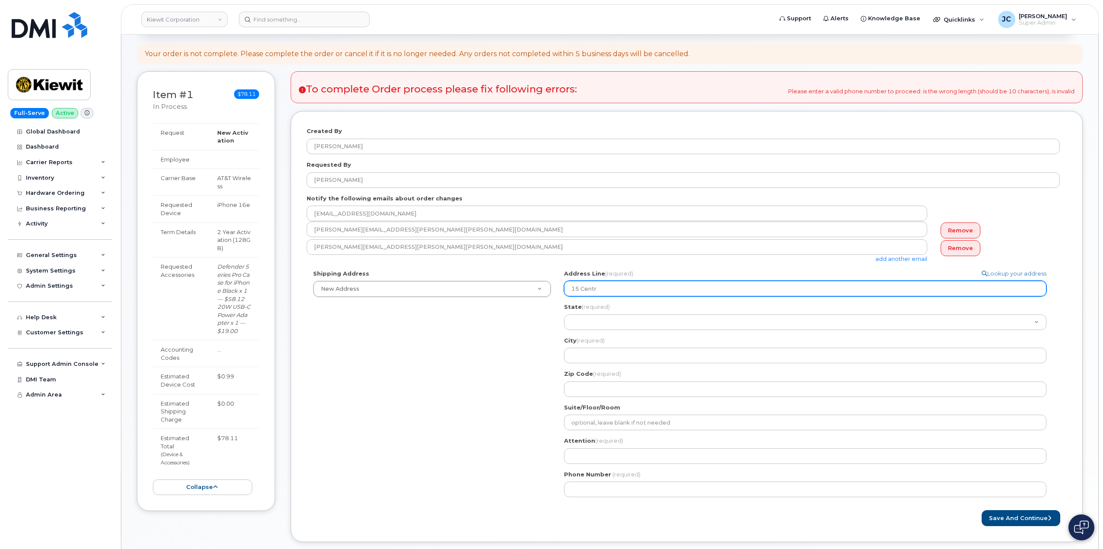
type input "15 Cent"
select select
type input "15 Centu"
select select
type input "15 Centur"
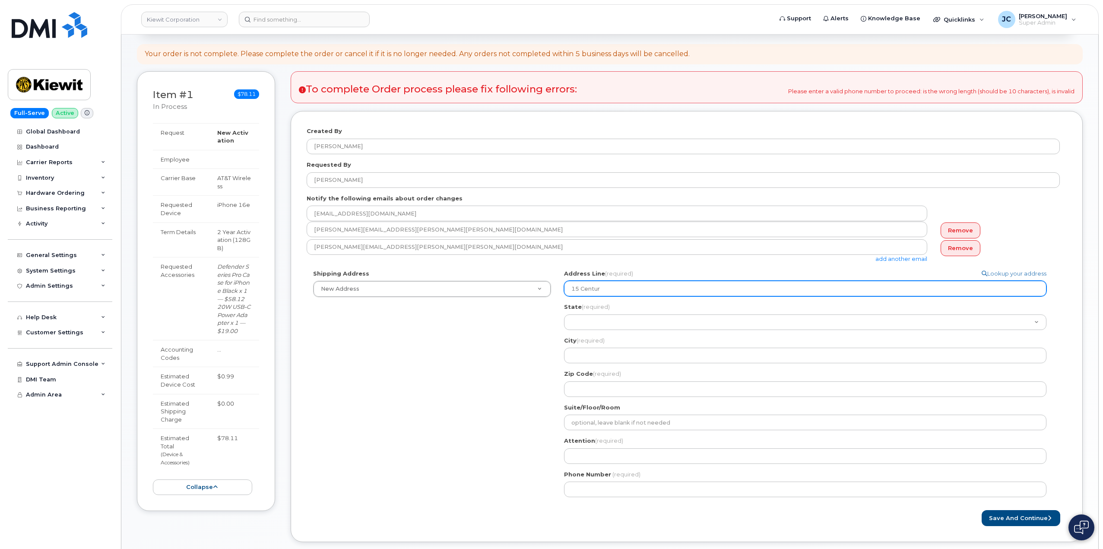
select select
type input "15 Century"
select select
type input "15 Century B"
select select
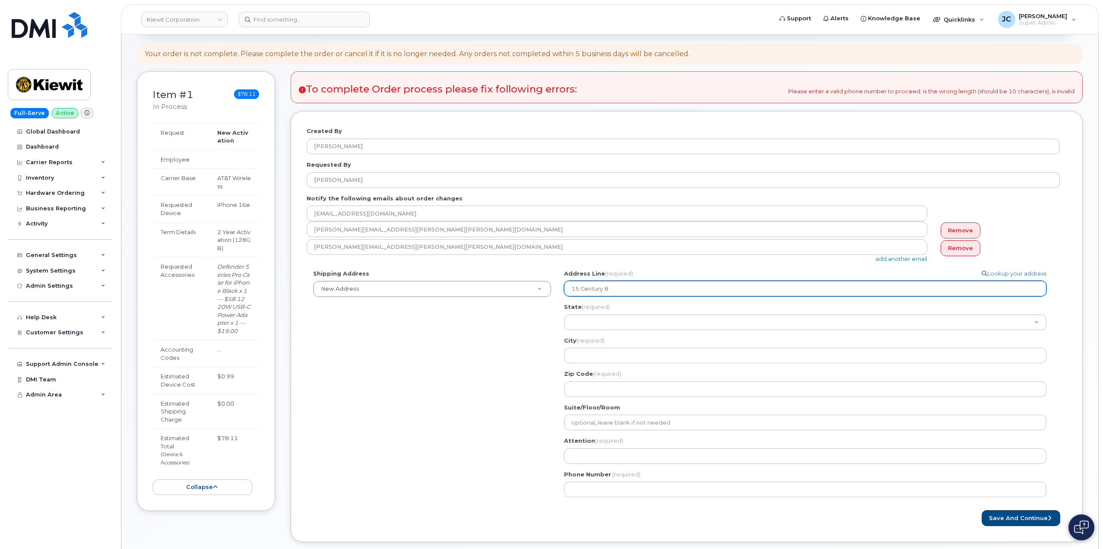
type input "15 Century Bl"
select select
type input "15 Century Blv"
select select
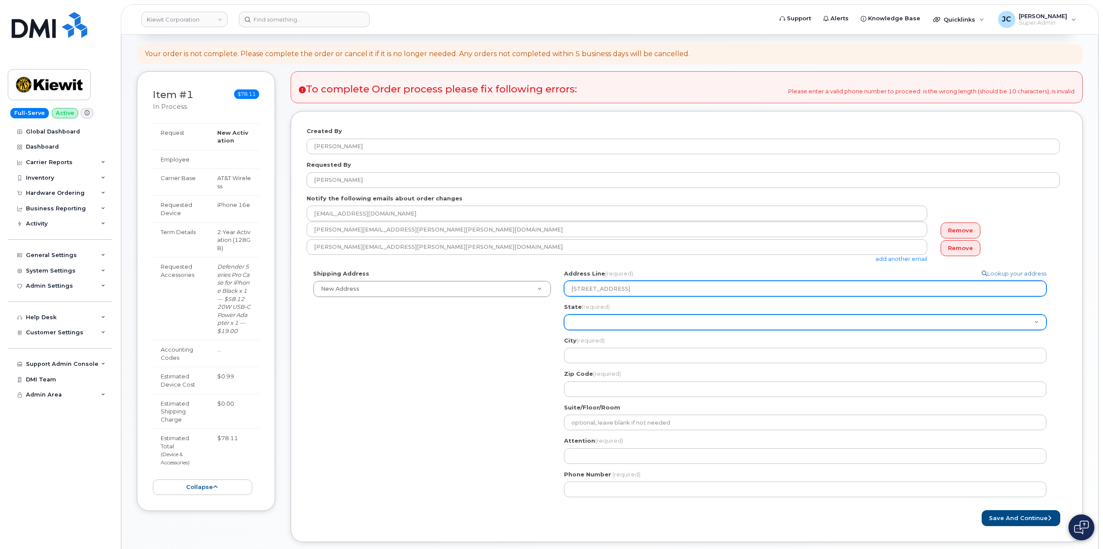
type input "15 Century Blvd"
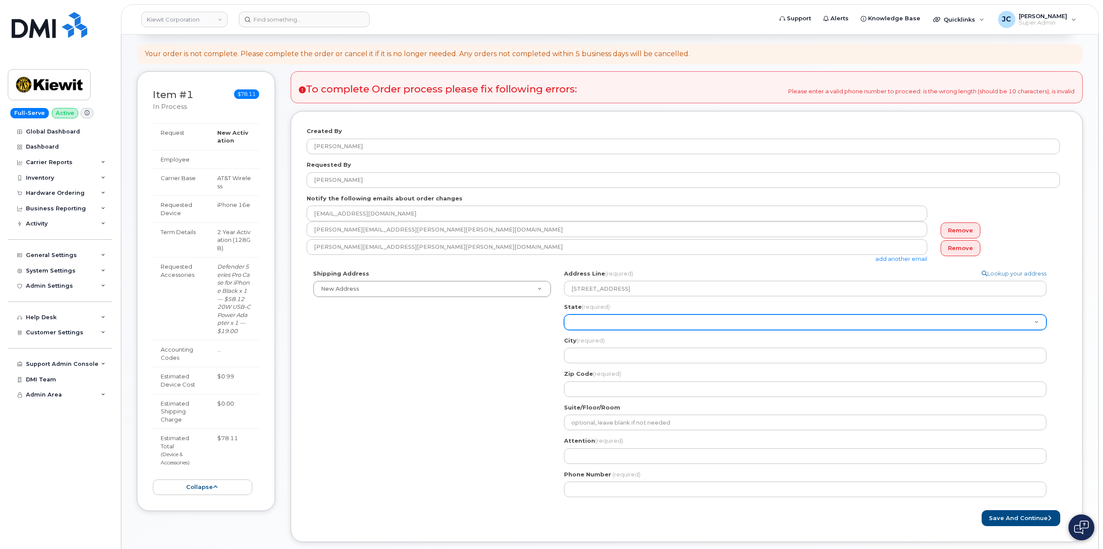
click at [644, 323] on select "Alabama Alaska American Samoa Arizona Arkansas California Colorado Connecticut …" at bounding box center [805, 323] width 483 height 16
click at [626, 318] on select "Alabama Alaska American Samoa Arizona Arkansas California Colorado Connecticut …" at bounding box center [805, 323] width 483 height 16
select select "TN"
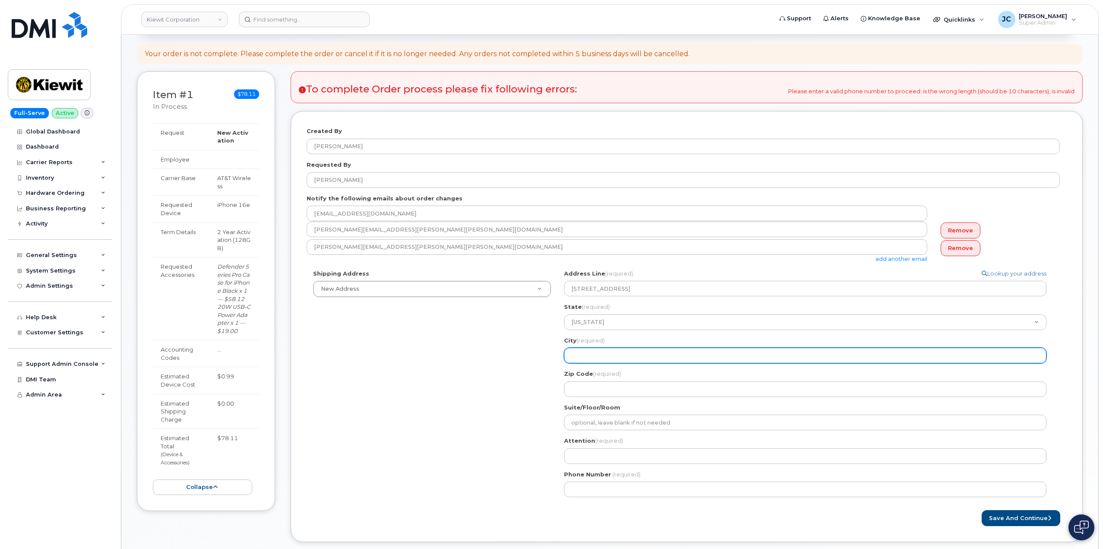
click at [590, 363] on input "City (required)" at bounding box center [805, 356] width 483 height 16
select select
type input "N"
select select
type input "Na"
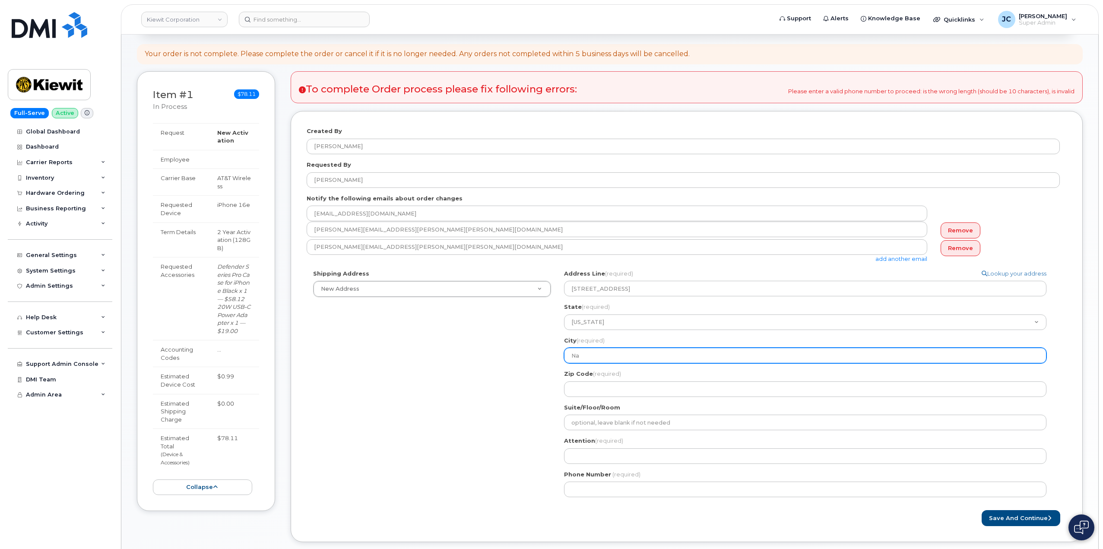
select select
type input "Nas"
select select
type input "Nash"
select select
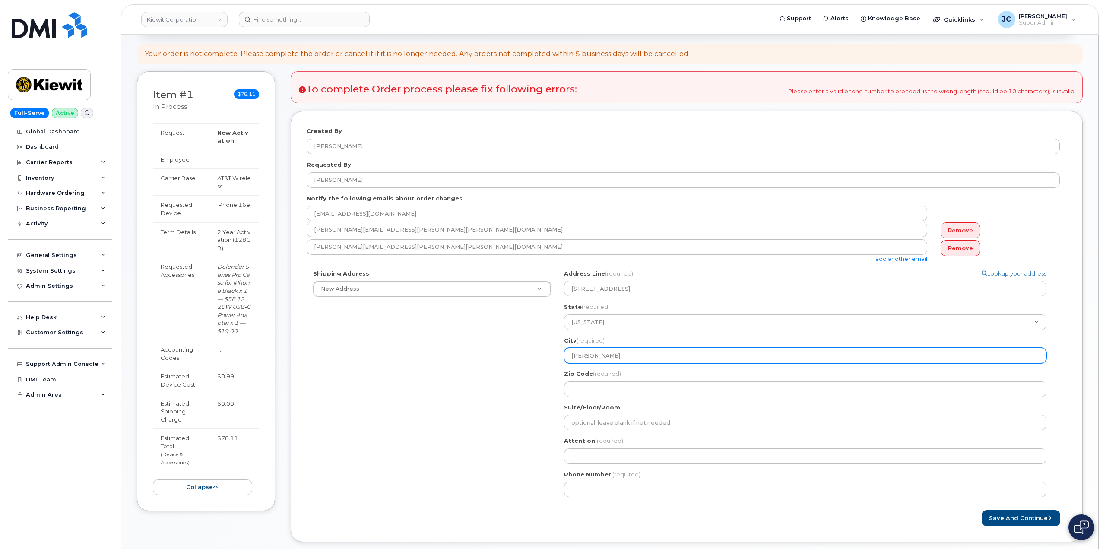
type input "Nashv"
select select
type input "Nashvi"
select select
type input "Nashvil"
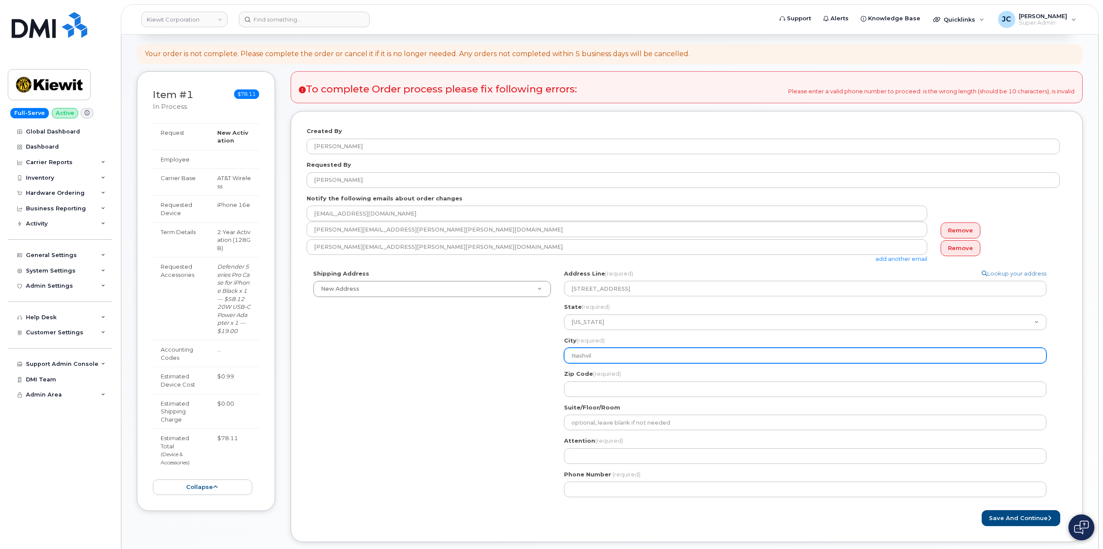
select select
type input "Nashvill"
select select
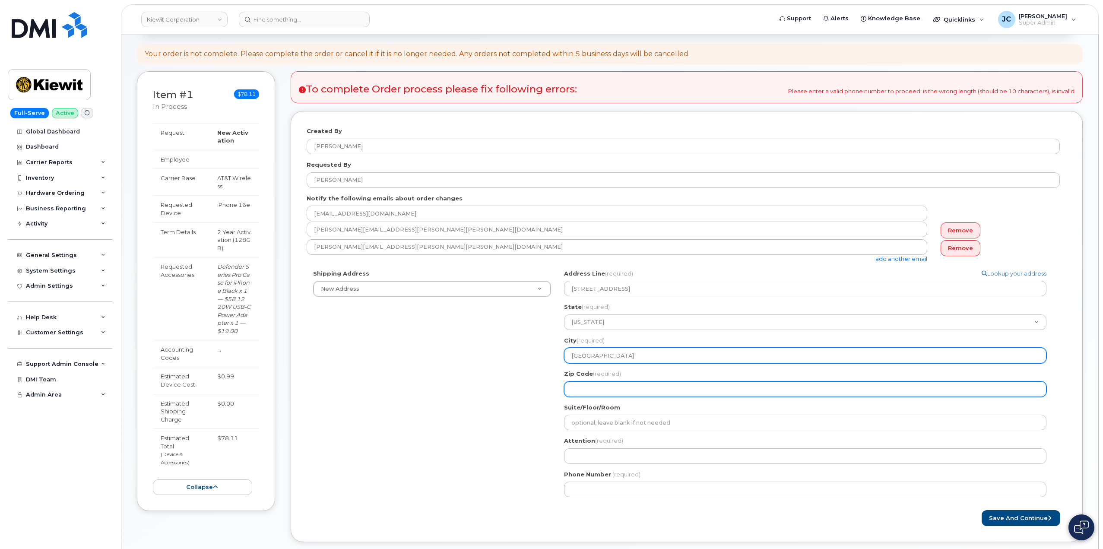
type input "Nashville"
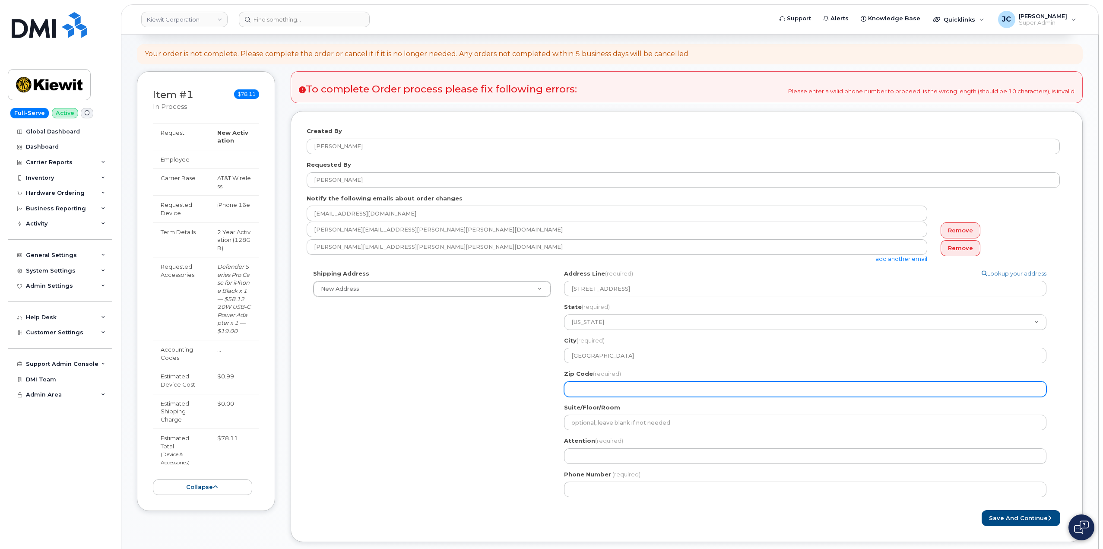
click at [590, 385] on input "Zip Code (required)" at bounding box center [805, 389] width 483 height 16
select select
type input "3"
select select
type input "37"
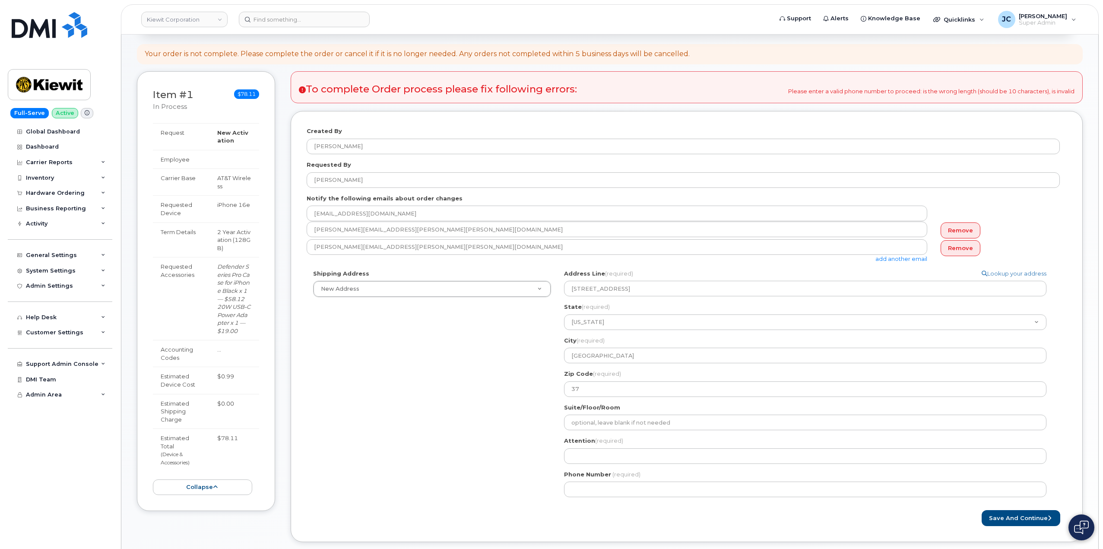
drag, startPoint x: 505, startPoint y: 418, endPoint x: 509, endPoint y: 414, distance: 5.2
click at [506, 417] on div "Shipping Address New Address New Address 11501 42nd Street 10489 Robb Court 355…" at bounding box center [683, 387] width 753 height 235
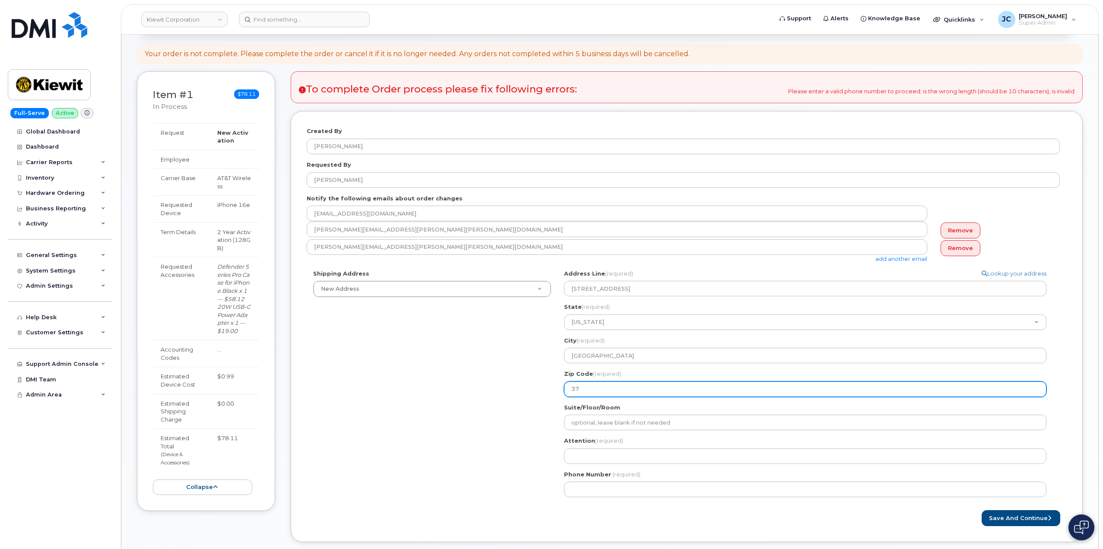
click at [599, 387] on input "37" at bounding box center [805, 389] width 483 height 16
select select
type input "372"
select select
type input "3720"
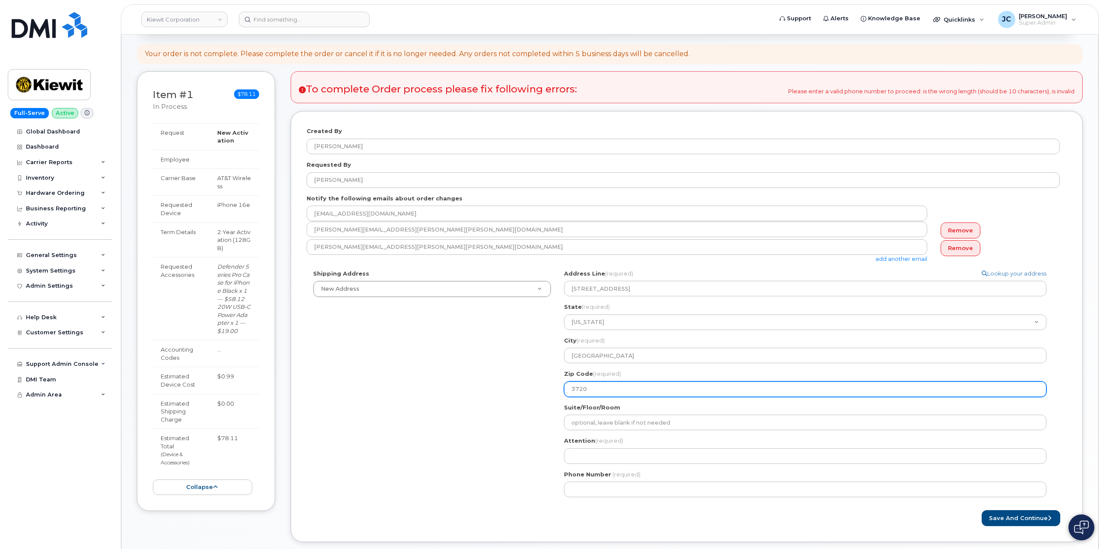
select select
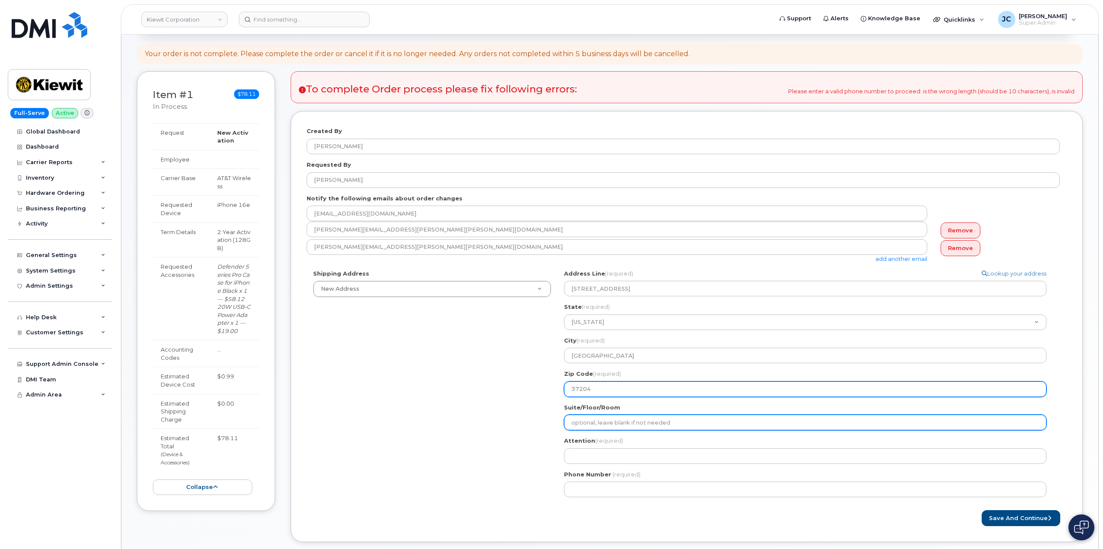
type input "37204"
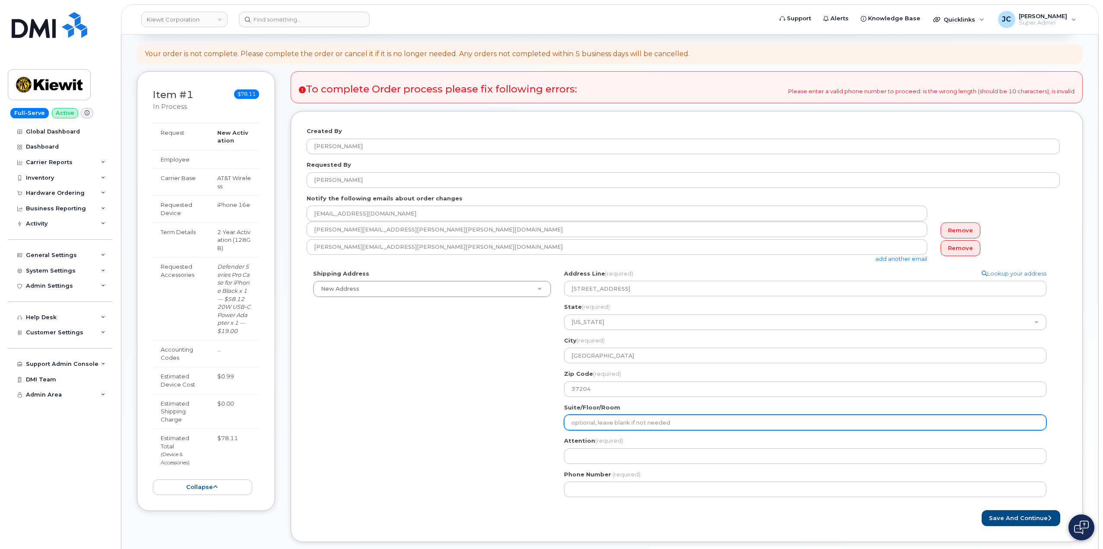
click at [594, 423] on input "Suite/Floor/Room" at bounding box center [805, 423] width 483 height 16
type input "Suite 303"
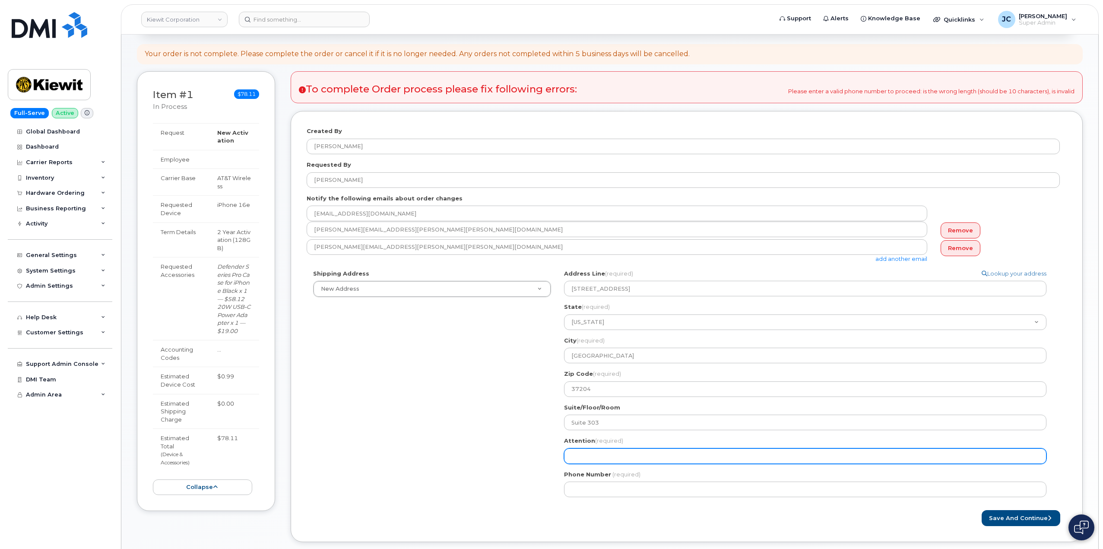
click at [609, 454] on input "Attention (required)" at bounding box center [805, 456] width 483 height 16
select select
type input "A"
select select
type input "AT"
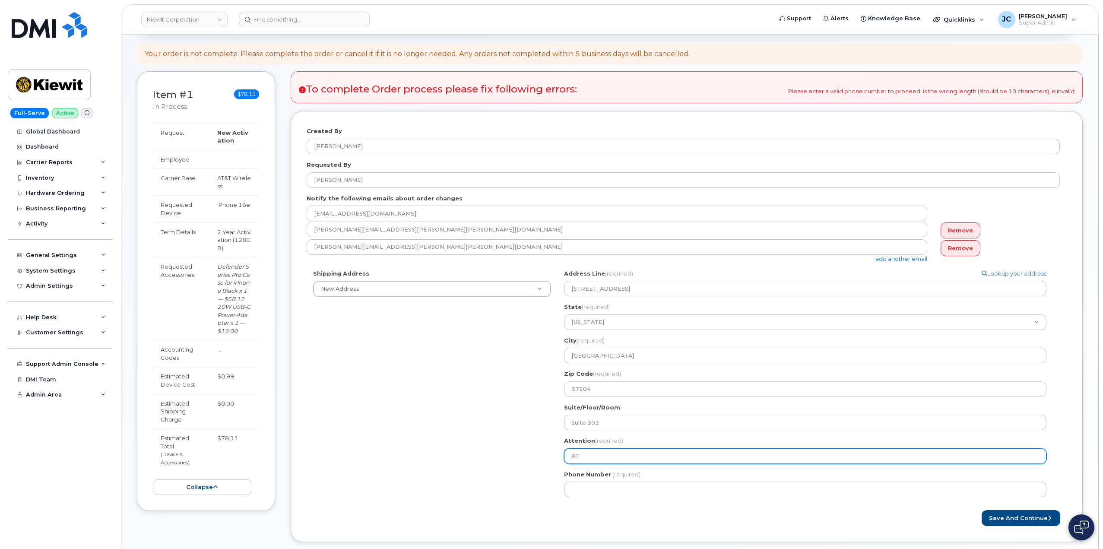
select select
type input "ATT"
select select
type input "ATTN"
select select
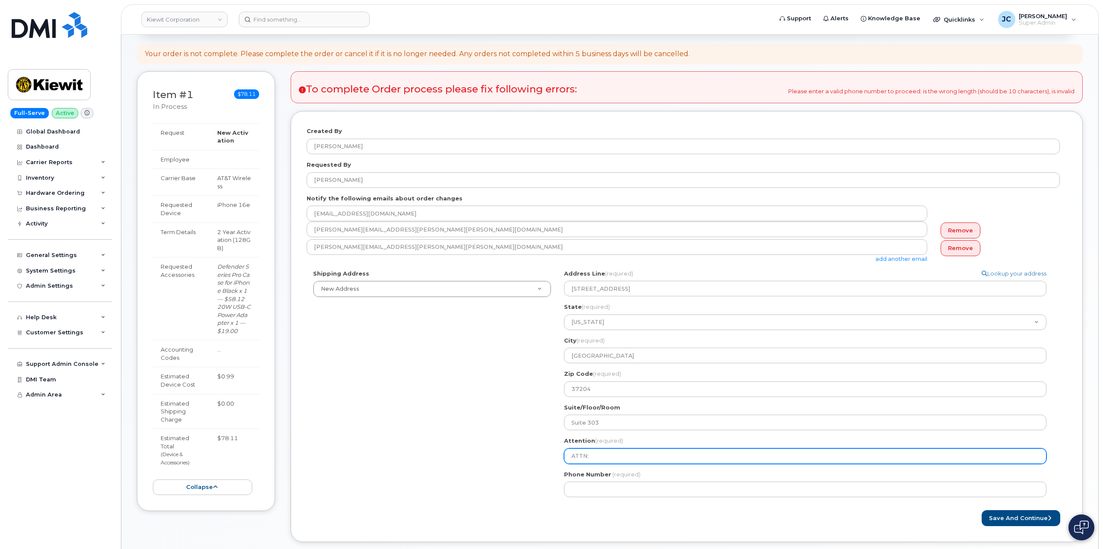
type input "ATTN:"
select select
type input "ATTN: r"
select select
type input "ATTN:"
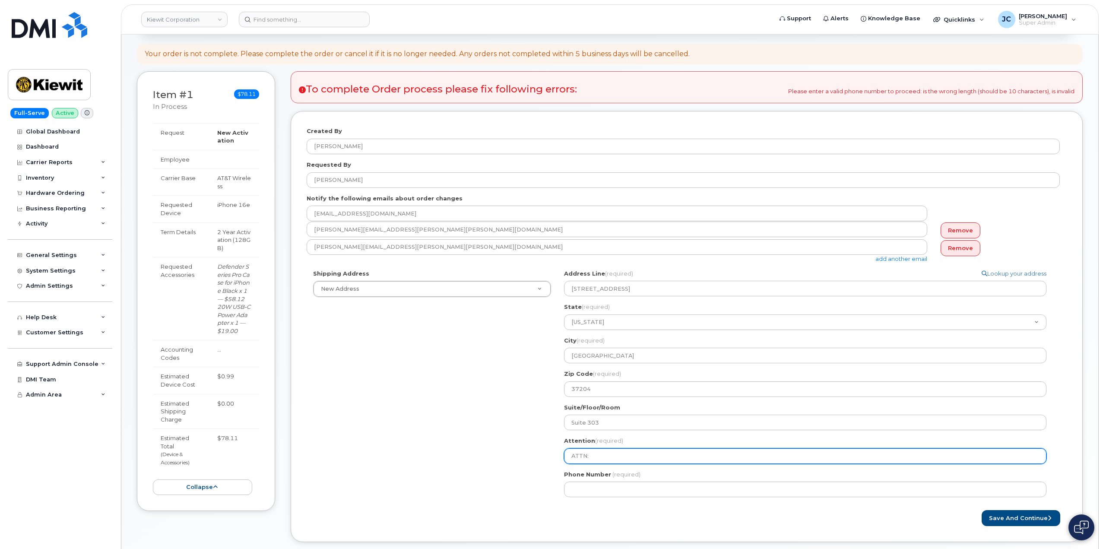
select select
type input "ATTN: R"
select select
type input "ATTN: Ro"
select select
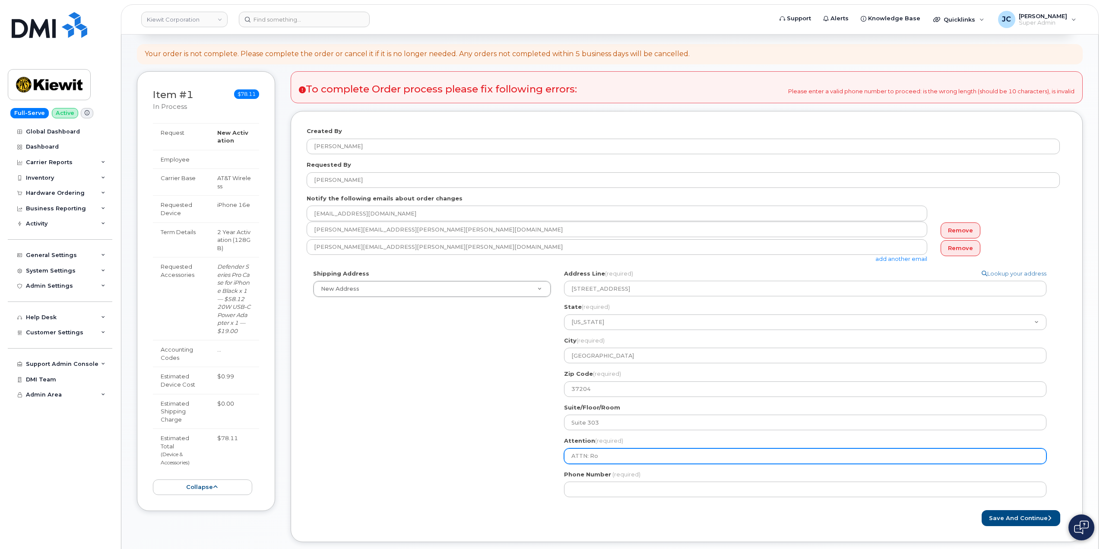
type input "ATTN: Rob"
select select
type input "ATTN: Robe"
select select
type input "ATTN: Rober"
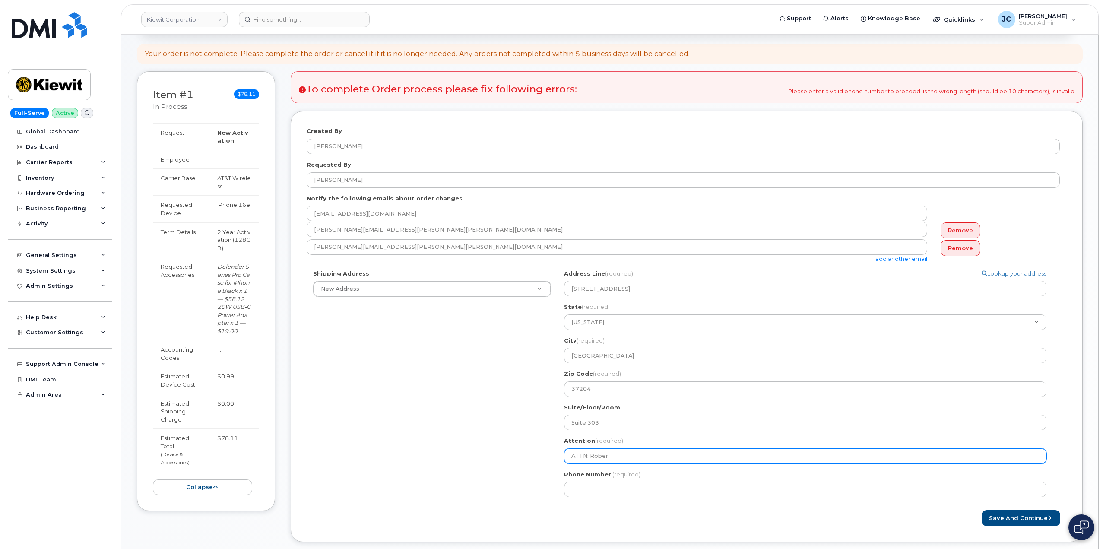
select select
type input "ATTN: Robert"
select select
type input "ATTN: Robert L"
select select
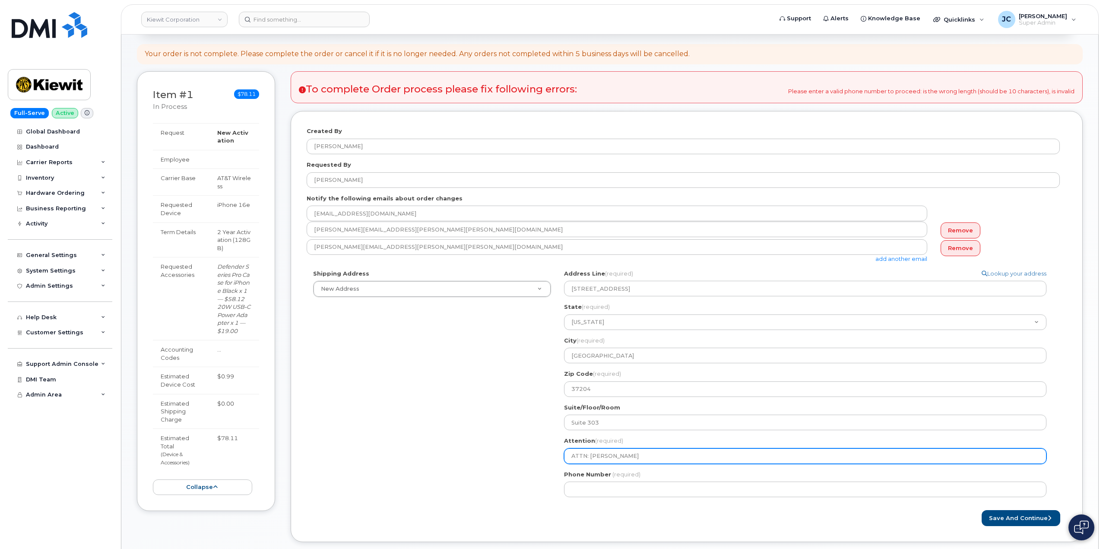
type input "ATTN: Robert La"
select select
type input "ATTN: Robert Lab"
select select
type input "ATTN: Robert Labr"
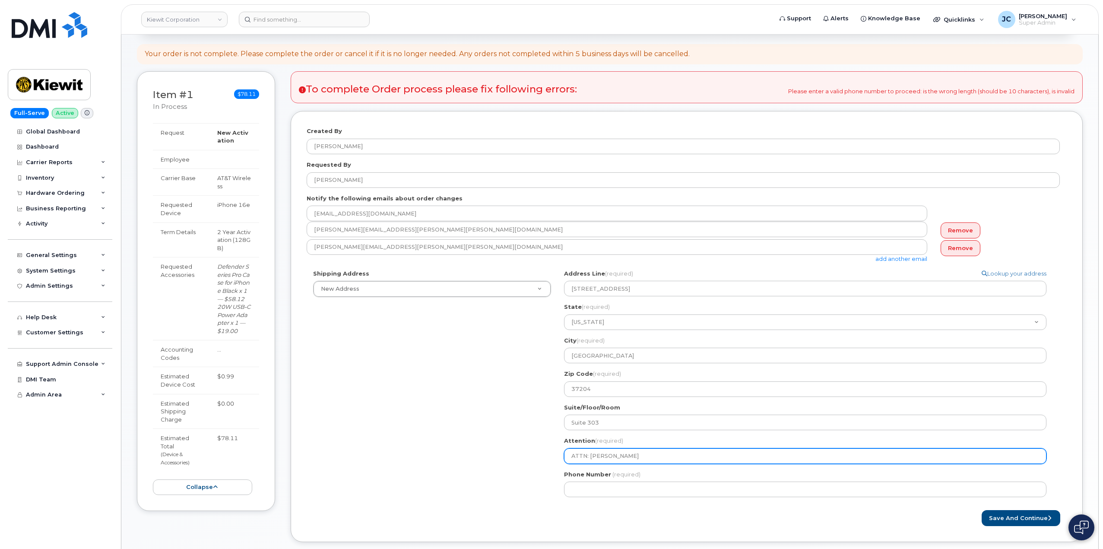
select select
type input "ATTN: Robert Labre"
select select
type input "ATTN: [PERSON_NAME]"
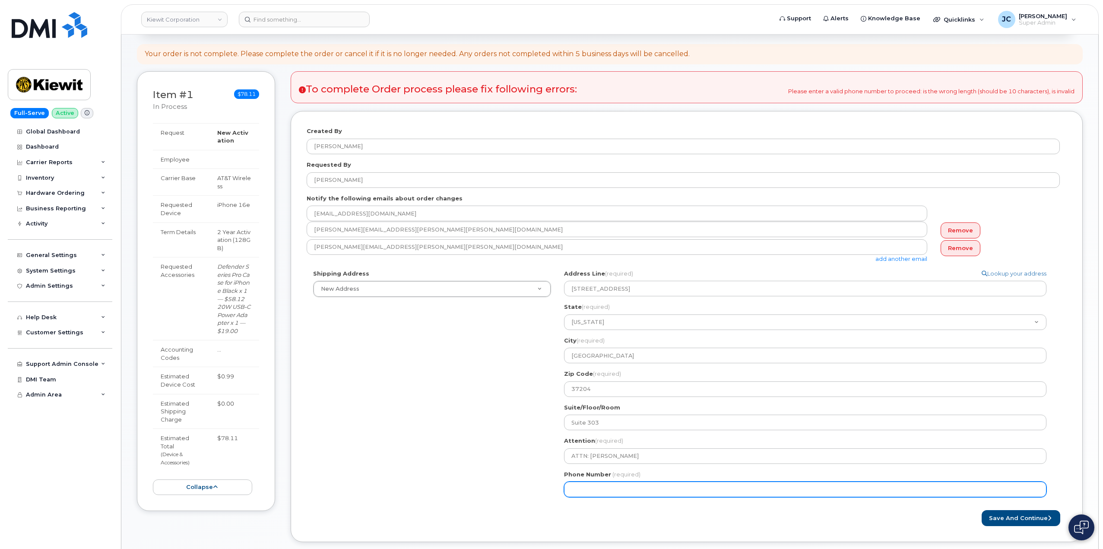
click at [624, 486] on input "Phone Number" at bounding box center [805, 490] width 483 height 16
drag, startPoint x: 601, startPoint y: 491, endPoint x: 596, endPoint y: 490, distance: 4.8
click at [599, 490] on input "Phone Number" at bounding box center [805, 490] width 483 height 16
drag, startPoint x: 594, startPoint y: 489, endPoint x: 551, endPoint y: 486, distance: 42.4
click at [529, 485] on div "Shipping Address New Address New Address 11501 42nd Street 10489 Robb Court 355…" at bounding box center [683, 387] width 753 height 235
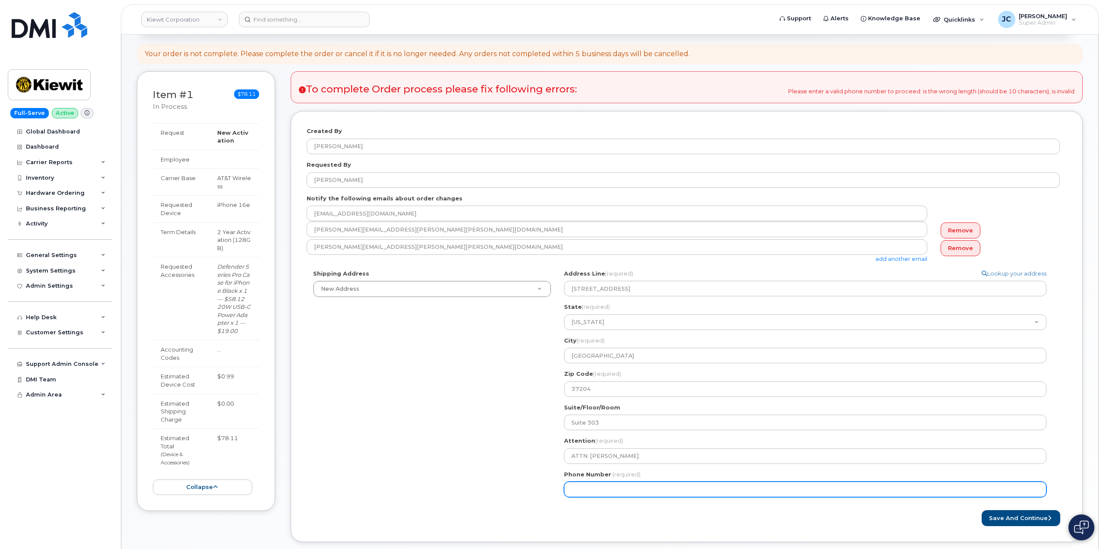
click at [609, 485] on input "Phone Number" at bounding box center [805, 490] width 483 height 16
paste input "719.3517411"
type input "719.3517411"
drag, startPoint x: 595, startPoint y: 489, endPoint x: 606, endPoint y: 509, distance: 23.6
click at [595, 489] on input "719.3517411" at bounding box center [805, 490] width 483 height 16
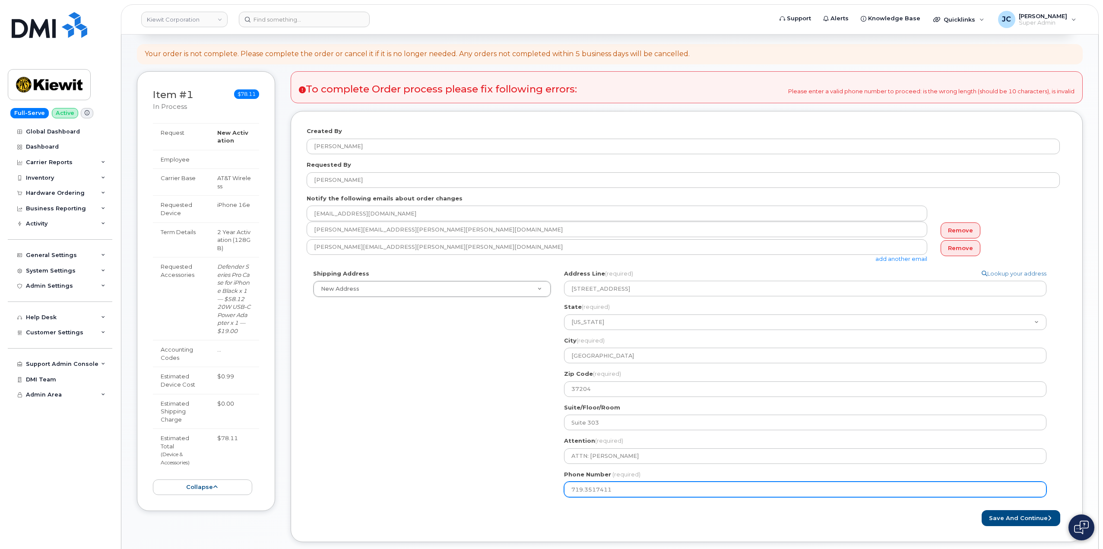
select select
type input "7193517411"
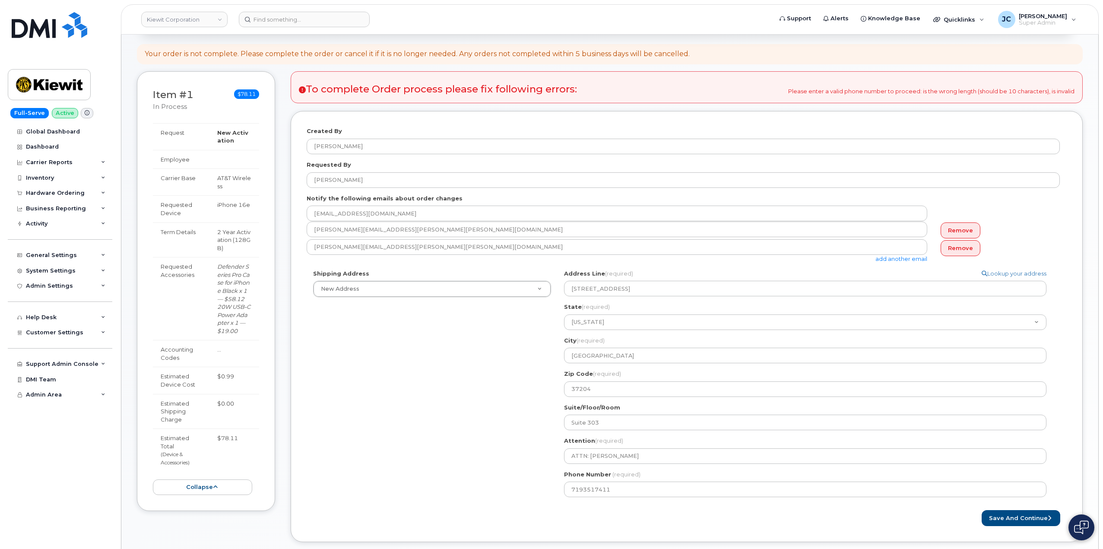
click at [602, 506] on form "Created By Jene Cook Requested By Robert labrec Notify the following emails abo…" at bounding box center [687, 326] width 760 height 399
click at [1037, 515] on button "Save and Continue" at bounding box center [1021, 518] width 79 height 16
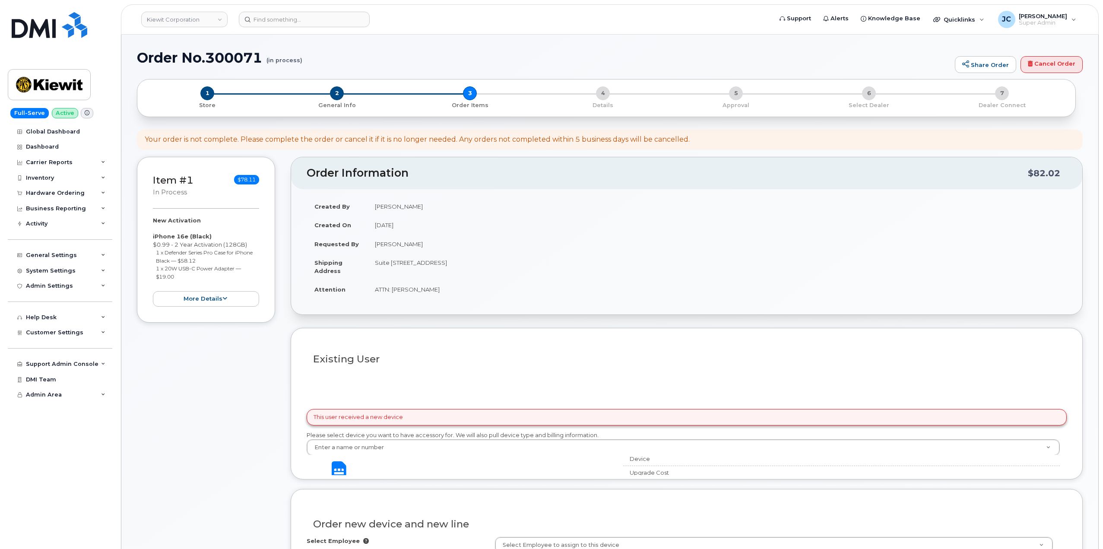
select select
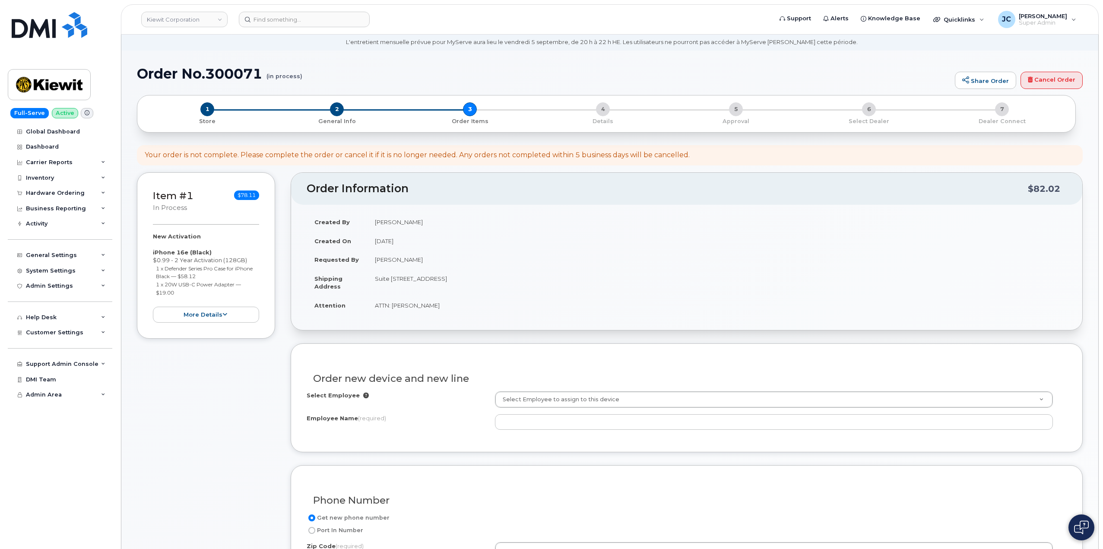
scroll to position [86, 0]
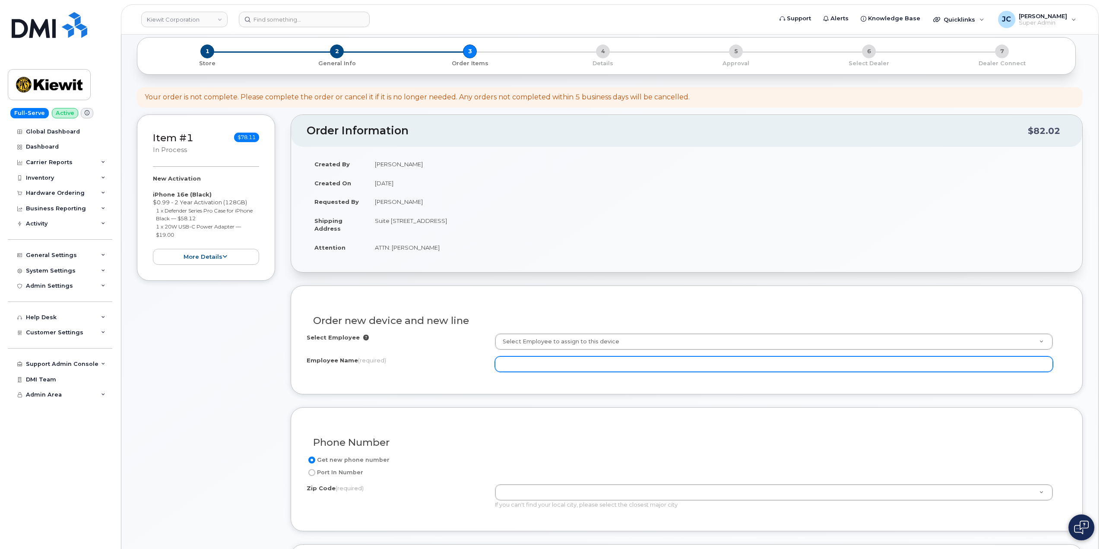
click at [512, 358] on input "Employee Name (required)" at bounding box center [774, 364] width 558 height 16
type input "[PERSON_NAME]"
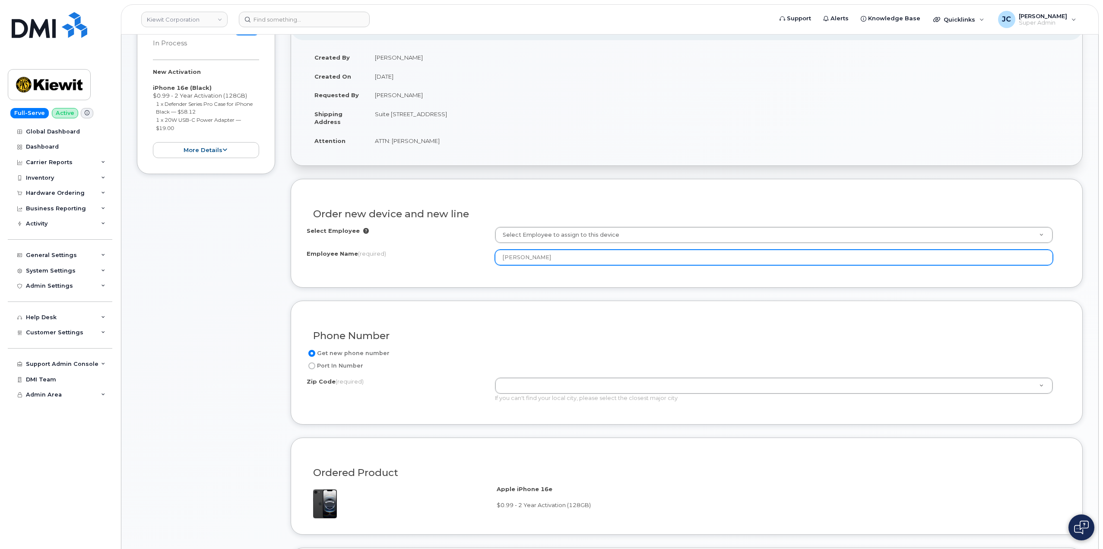
scroll to position [216, 0]
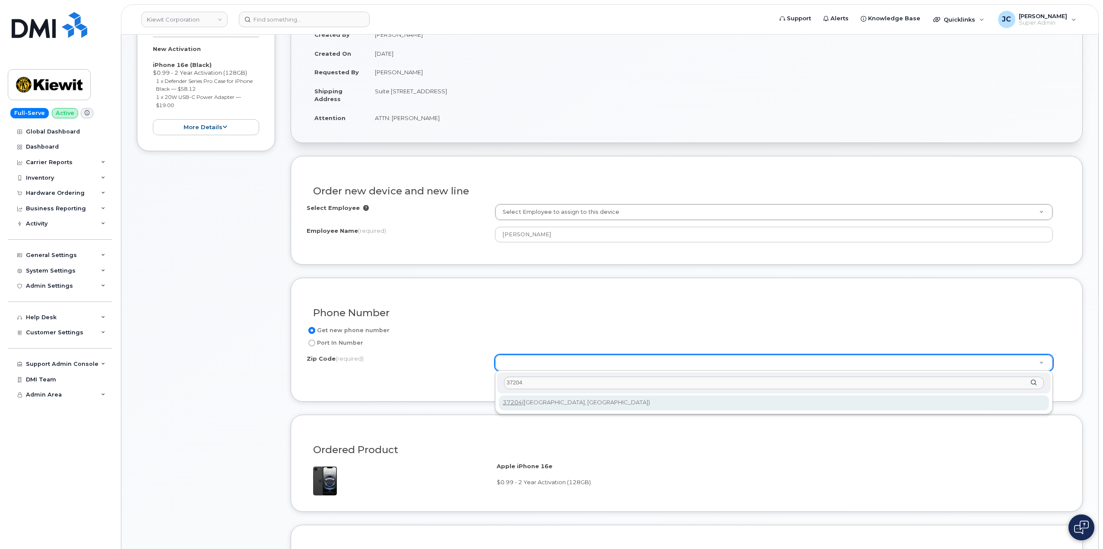
type input "37204"
type input "37204 ([GEOGRAPHIC_DATA], [GEOGRAPHIC_DATA])"
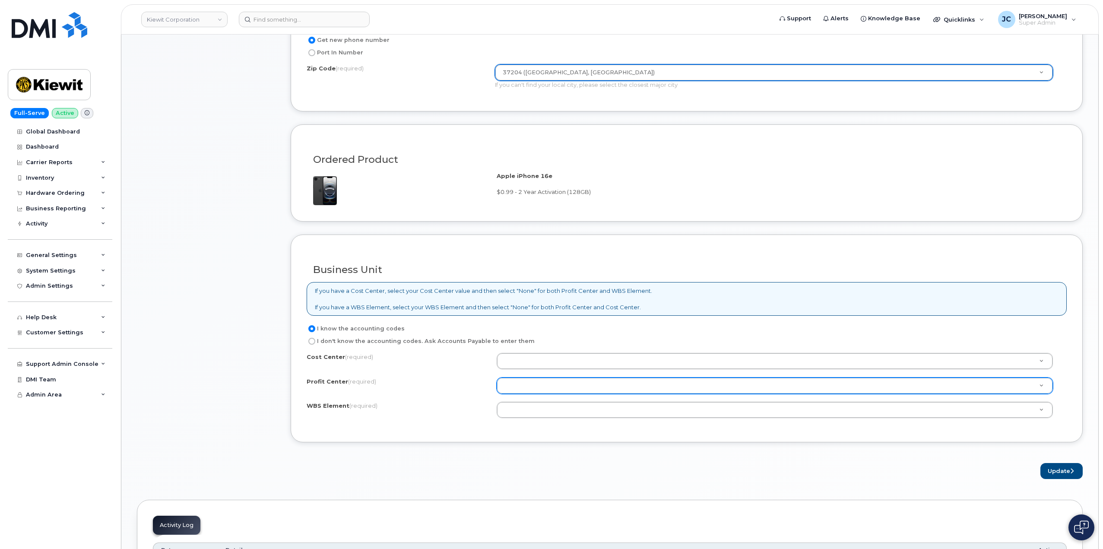
scroll to position [518, 0]
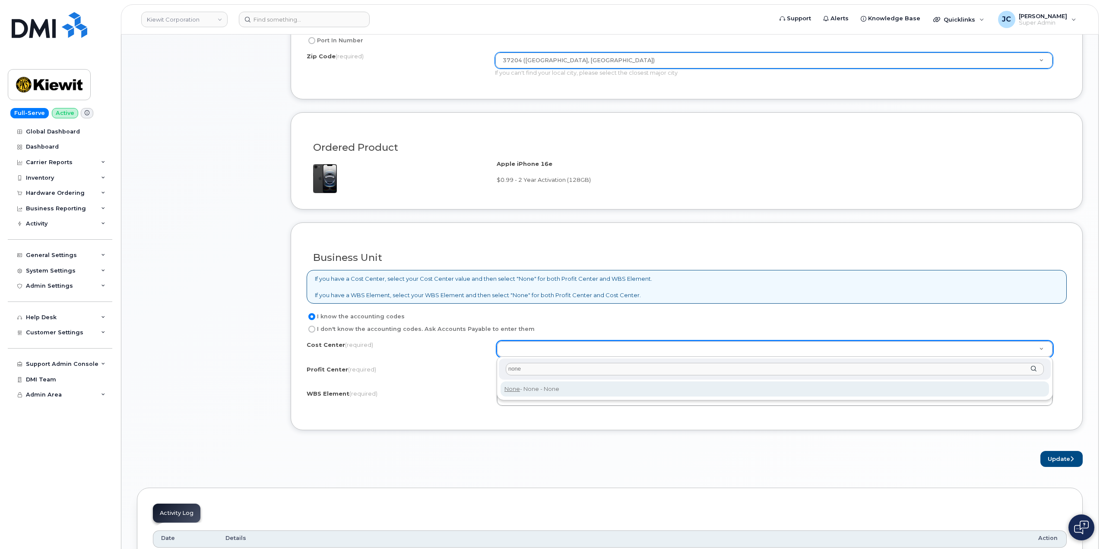
type input "none"
type input "None"
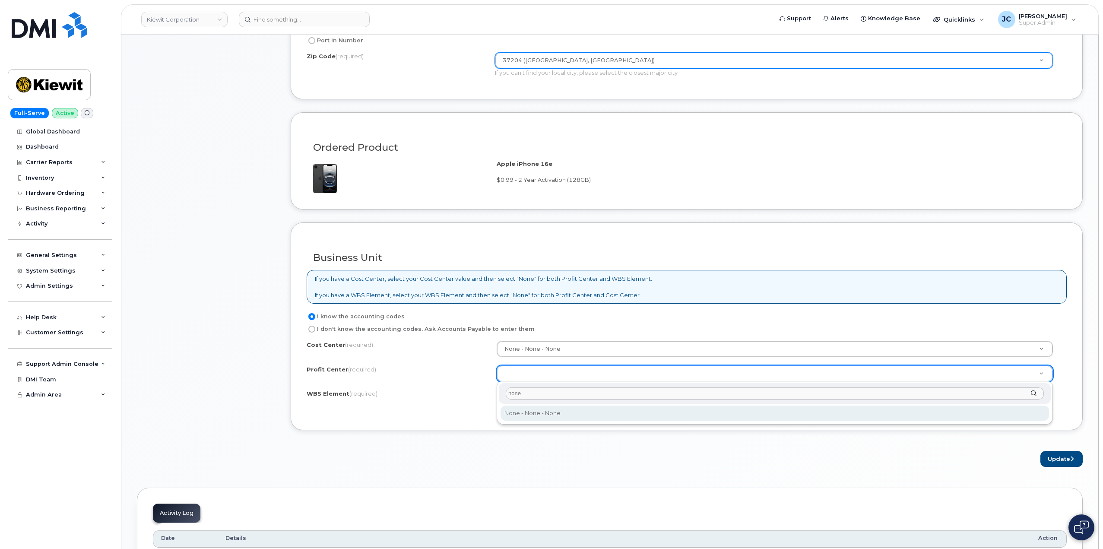
type input "none"
select select "None"
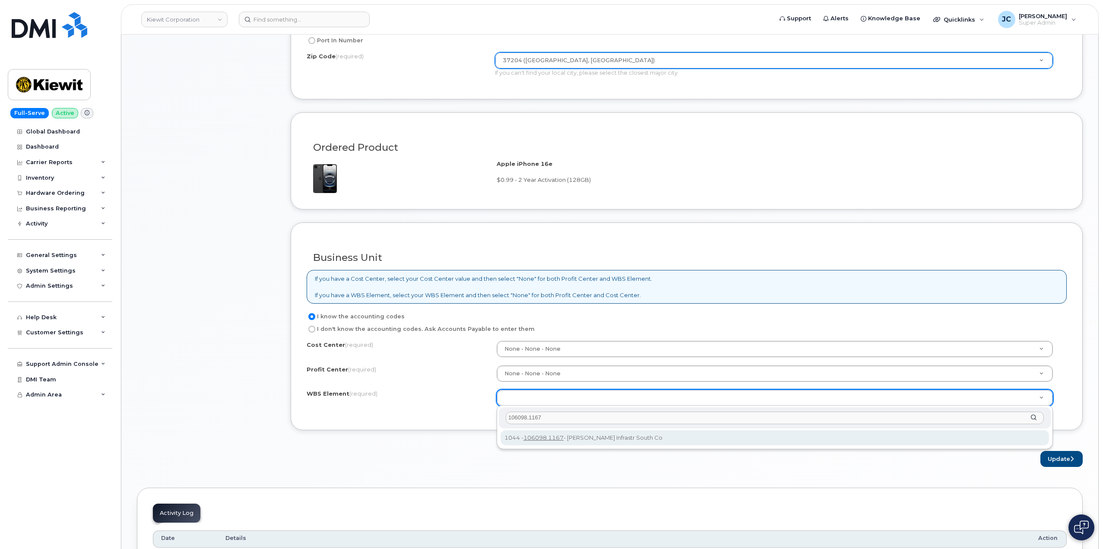
type input "106098.1167"
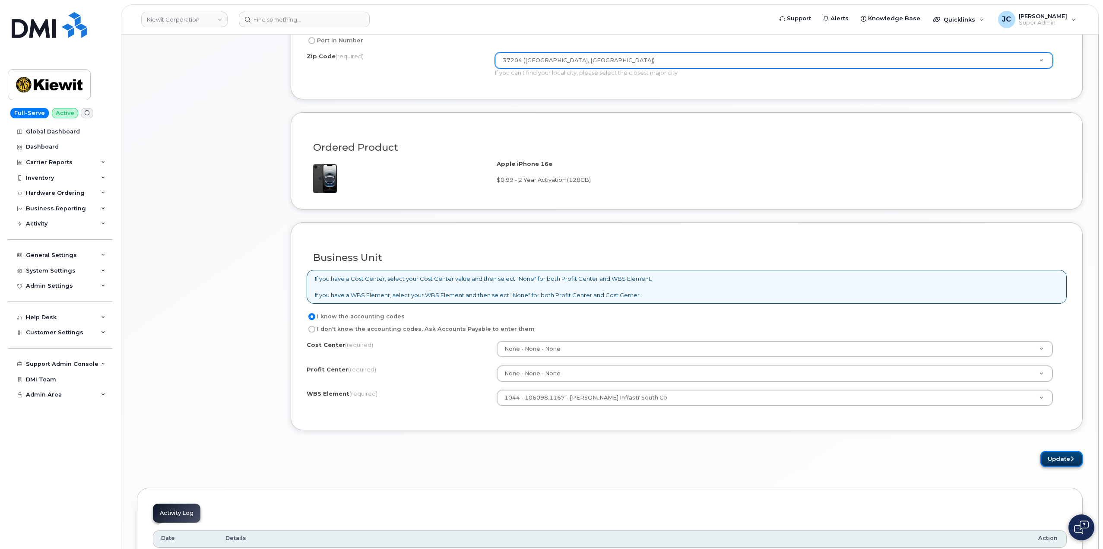
click at [1063, 456] on button "Update" at bounding box center [1062, 459] width 42 height 16
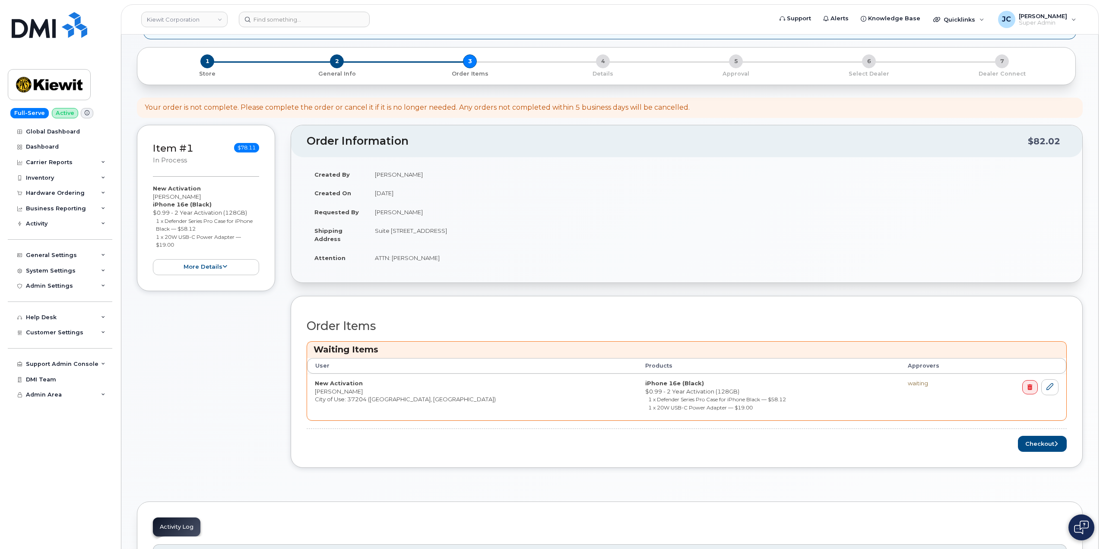
scroll to position [130, 0]
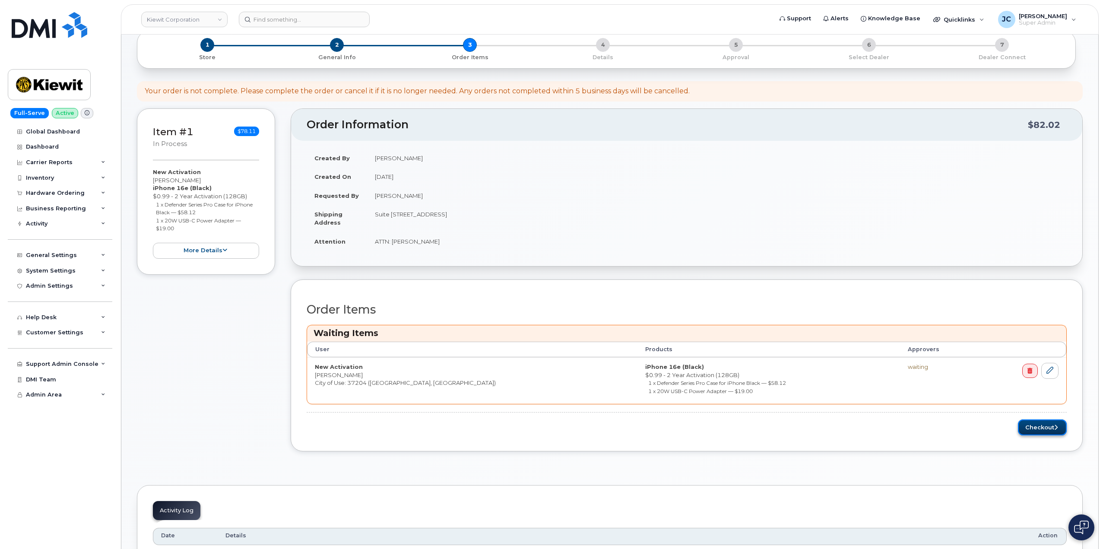
click at [1055, 426] on icon "submit" at bounding box center [1056, 428] width 3 height 6
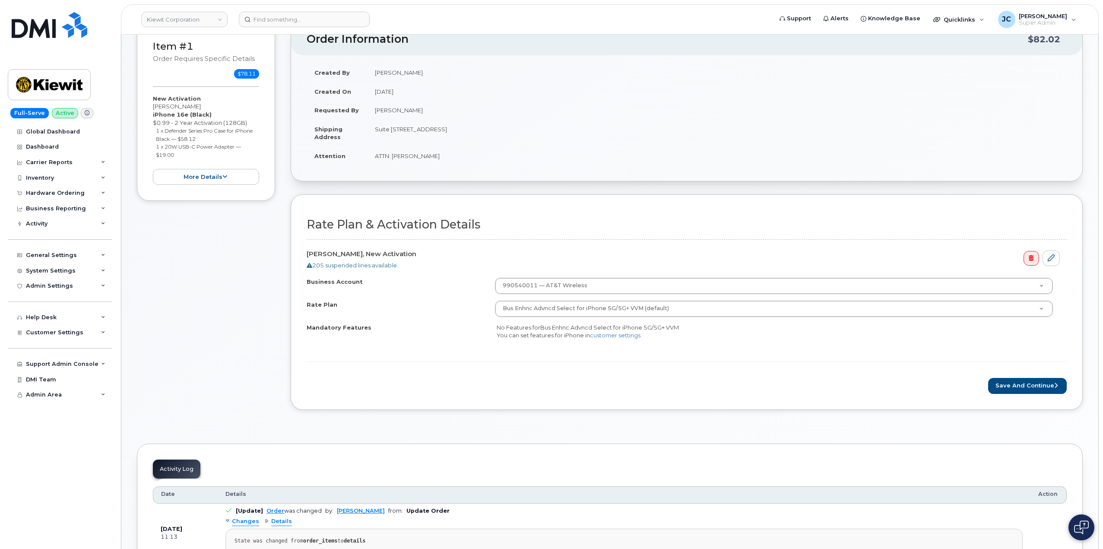
scroll to position [173, 0]
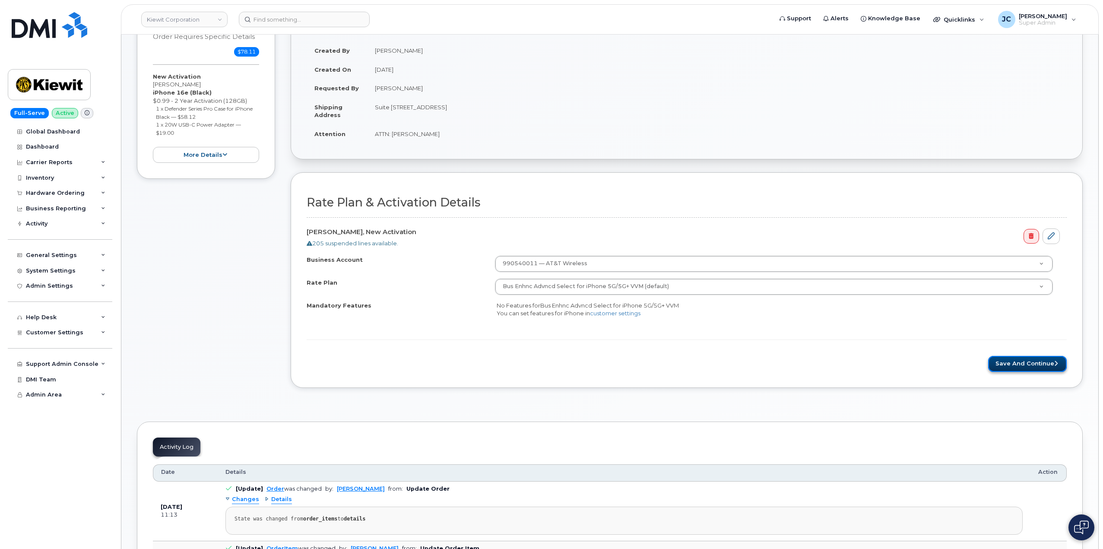
click at [1031, 365] on button "Save and Continue" at bounding box center [1027, 364] width 79 height 16
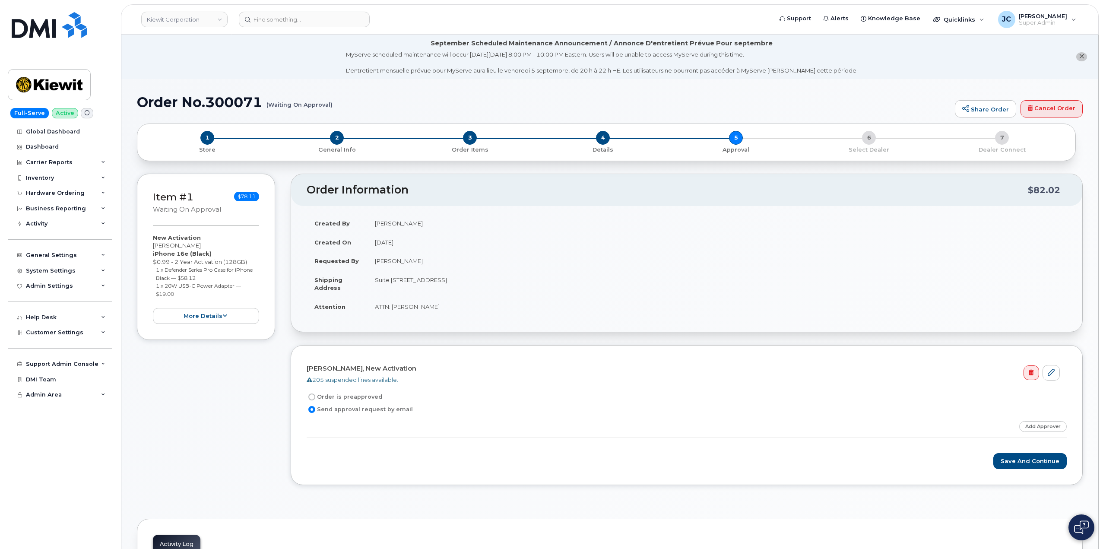
click at [326, 392] on label "Order is preapproved" at bounding box center [345, 397] width 76 height 10
click at [315, 394] on input "Order is preapproved" at bounding box center [311, 397] width 7 height 7
radio input "true"
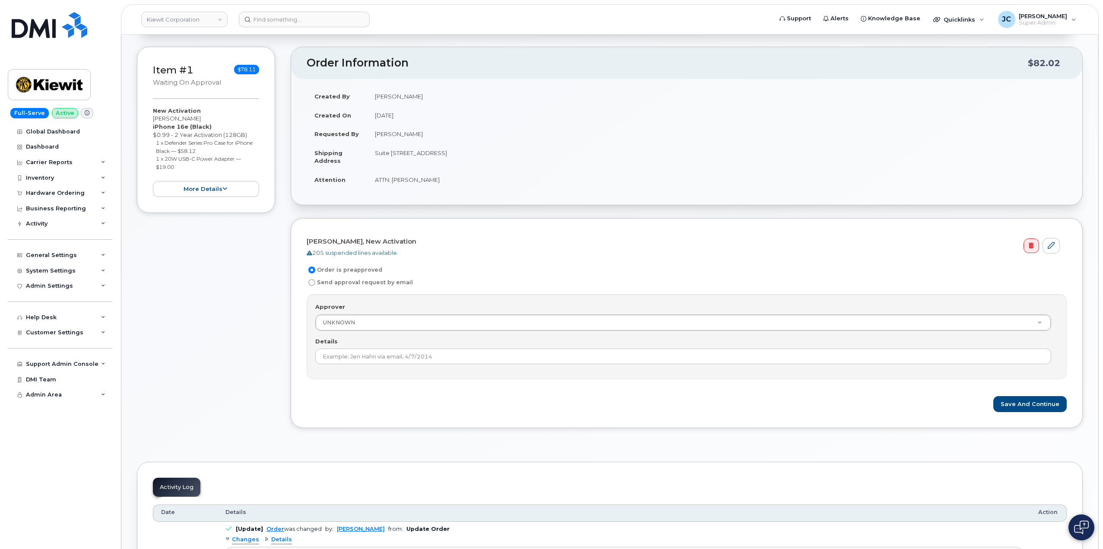
scroll to position [130, 0]
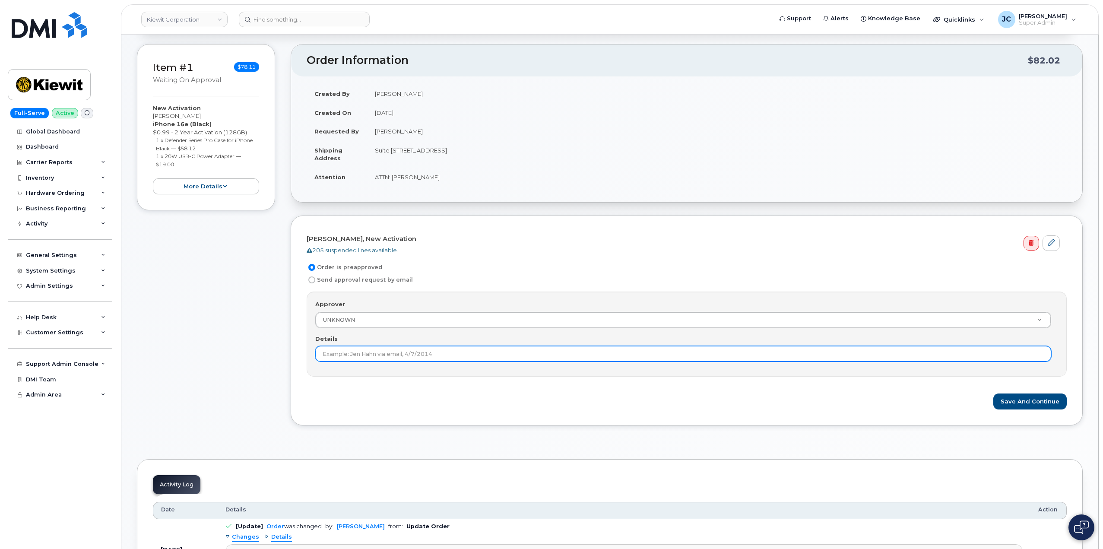
click at [444, 353] on input "Details" at bounding box center [683, 354] width 736 height 16
type input "This order is pre-approved as it is within approved cost range."
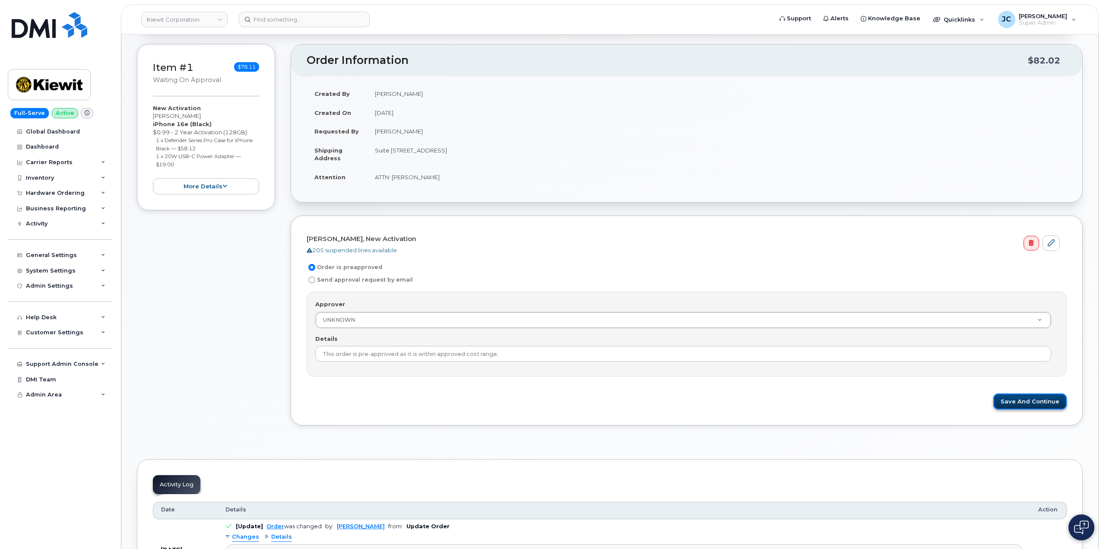
click at [1022, 399] on button "Save and Continue" at bounding box center [1030, 402] width 73 height 16
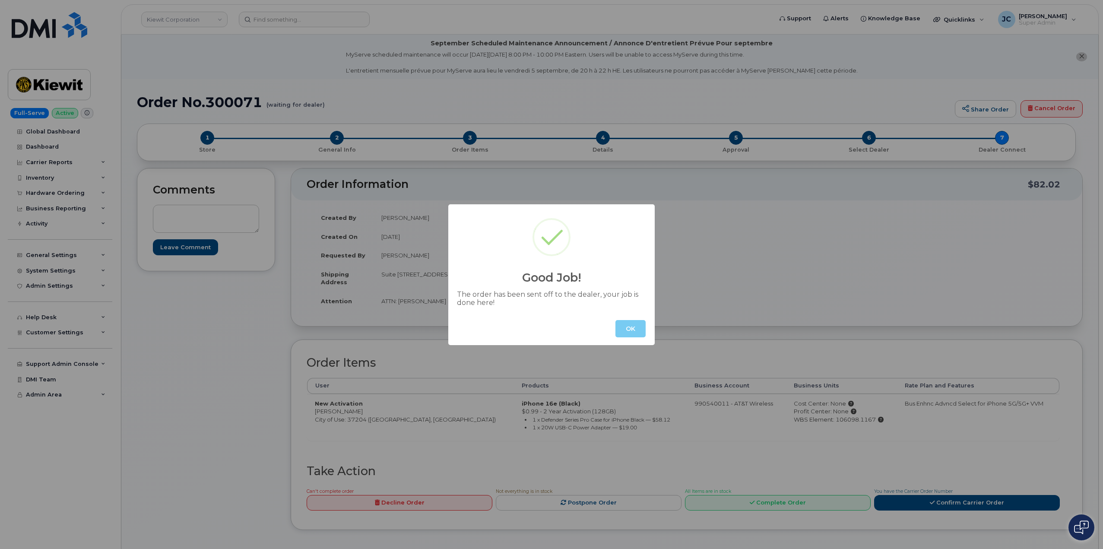
click at [624, 320] on button "OK" at bounding box center [631, 328] width 30 height 17
